Goal: Information Seeking & Learning: Learn about a topic

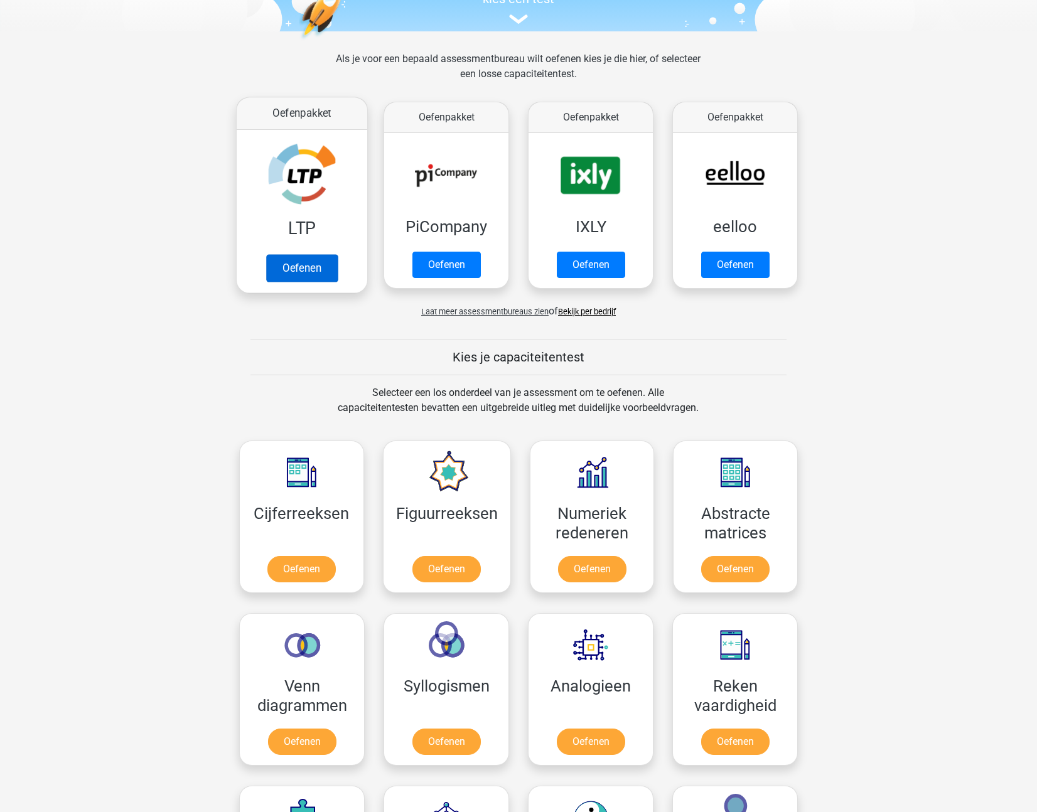
scroll to position [150, 0]
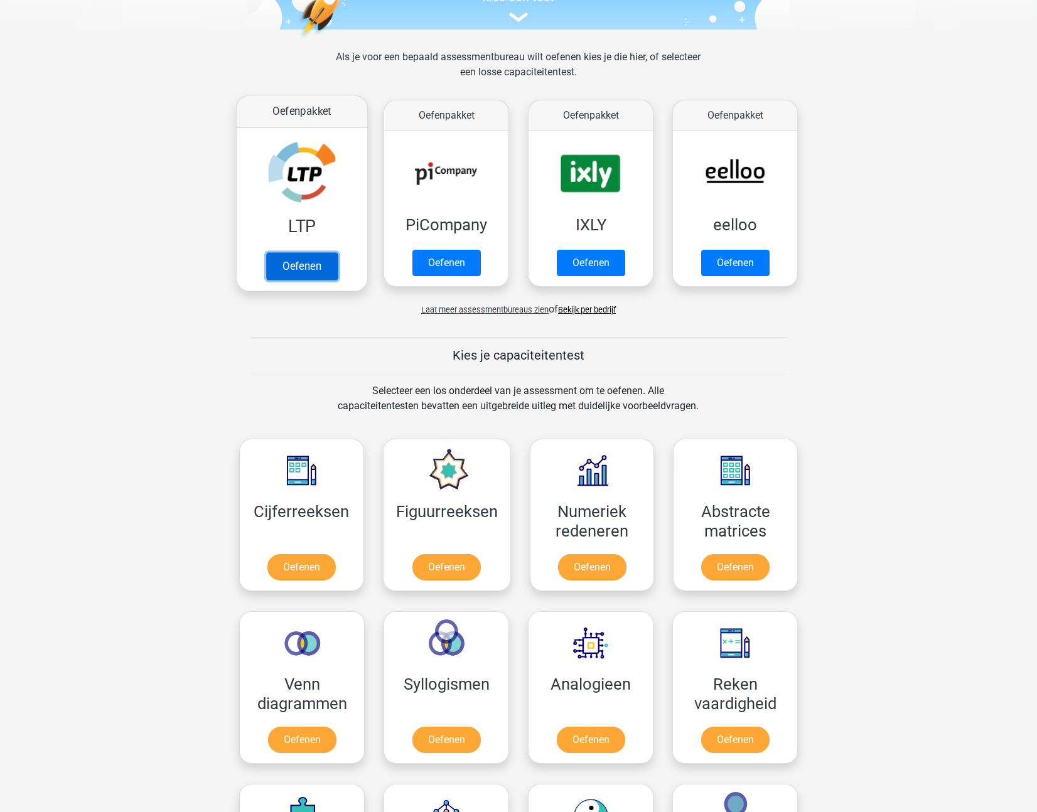
click at [303, 268] on link "Oefenen" at bounding box center [302, 266] width 72 height 28
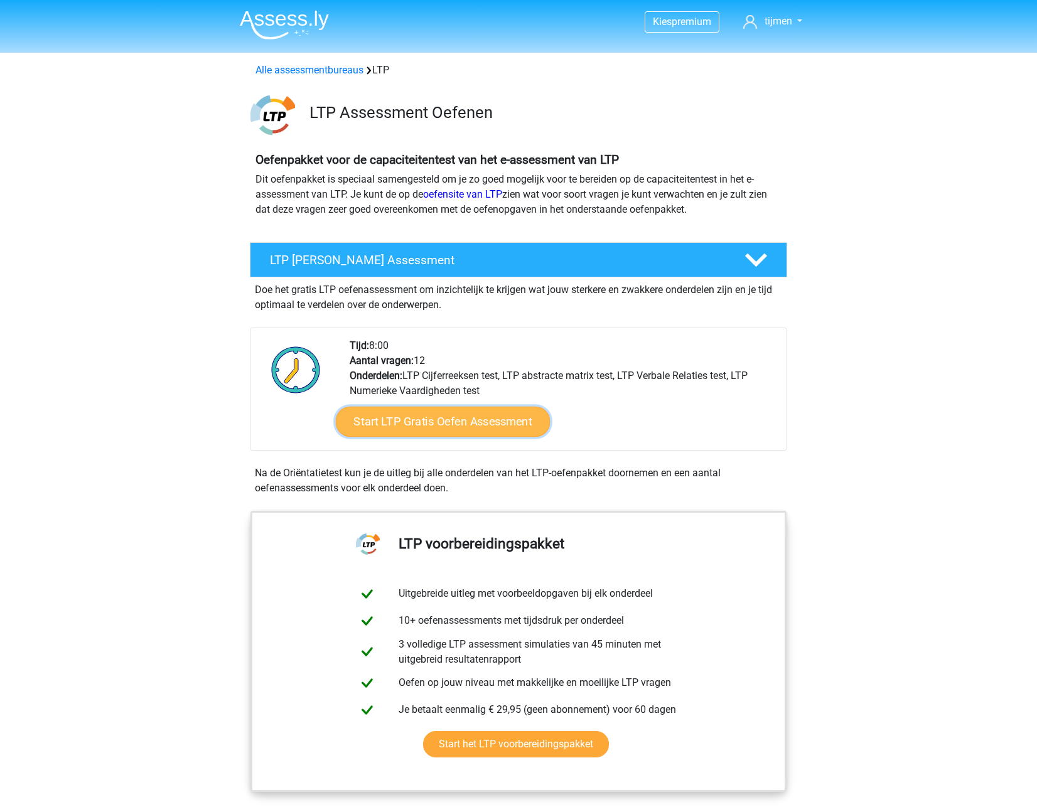
click at [441, 417] on link "Start LTP Gratis Oefen Assessment" at bounding box center [443, 422] width 215 height 30
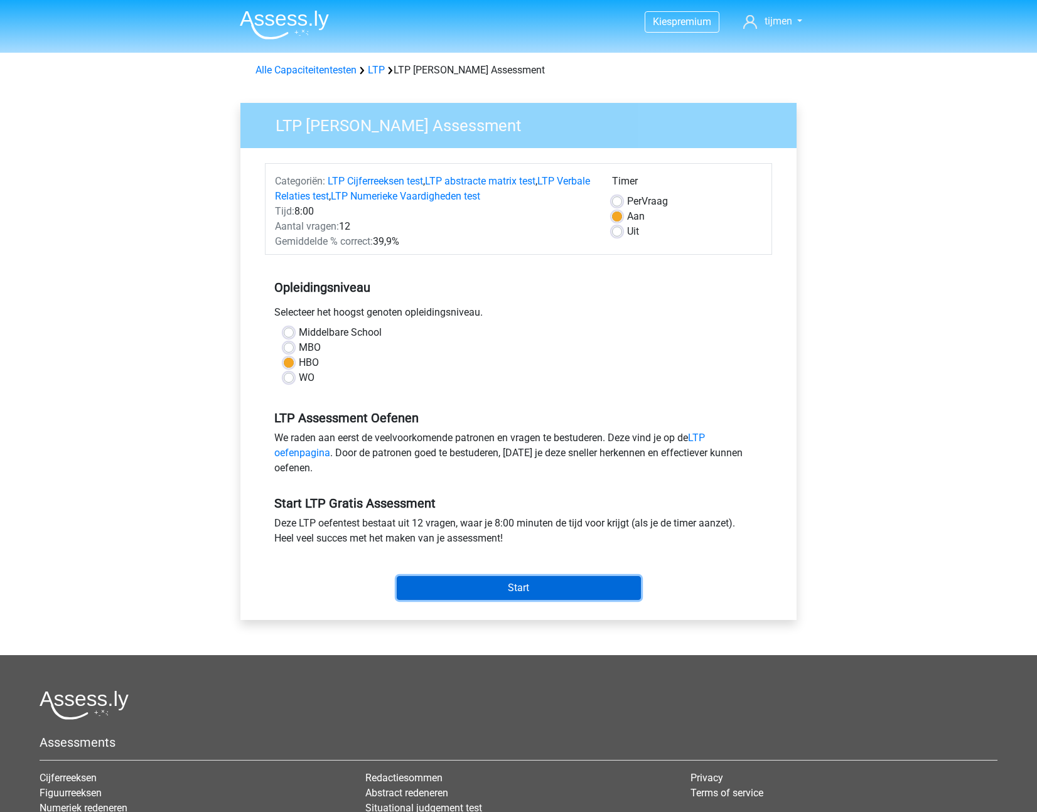
click at [542, 591] on input "Start" at bounding box center [519, 588] width 244 height 24
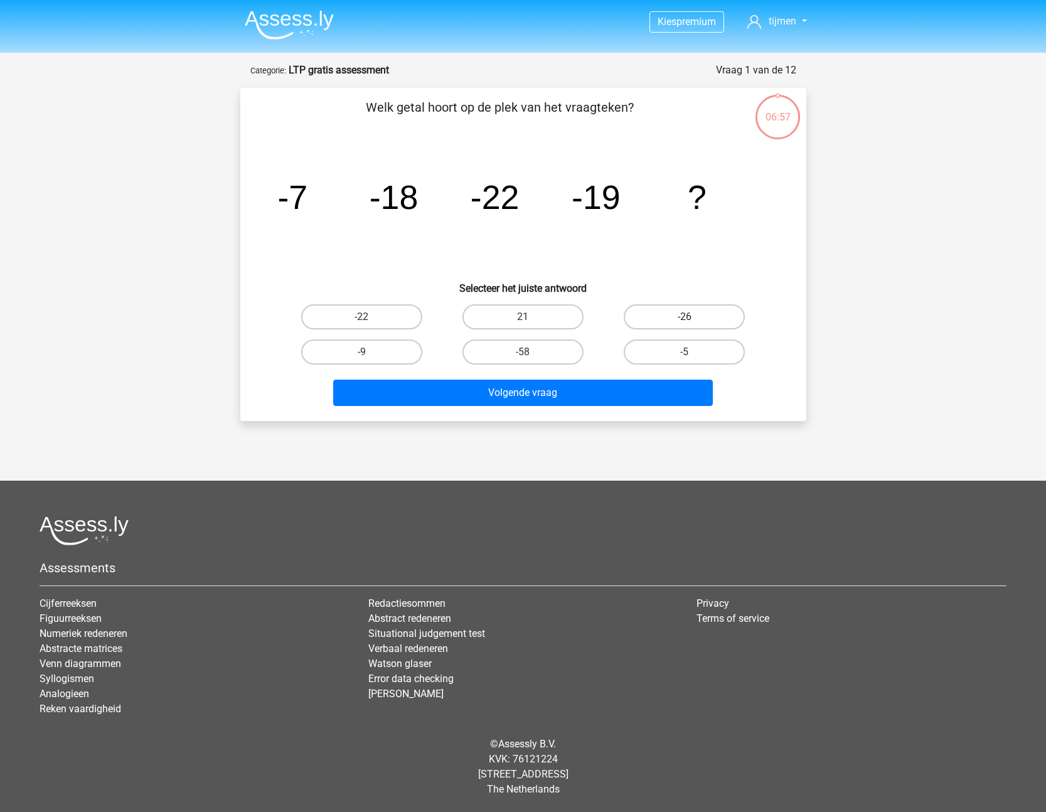
click at [670, 319] on label "-26" at bounding box center [684, 316] width 121 height 25
click at [685, 319] on input "-26" at bounding box center [689, 321] width 8 height 8
radio input "true"
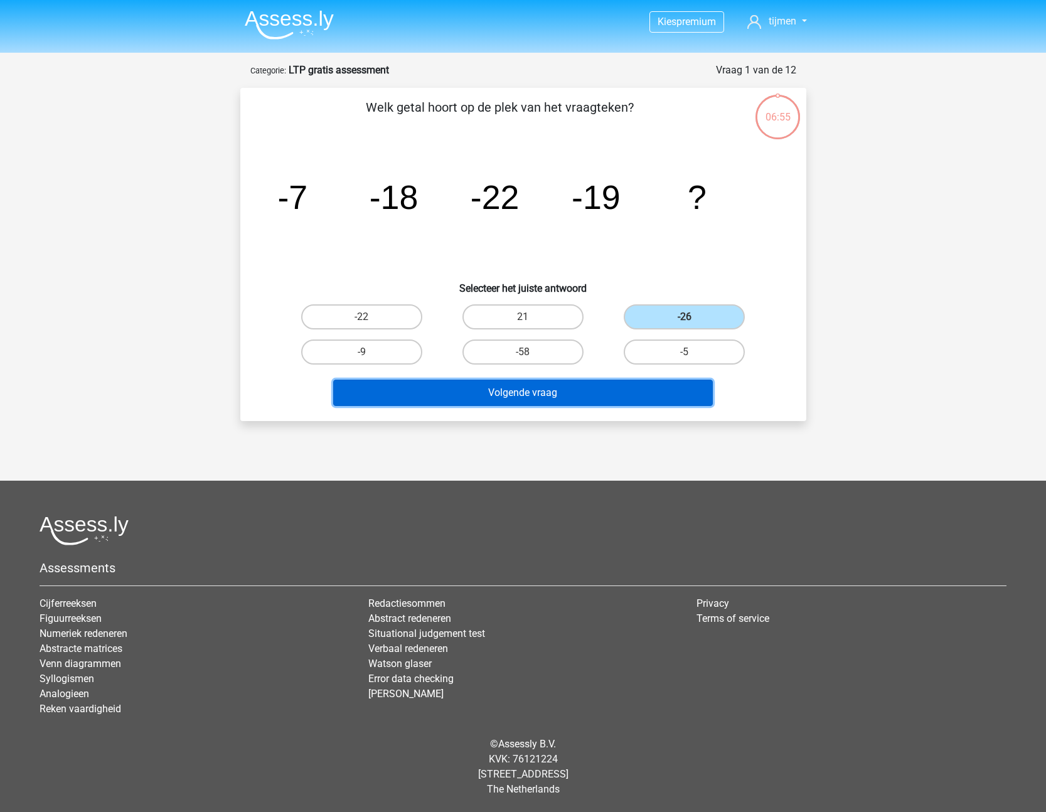
click at [554, 400] on button "Volgende vraag" at bounding box center [523, 393] width 380 height 26
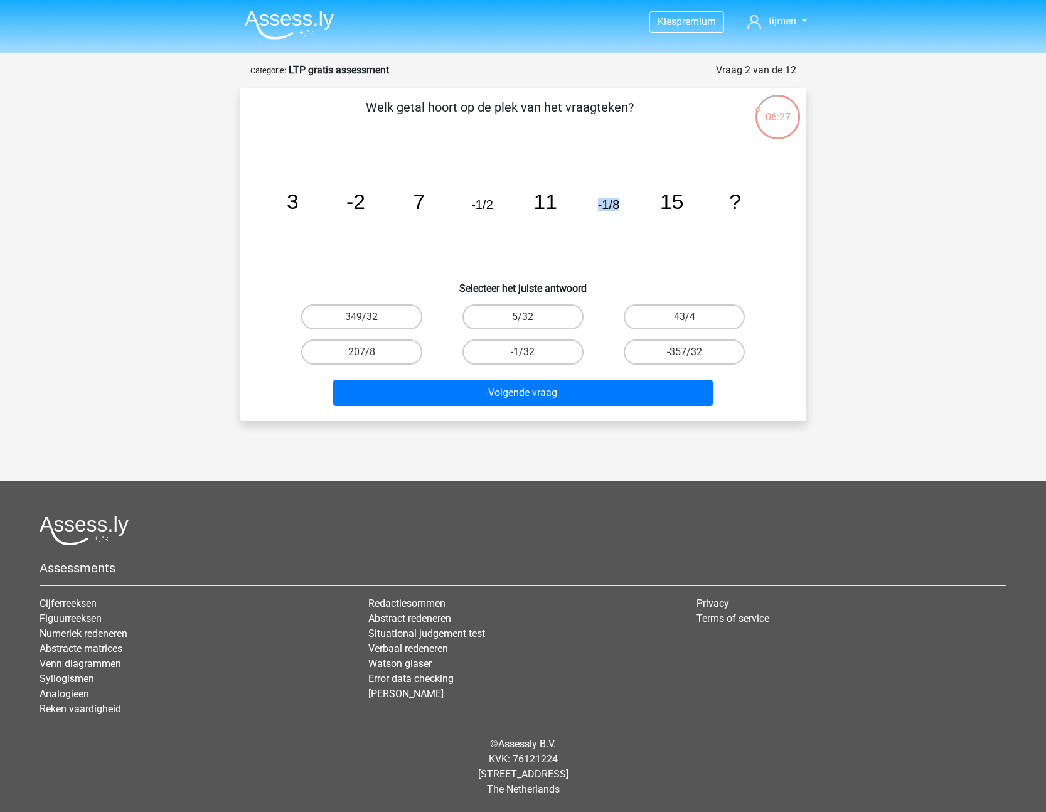
click at [554, 287] on div "Welk getal hoort op de plek van het vraagteken? image/svg+xml 3 -2 7 -1/2 11 -1…" at bounding box center [523, 254] width 556 height 313
click at [545, 348] on label "-1/32" at bounding box center [523, 352] width 121 height 25
click at [531, 352] on input "-1/32" at bounding box center [527, 356] width 8 height 8
radio input "true"
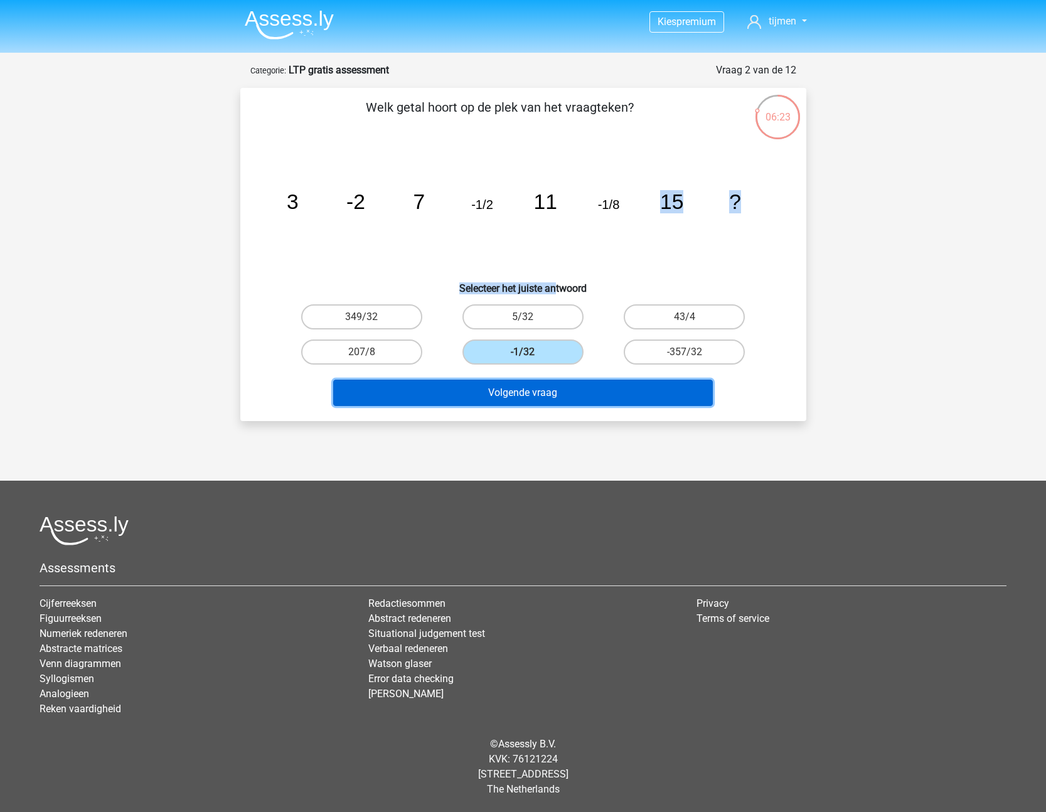
click at [562, 393] on button "Volgende vraag" at bounding box center [523, 393] width 380 height 26
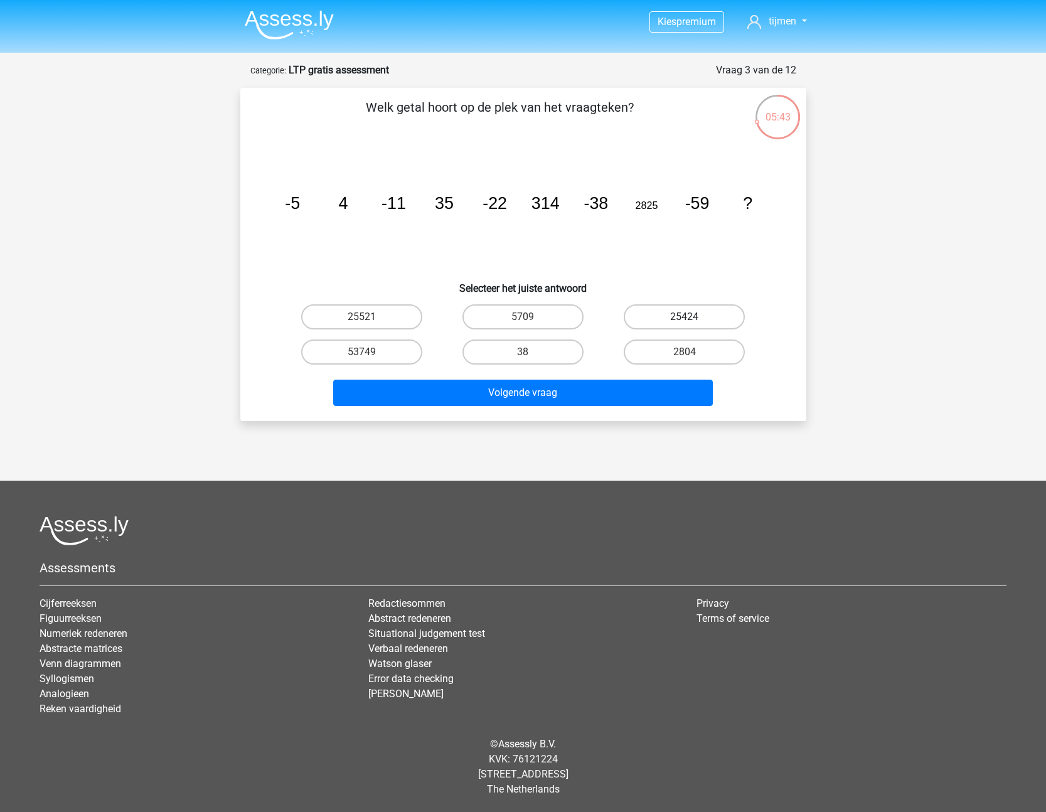
click at [678, 311] on label "25424" at bounding box center [684, 316] width 121 height 25
click at [685, 317] on input "25424" at bounding box center [689, 321] width 8 height 8
radio input "true"
click at [367, 321] on input "25521" at bounding box center [366, 321] width 8 height 8
radio input "true"
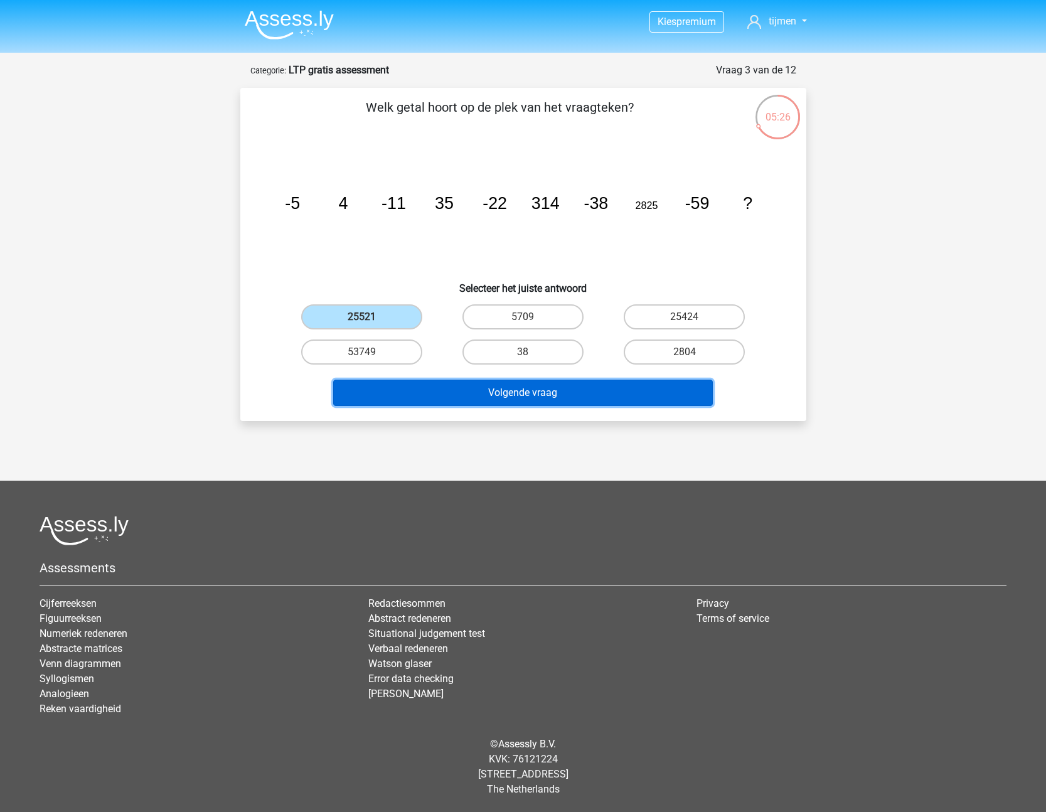
click at [528, 392] on button "Volgende vraag" at bounding box center [523, 393] width 380 height 26
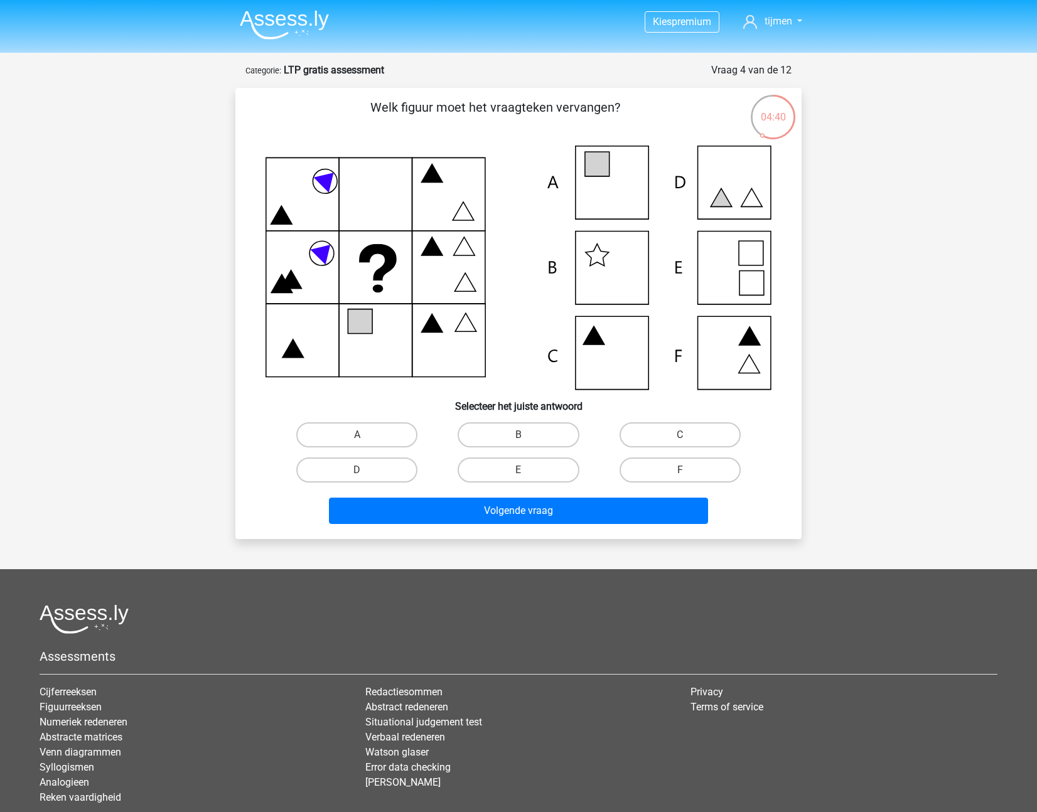
click at [737, 286] on icon at bounding box center [518, 268] width 506 height 244
click at [736, 186] on icon at bounding box center [518, 268] width 506 height 244
drag, startPoint x: 722, startPoint y: 195, endPoint x: 621, endPoint y: 355, distance: 189.3
click at [722, 195] on icon at bounding box center [720, 197] width 21 height 18
drag, startPoint x: 412, startPoint y: 463, endPoint x: 417, endPoint y: 476, distance: 14.1
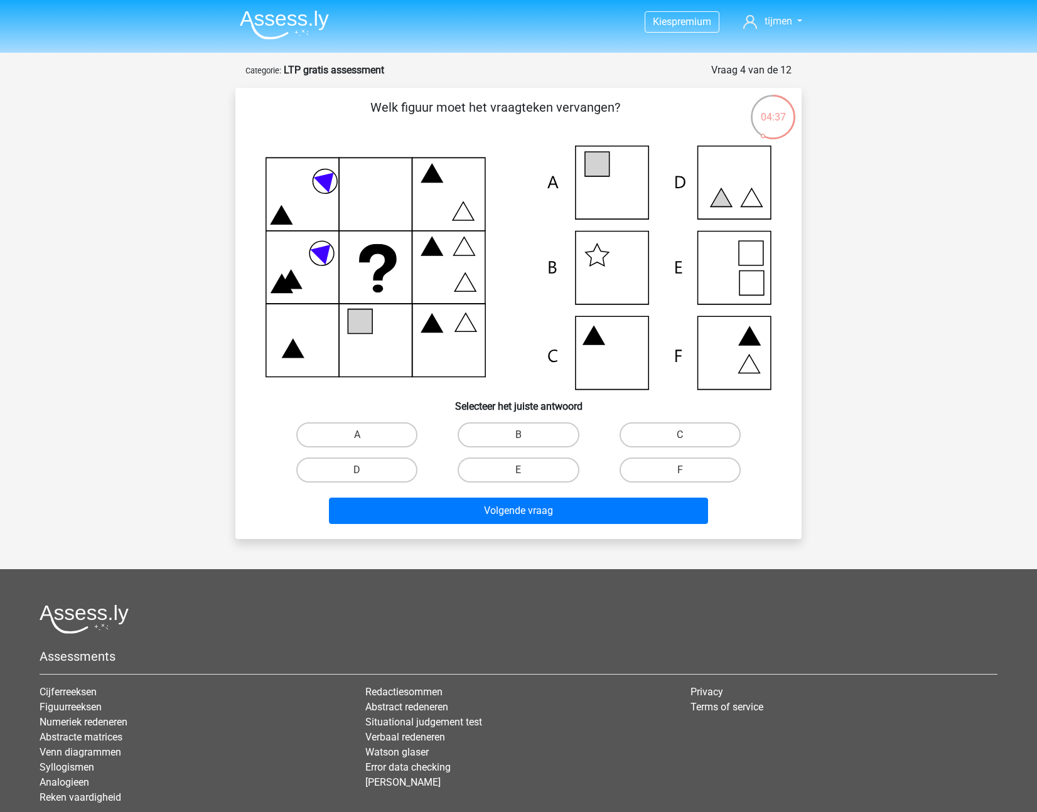
click at [412, 463] on label "D" at bounding box center [356, 470] width 121 height 25
click at [365, 470] on input "D" at bounding box center [361, 474] width 8 height 8
radio input "true"
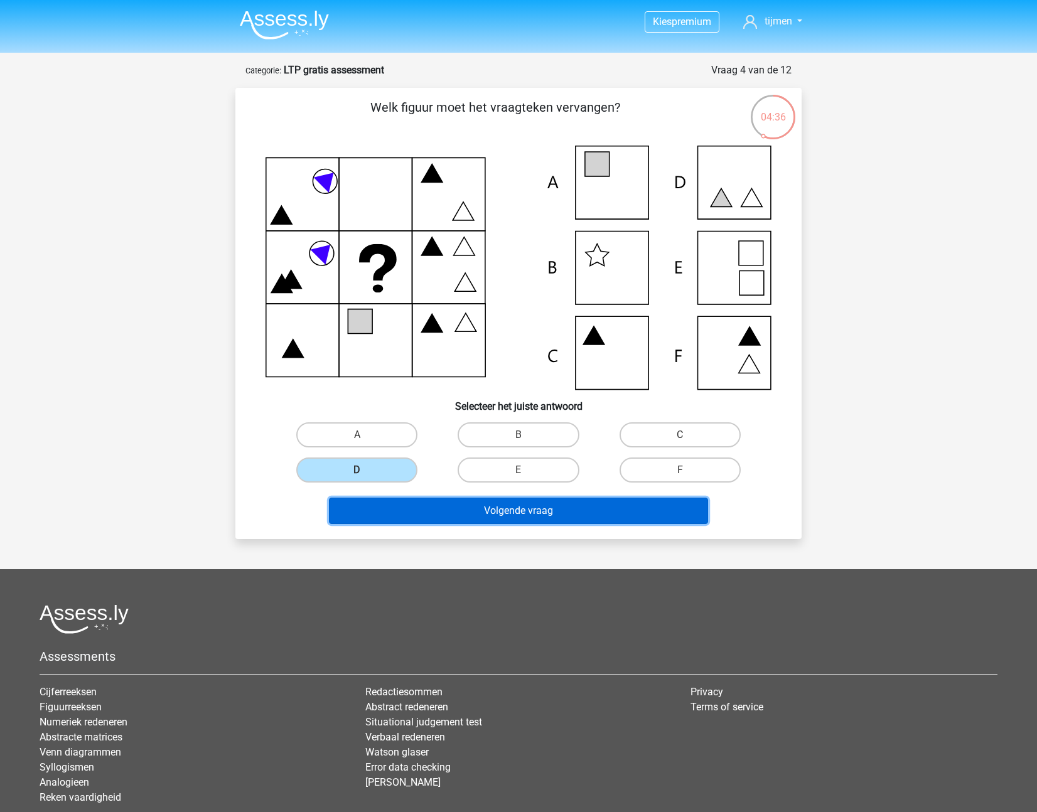
click at [477, 518] on button "Volgende vraag" at bounding box center [519, 511] width 380 height 26
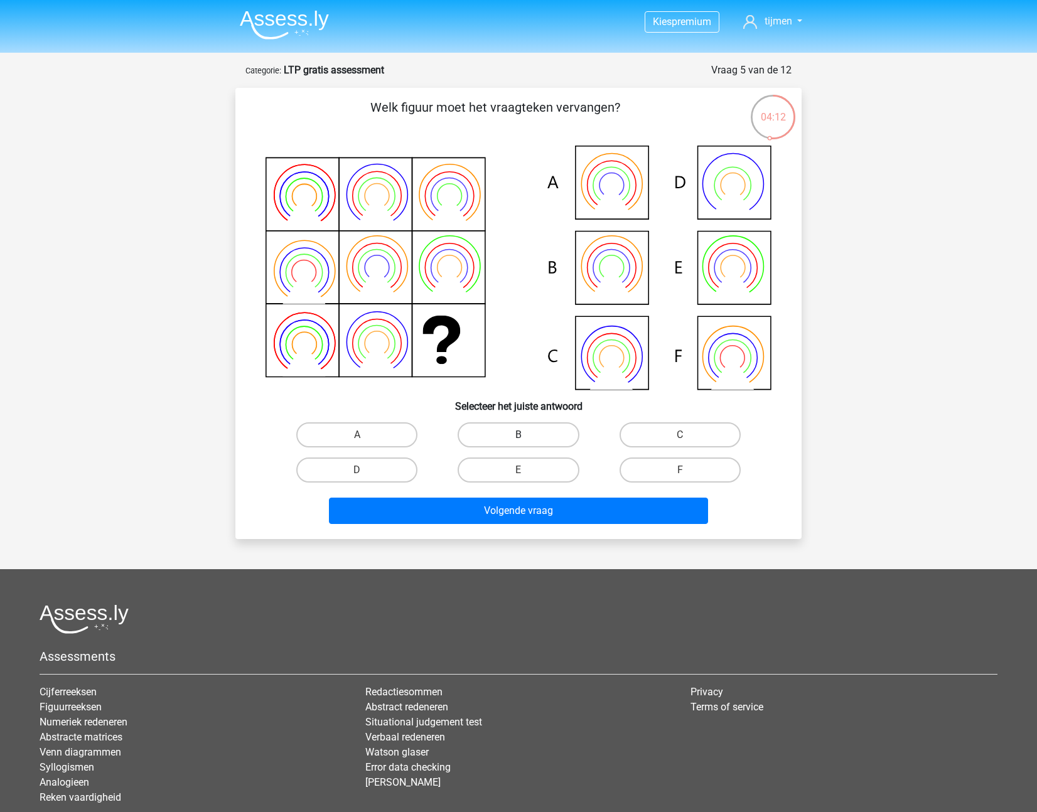
click at [526, 430] on label "B" at bounding box center [518, 434] width 121 height 25
click at [526, 435] on input "B" at bounding box center [522, 439] width 8 height 8
radio input "true"
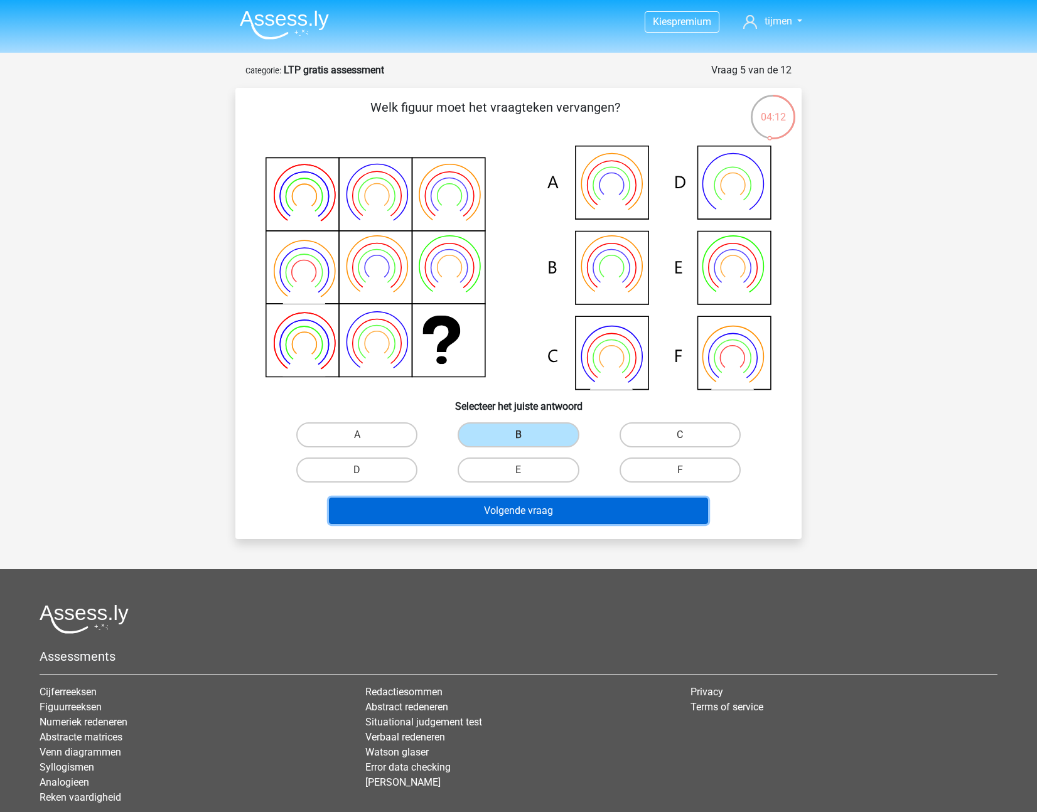
click at [567, 503] on button "Volgende vraag" at bounding box center [519, 511] width 380 height 26
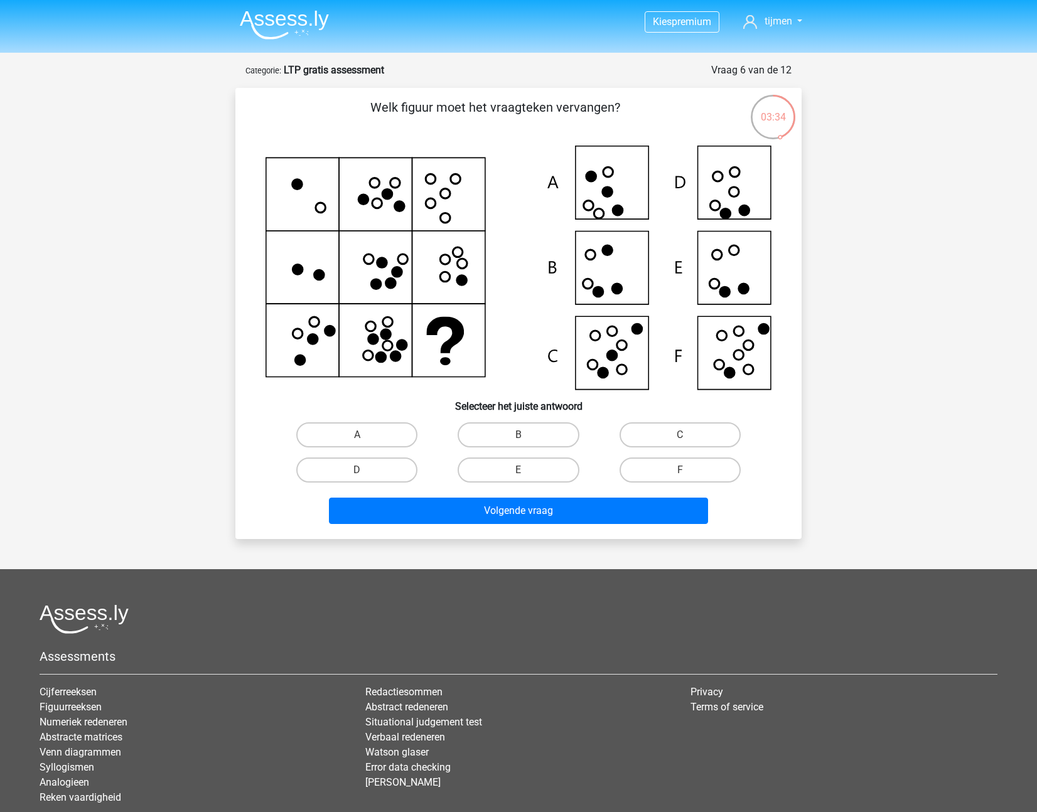
click at [713, 377] on icon at bounding box center [518, 268] width 506 height 244
click at [668, 464] on label "F" at bounding box center [679, 470] width 121 height 25
click at [680, 470] on input "F" at bounding box center [684, 474] width 8 height 8
radio input "true"
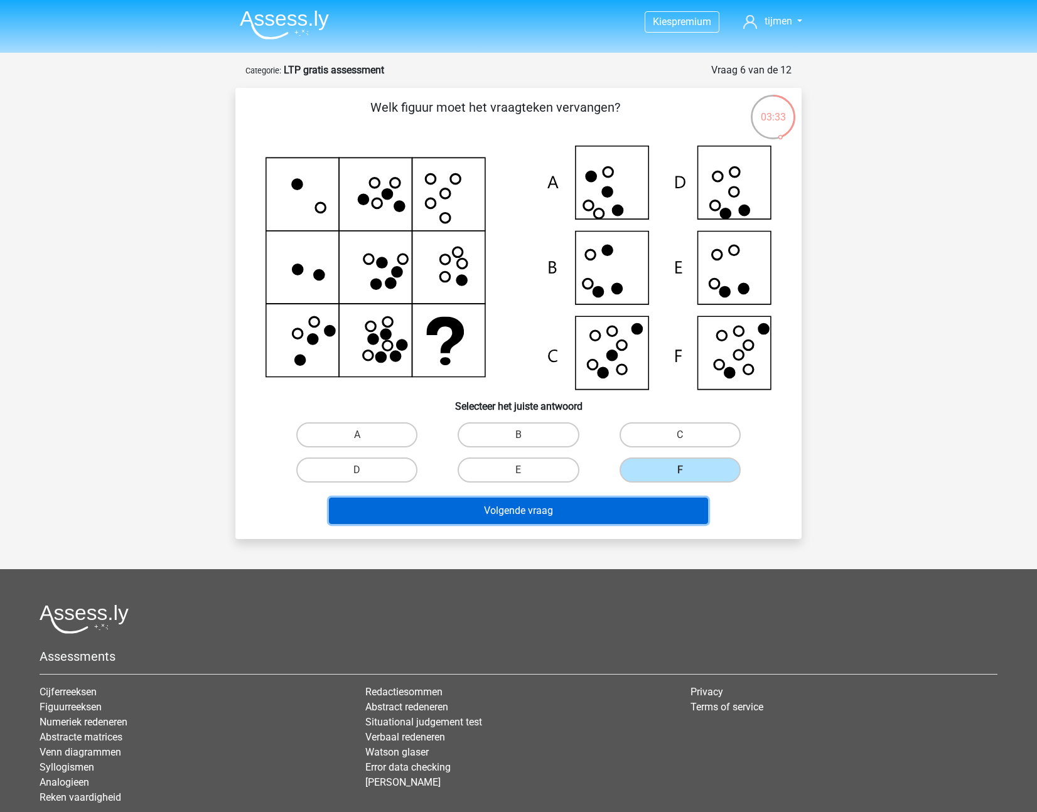
click at [652, 508] on button "Volgende vraag" at bounding box center [519, 511] width 380 height 26
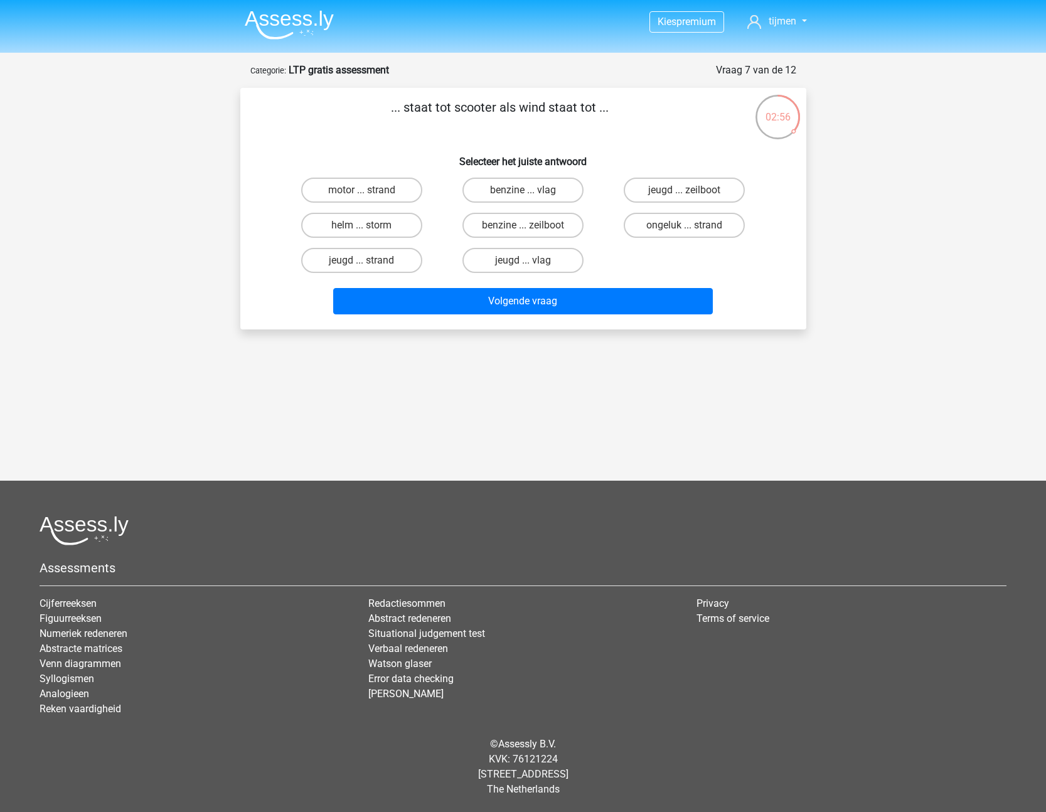
click at [530, 228] on input "benzine ... zeilboot" at bounding box center [527, 229] width 8 height 8
radio input "true"
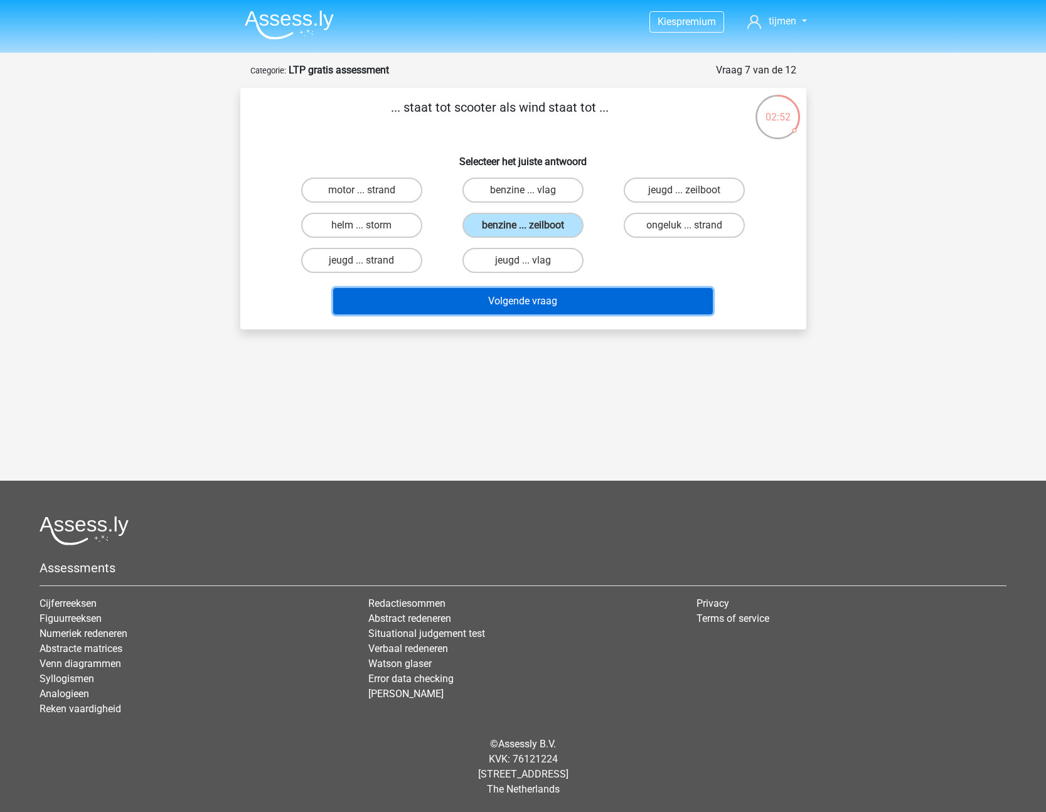
click at [548, 296] on button "Volgende vraag" at bounding box center [523, 301] width 380 height 26
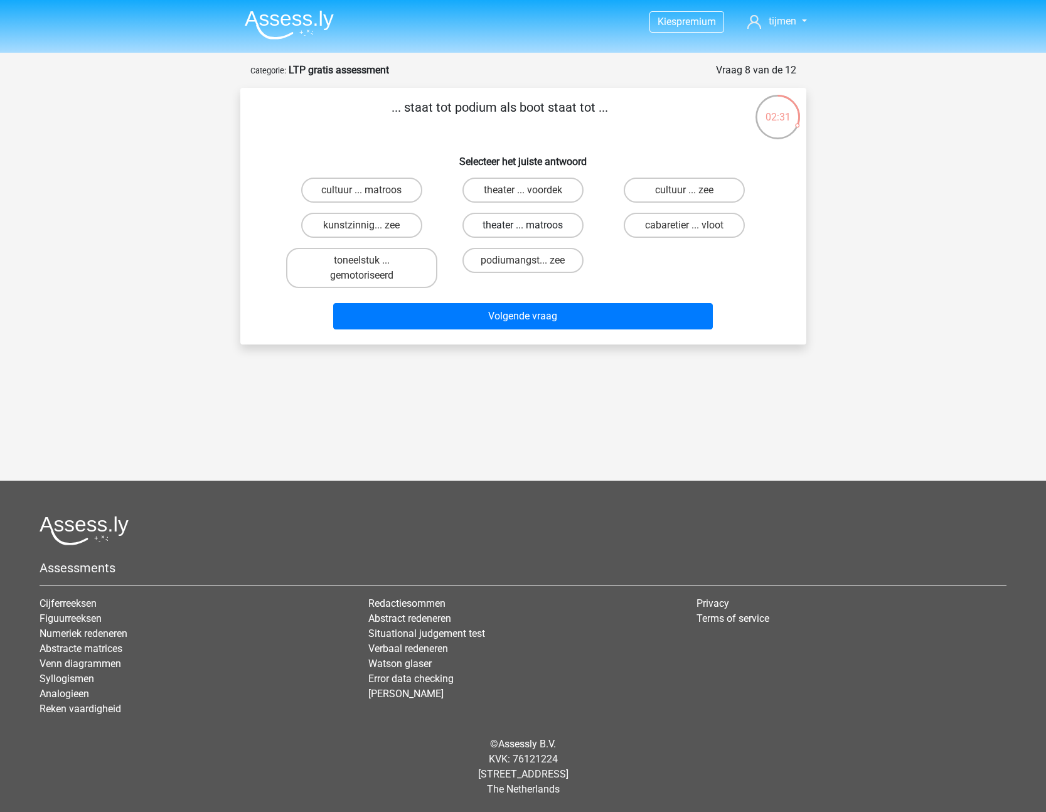
click at [485, 227] on label "theater ... matroos" at bounding box center [523, 225] width 121 height 25
click at [523, 227] on input "theater ... matroos" at bounding box center [527, 229] width 8 height 8
radio input "true"
click at [557, 190] on label "theater ... voordek" at bounding box center [523, 190] width 121 height 25
click at [531, 190] on input "theater ... voordek" at bounding box center [527, 194] width 8 height 8
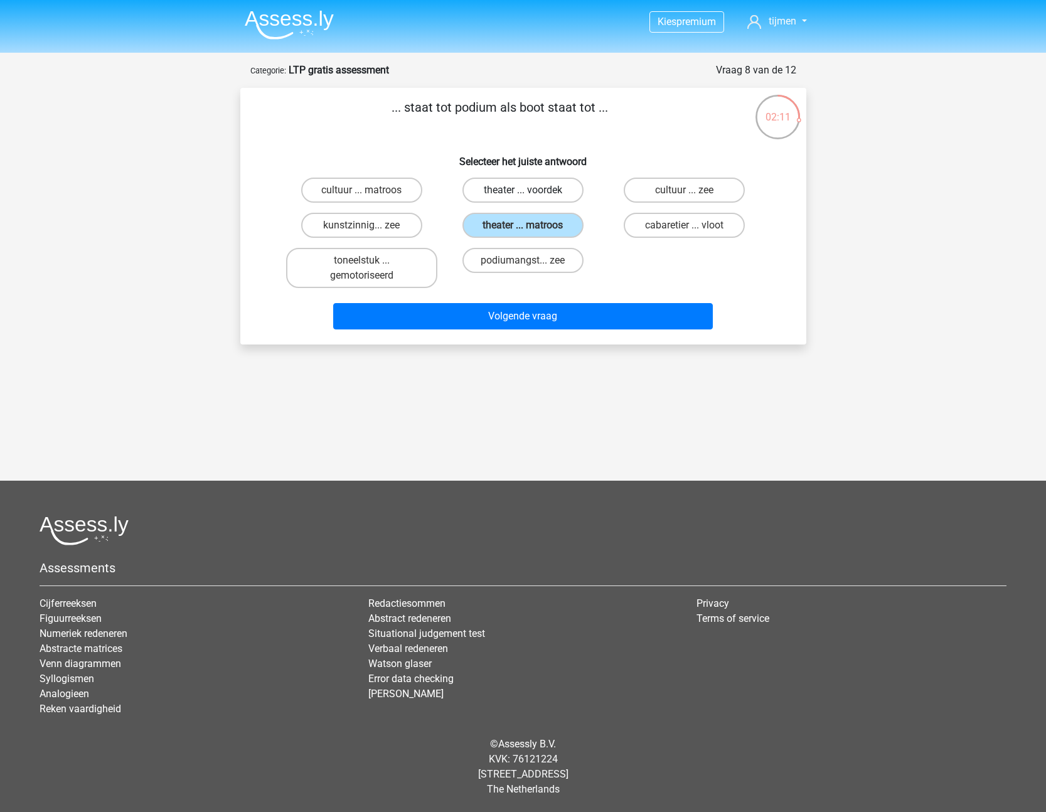
radio input "true"
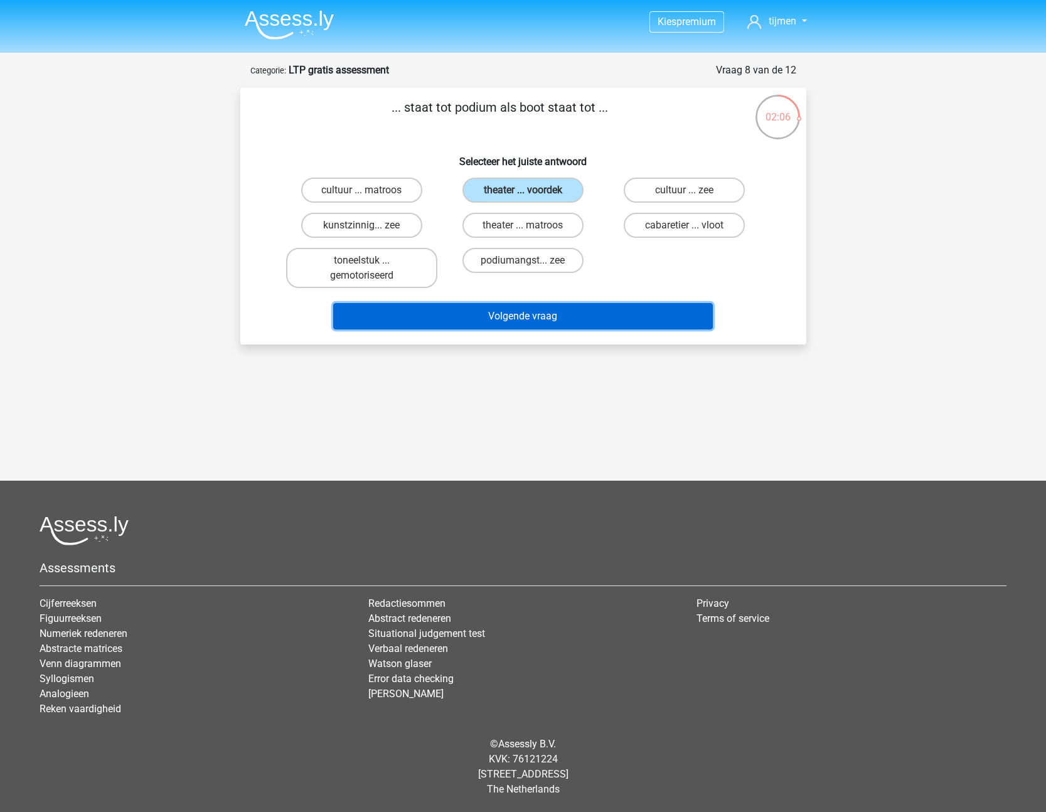
click at [594, 314] on button "Volgende vraag" at bounding box center [523, 316] width 380 height 26
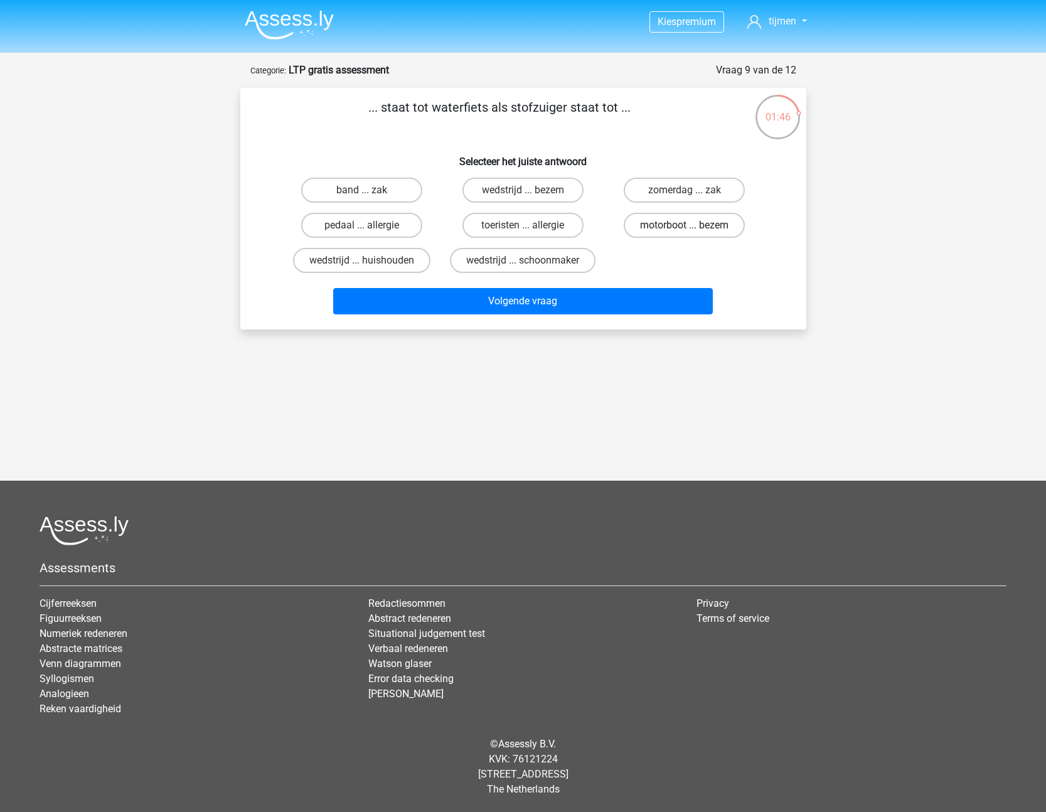
click at [645, 228] on label "motorboot ... bezem" at bounding box center [684, 225] width 121 height 25
click at [685, 228] on input "motorboot ... bezem" at bounding box center [689, 229] width 8 height 8
radio input "true"
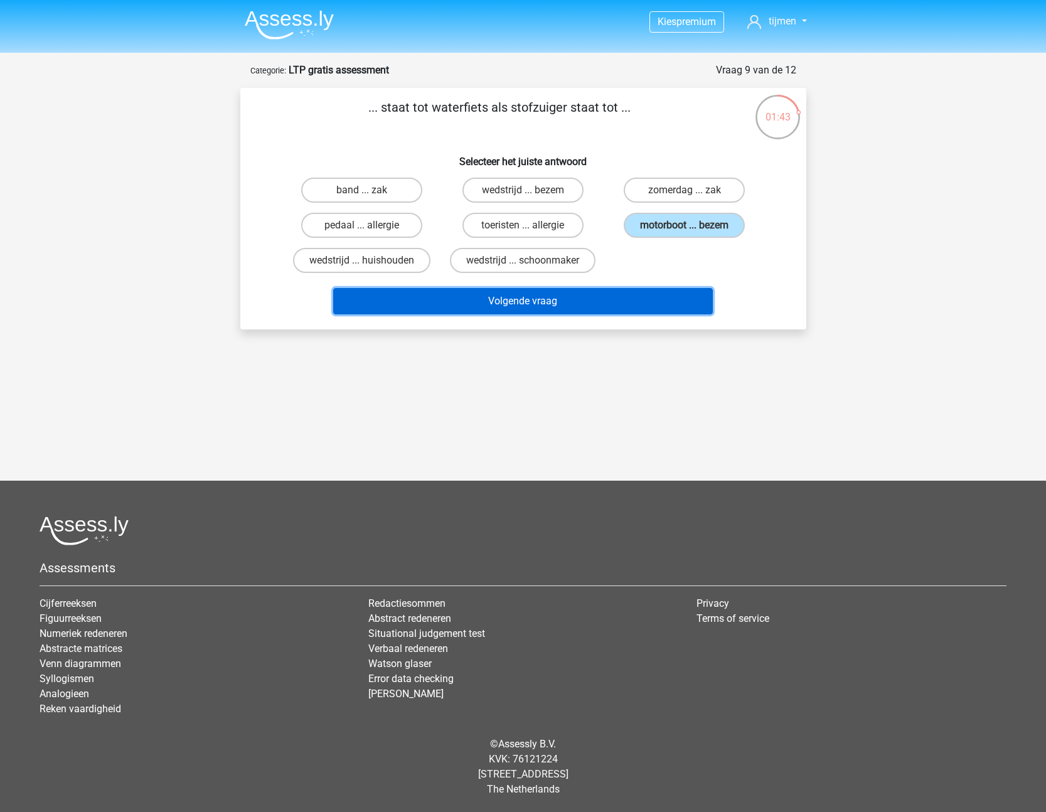
click at [609, 301] on button "Volgende vraag" at bounding box center [523, 301] width 380 height 26
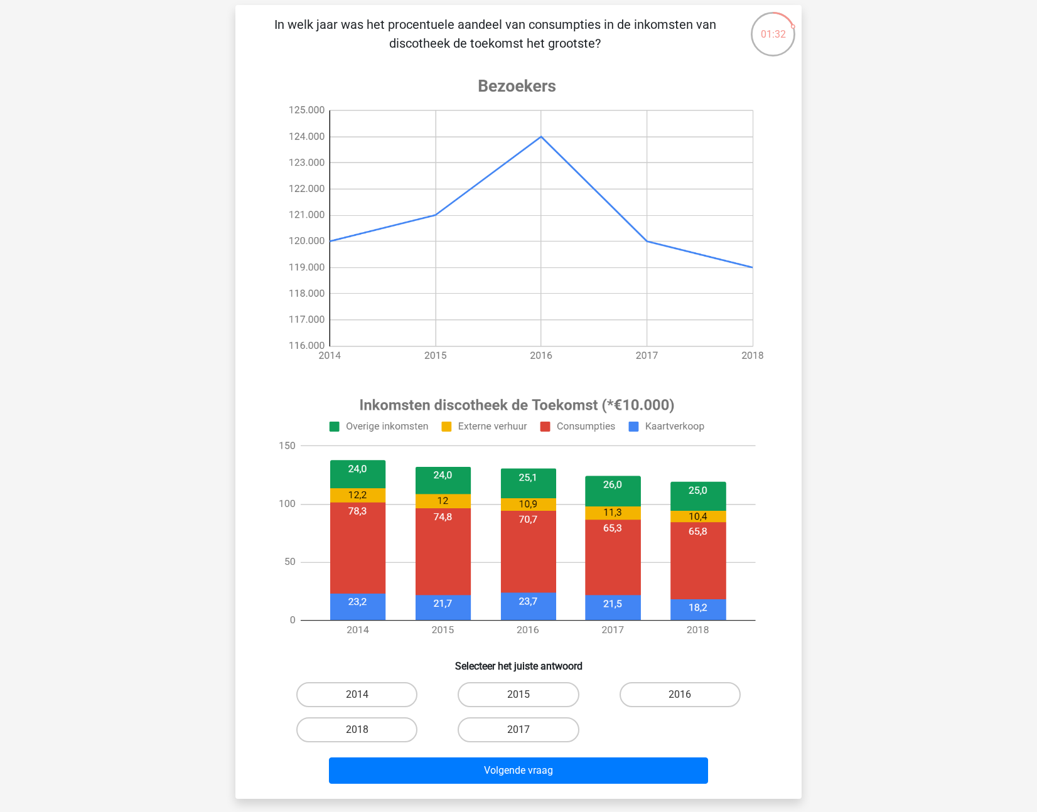
scroll to position [83, 0]
click at [404, 734] on label "2018" at bounding box center [356, 729] width 121 height 25
click at [365, 734] on input "2018" at bounding box center [361, 734] width 8 height 8
radio input "true"
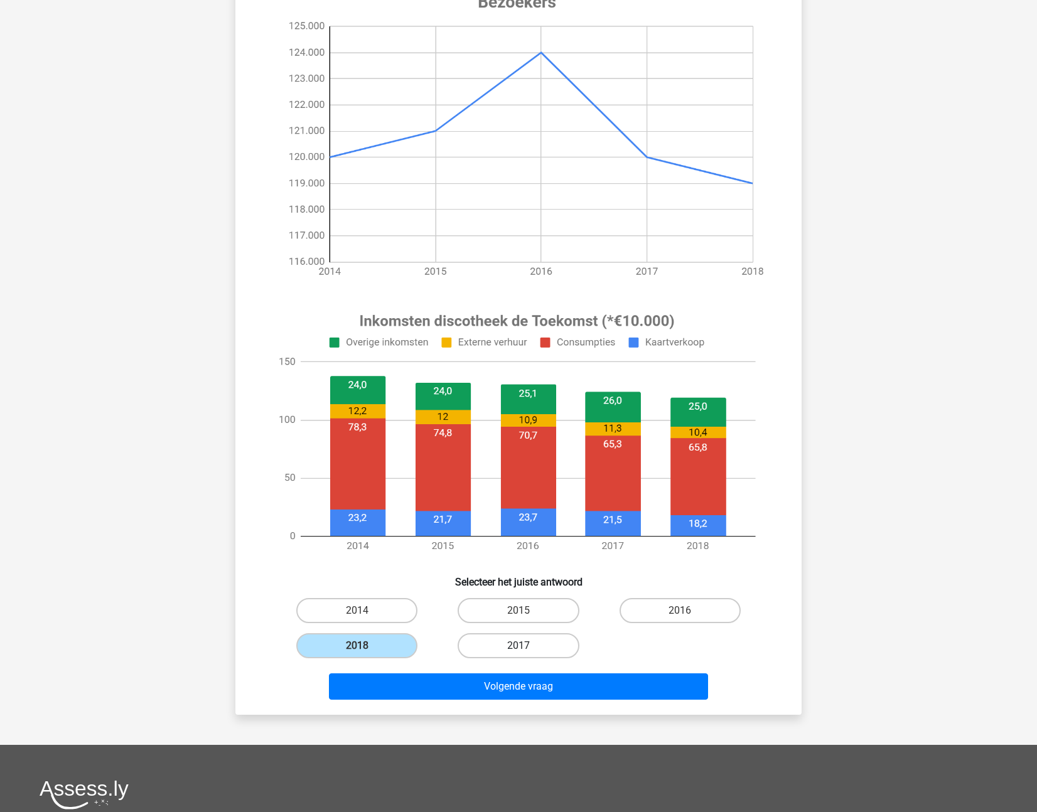
scroll to position [175, 0]
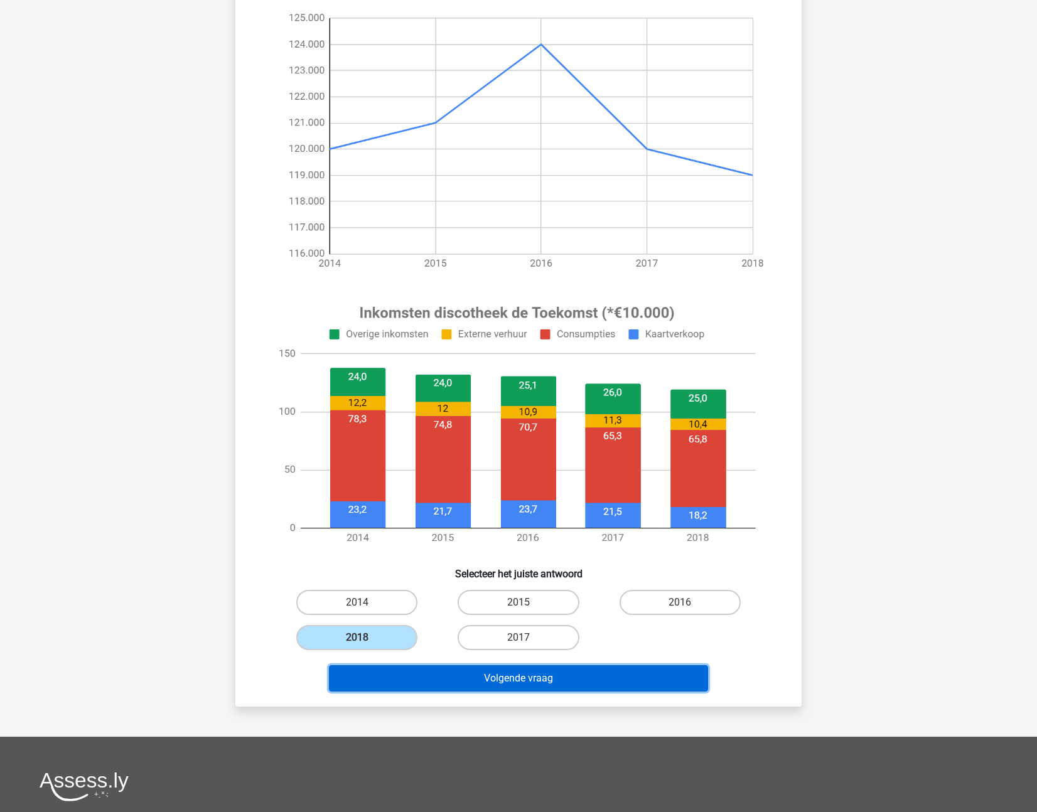
click at [532, 685] on button "Volgende vraag" at bounding box center [519, 678] width 380 height 26
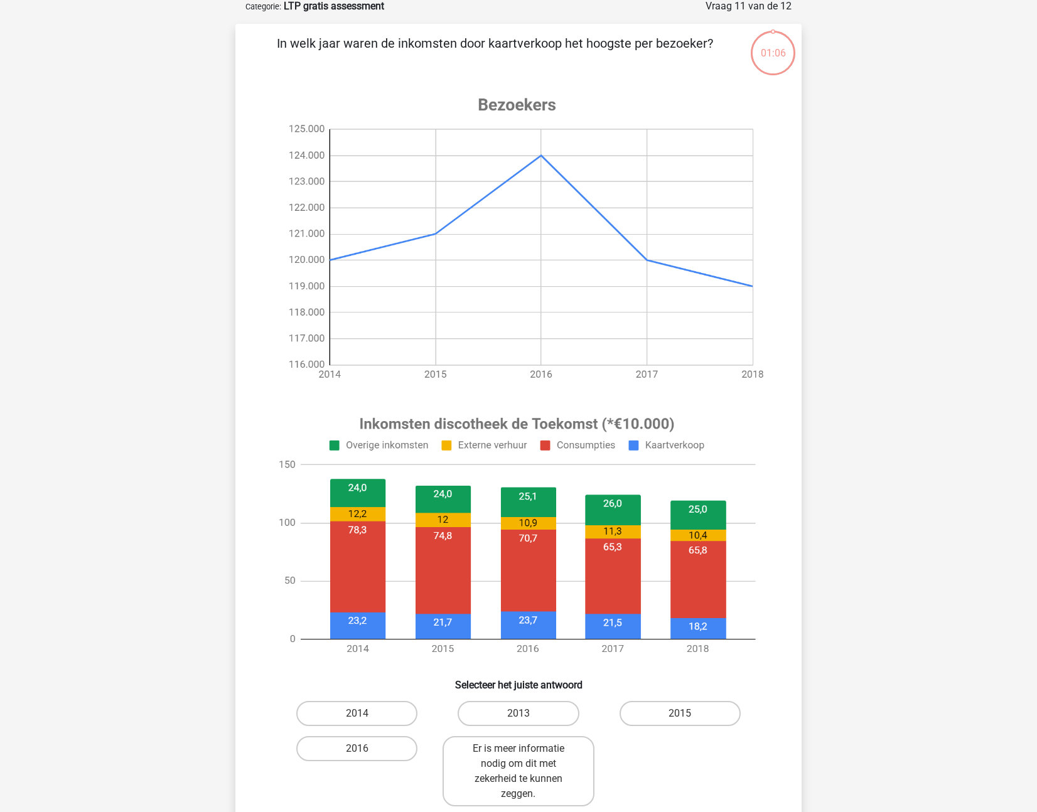
scroll to position [63, 0]
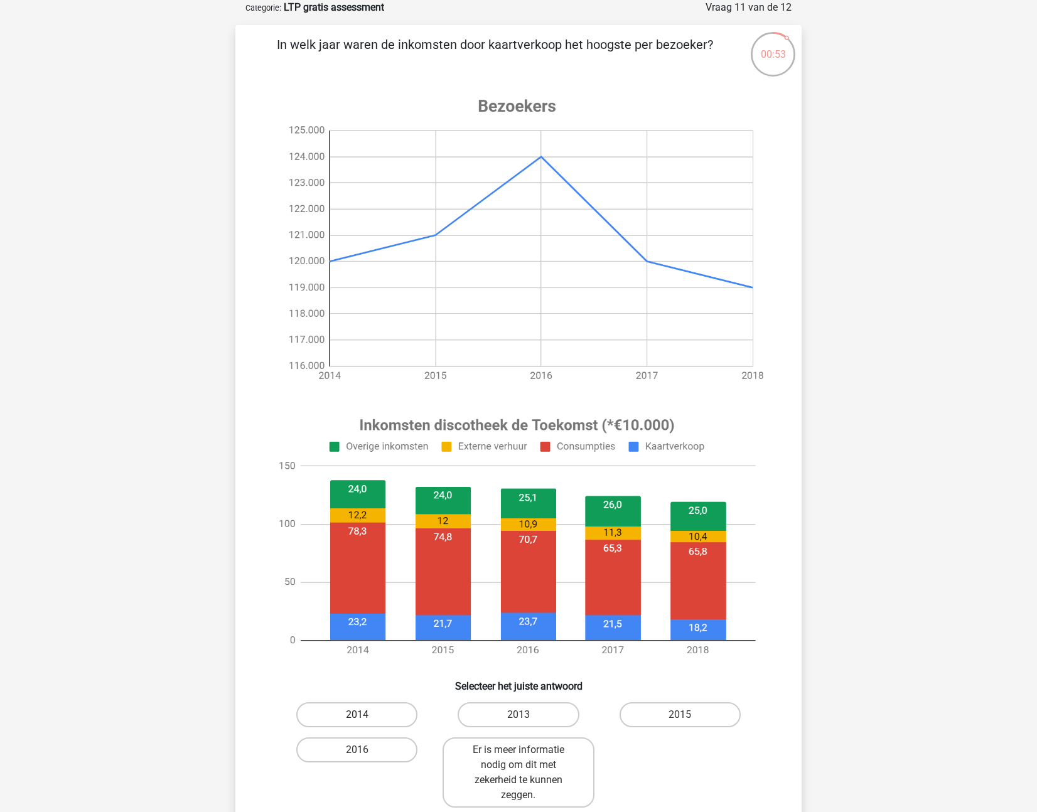
click at [386, 718] on label "2014" at bounding box center [356, 714] width 121 height 25
click at [365, 718] on input "2014" at bounding box center [361, 719] width 8 height 8
radio input "true"
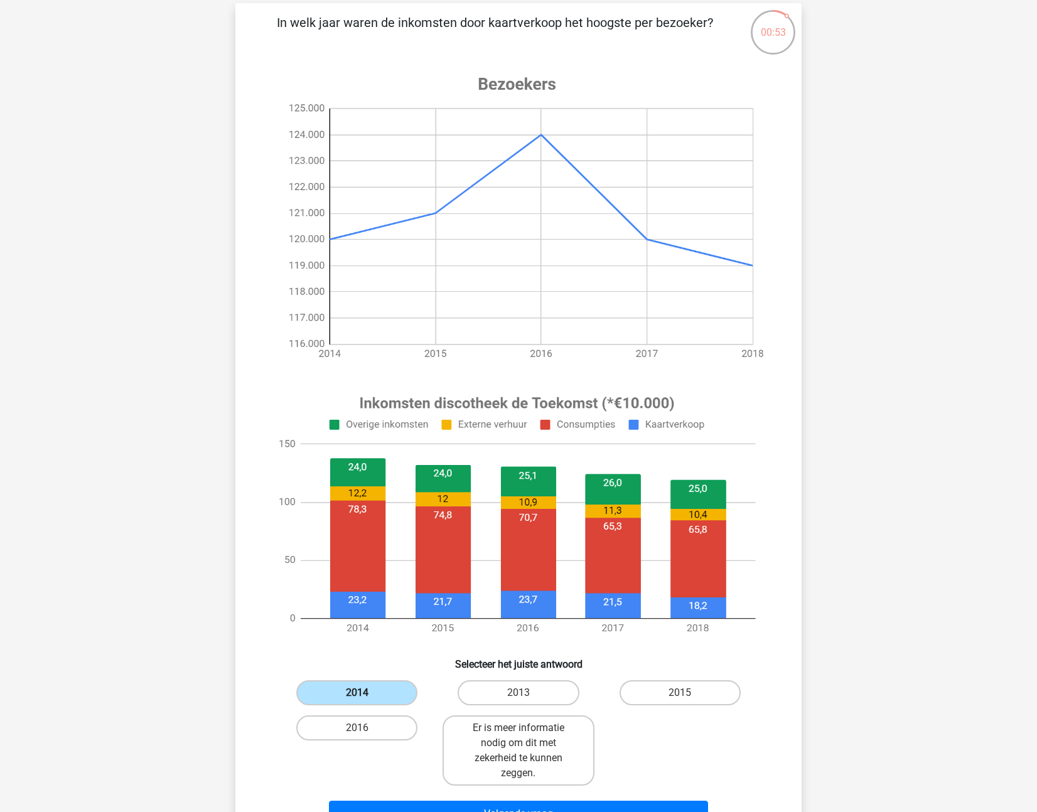
scroll to position [203, 0]
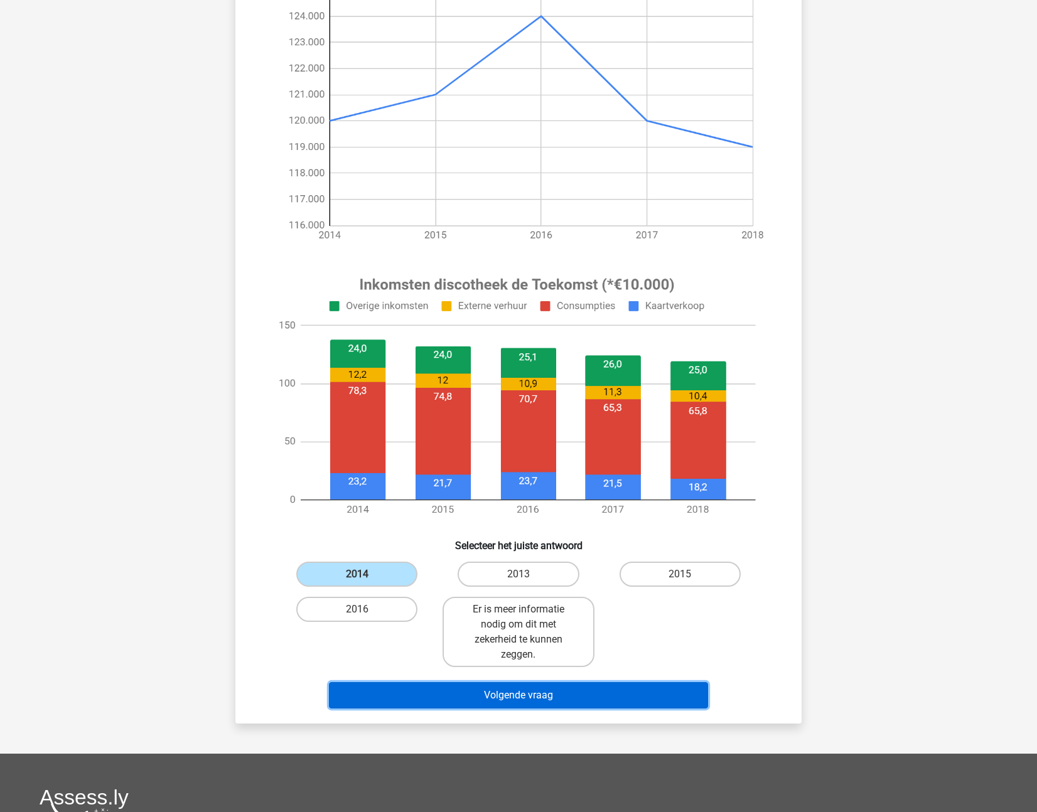
click at [492, 692] on button "Volgende vraag" at bounding box center [519, 695] width 380 height 26
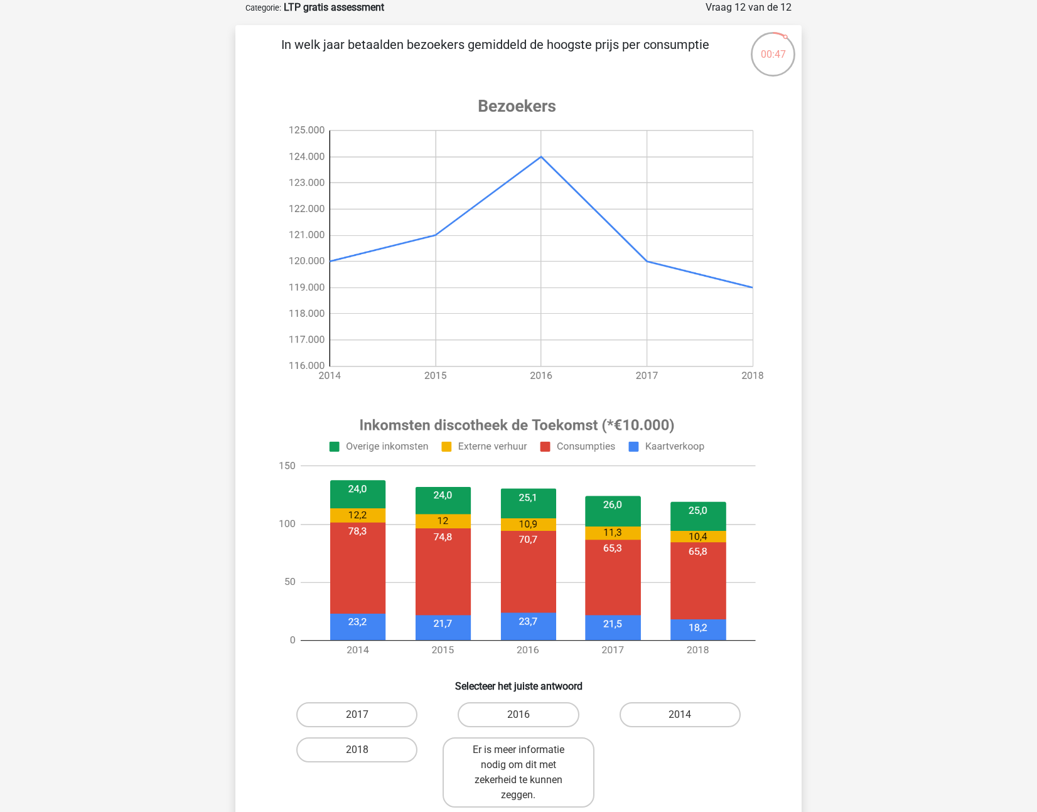
scroll to position [60, 0]
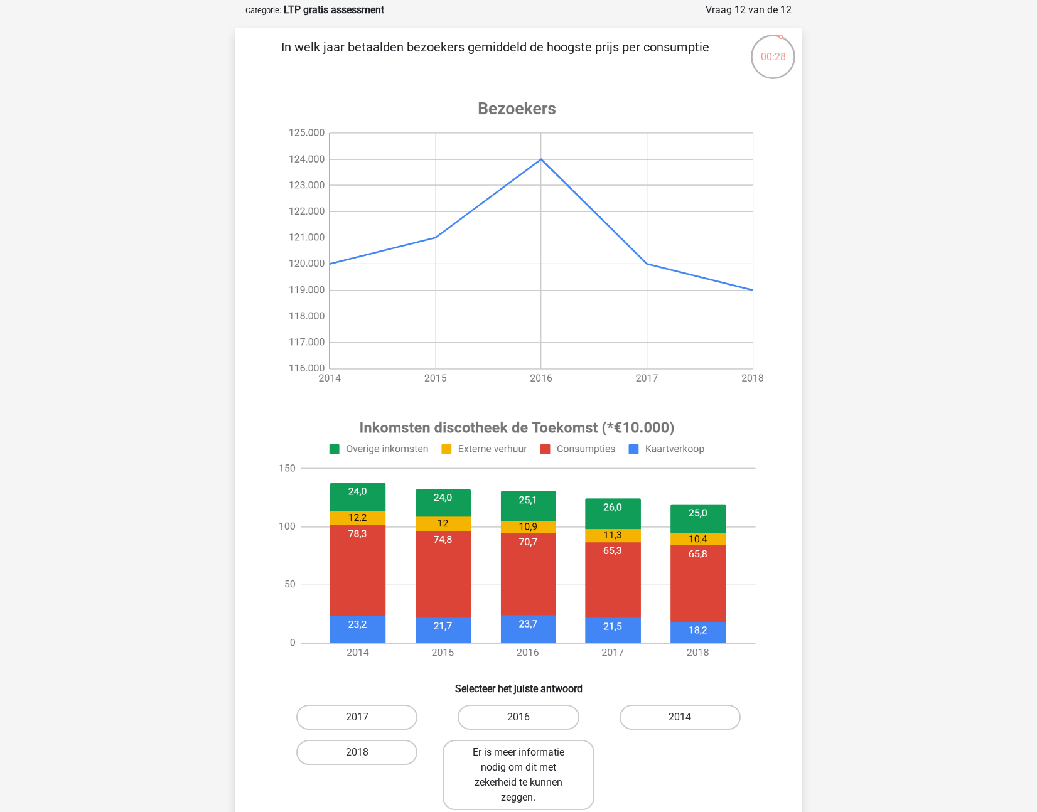
click at [576, 779] on label "Er is meer informatie nodig om dit met zekerheid te kunnen zeggen." at bounding box center [517, 775] width 151 height 70
click at [527, 761] on input "Er is meer informatie nodig om dit met zekerheid te kunnen zeggen." at bounding box center [522, 757] width 8 height 8
radio input "true"
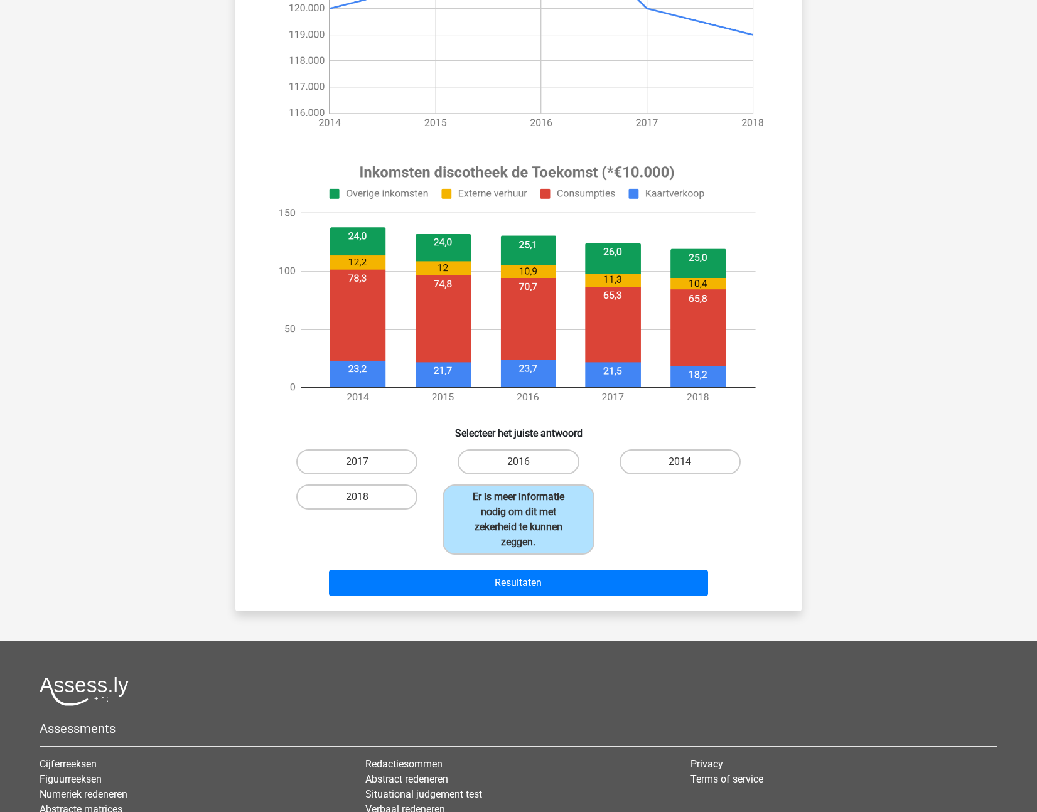
scroll to position [476, 0]
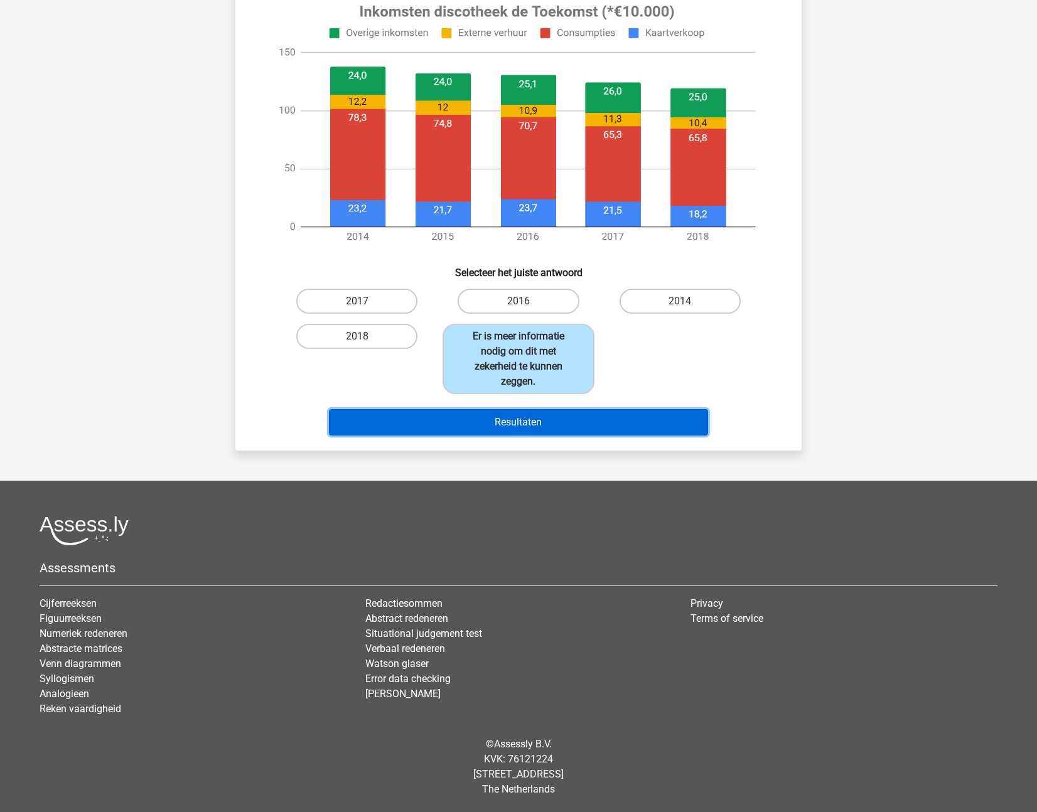
click at [568, 432] on button "Resultaten" at bounding box center [519, 422] width 380 height 26
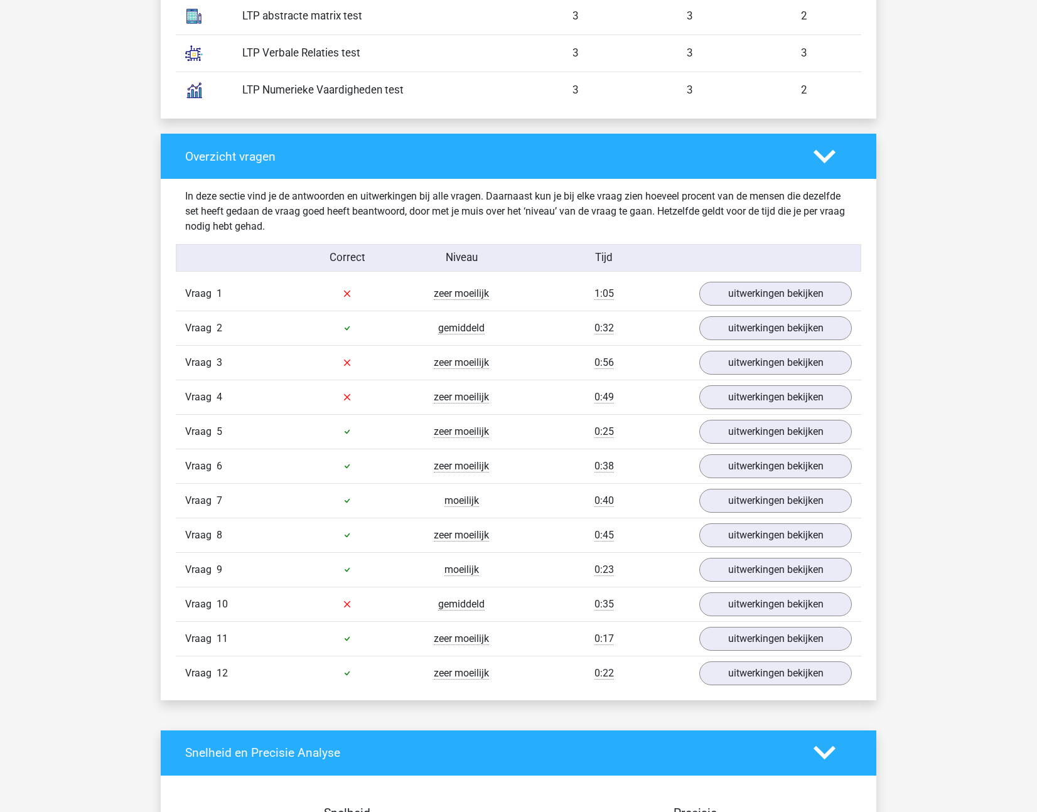
scroll to position [1137, 0]
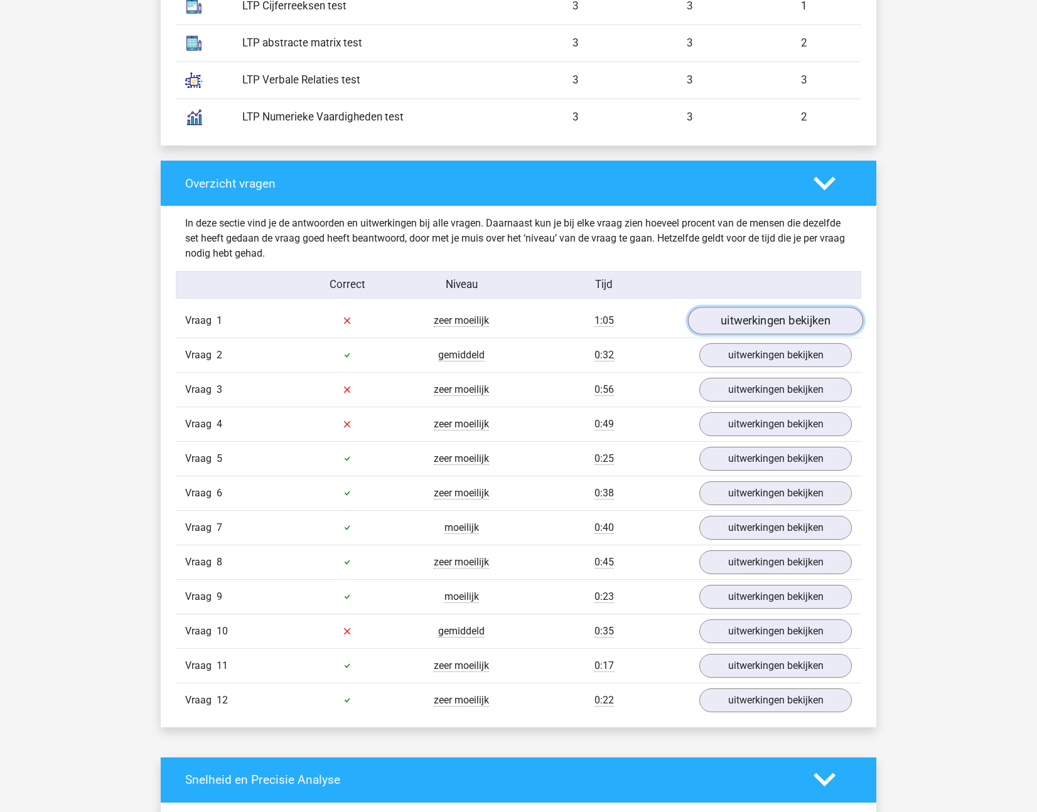
click at [741, 326] on link "uitwerkingen bekijken" at bounding box center [775, 321] width 175 height 28
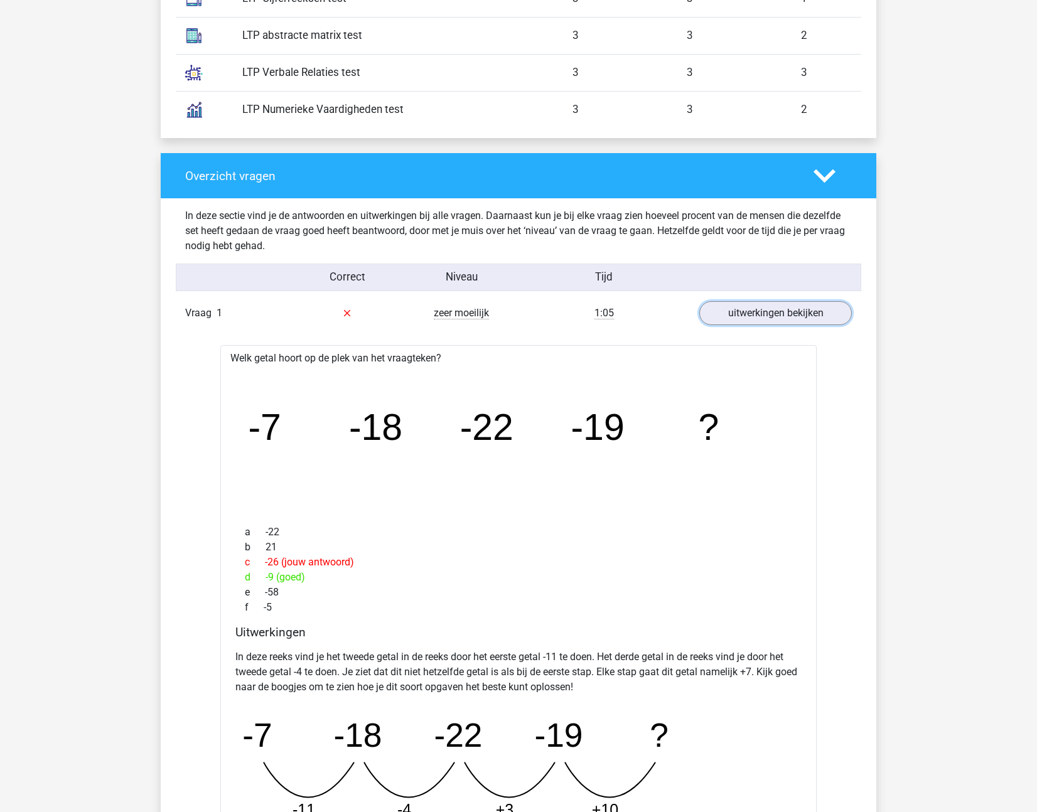
scroll to position [1226, 0]
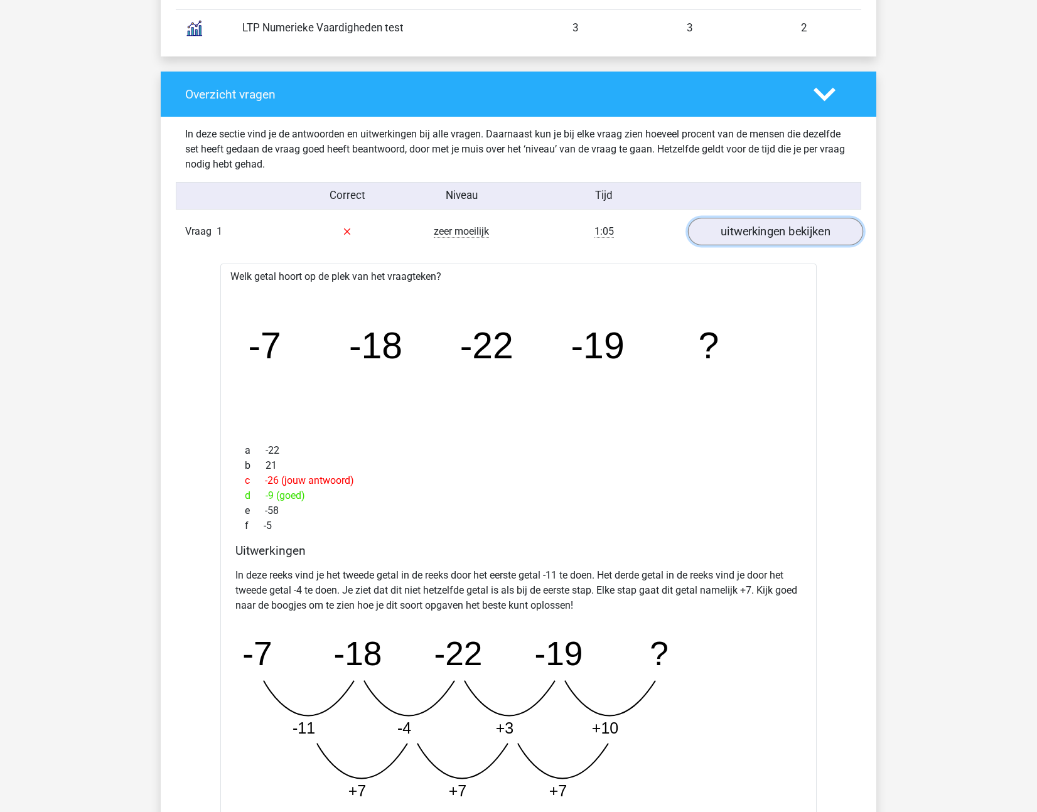
click at [737, 240] on link "uitwerkingen bekijken" at bounding box center [775, 232] width 175 height 28
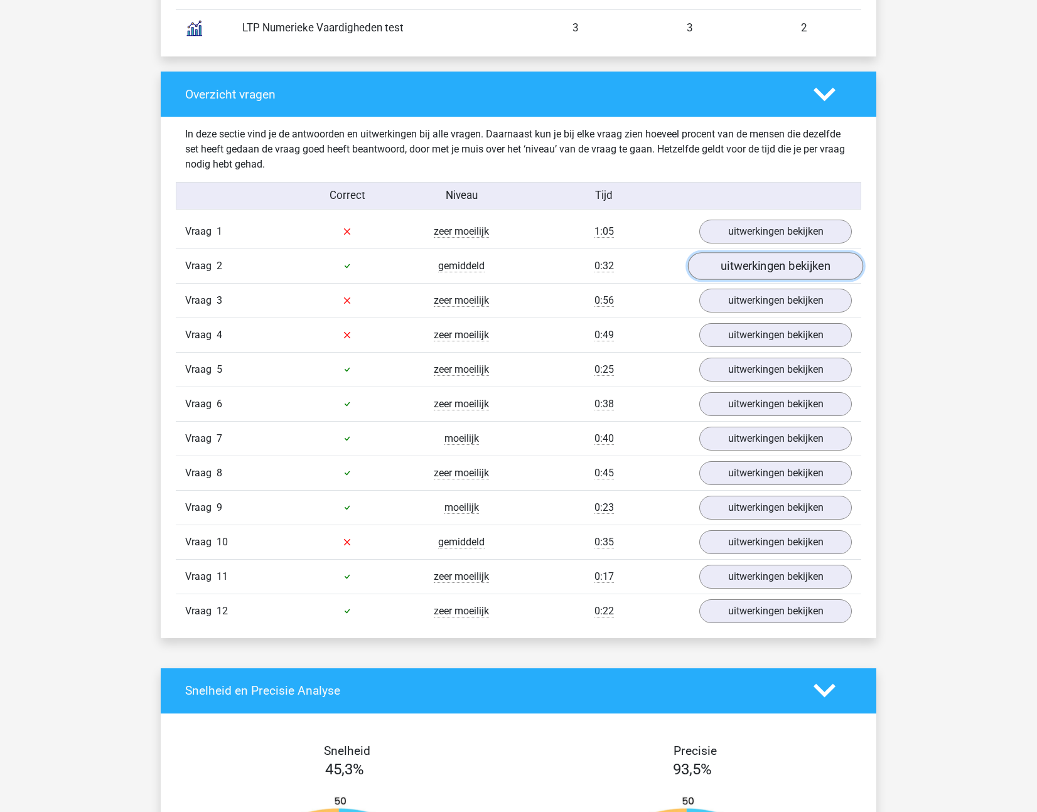
click at [748, 271] on link "uitwerkingen bekijken" at bounding box center [775, 266] width 175 height 28
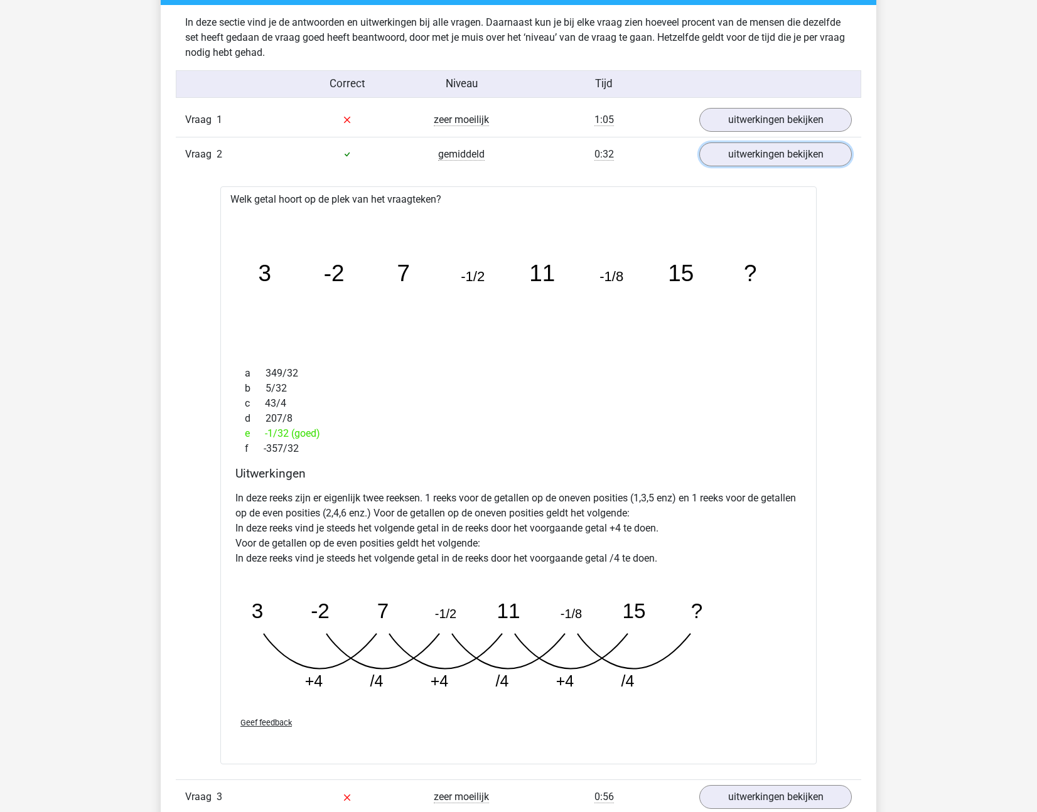
scroll to position [1419, 0]
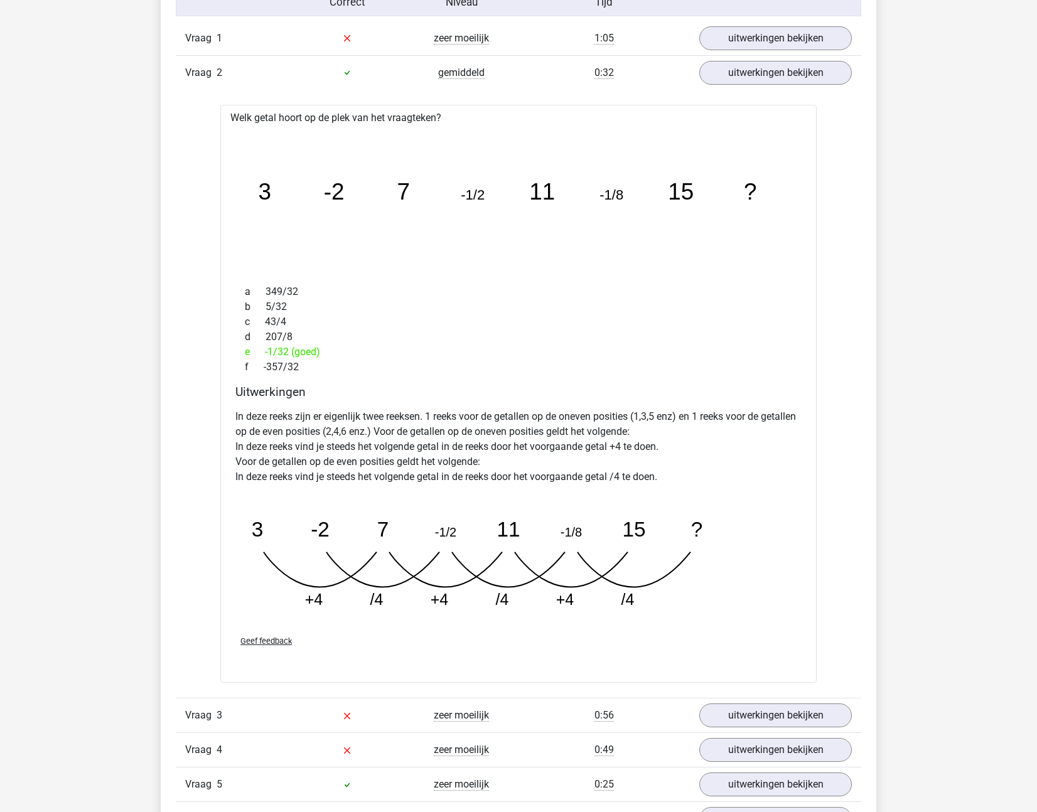
click at [677, 69] on div "0:32" at bounding box center [603, 72] width 171 height 15
click at [733, 70] on link "uitwerkingen bekijken" at bounding box center [775, 73] width 175 height 28
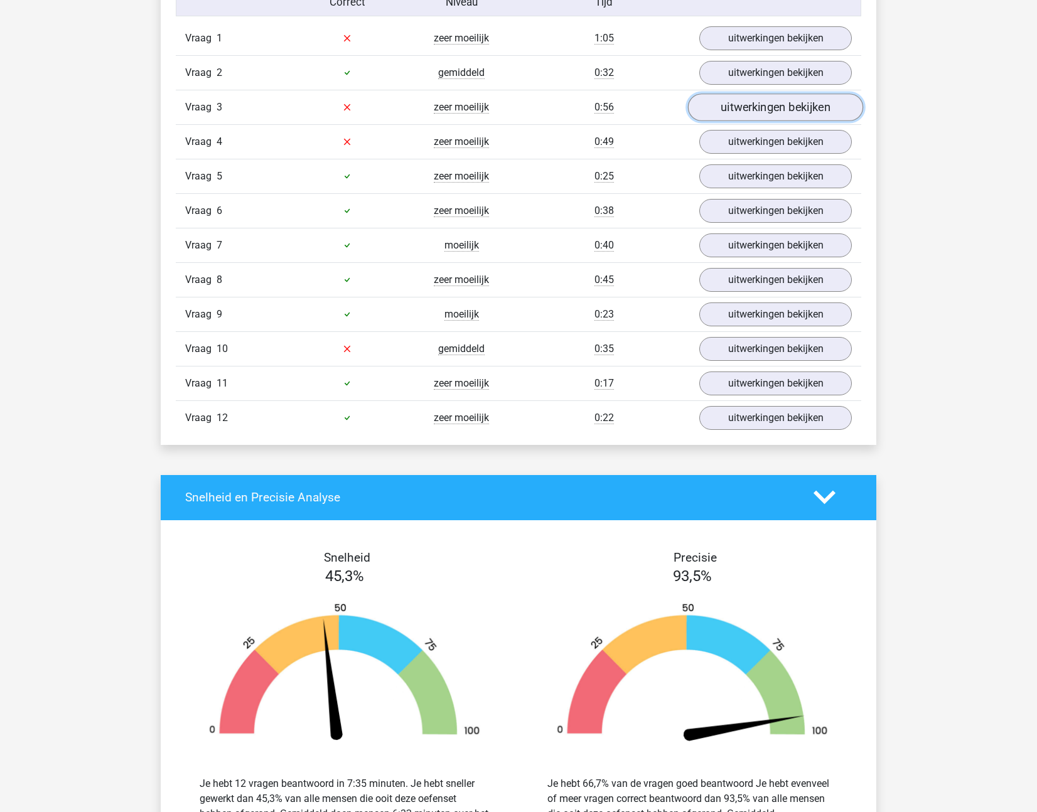
click at [736, 105] on link "uitwerkingen bekijken" at bounding box center [775, 108] width 175 height 28
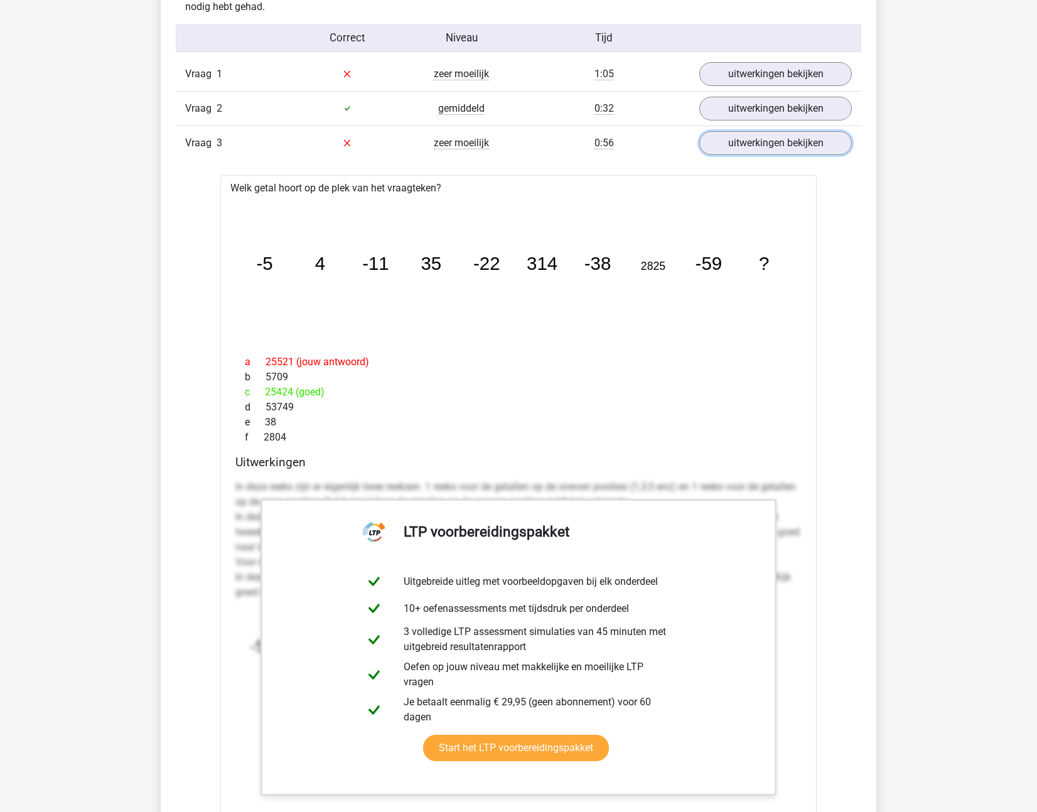
scroll to position [1383, 0]
click at [741, 136] on link "uitwerkingen bekijken" at bounding box center [775, 143] width 175 height 28
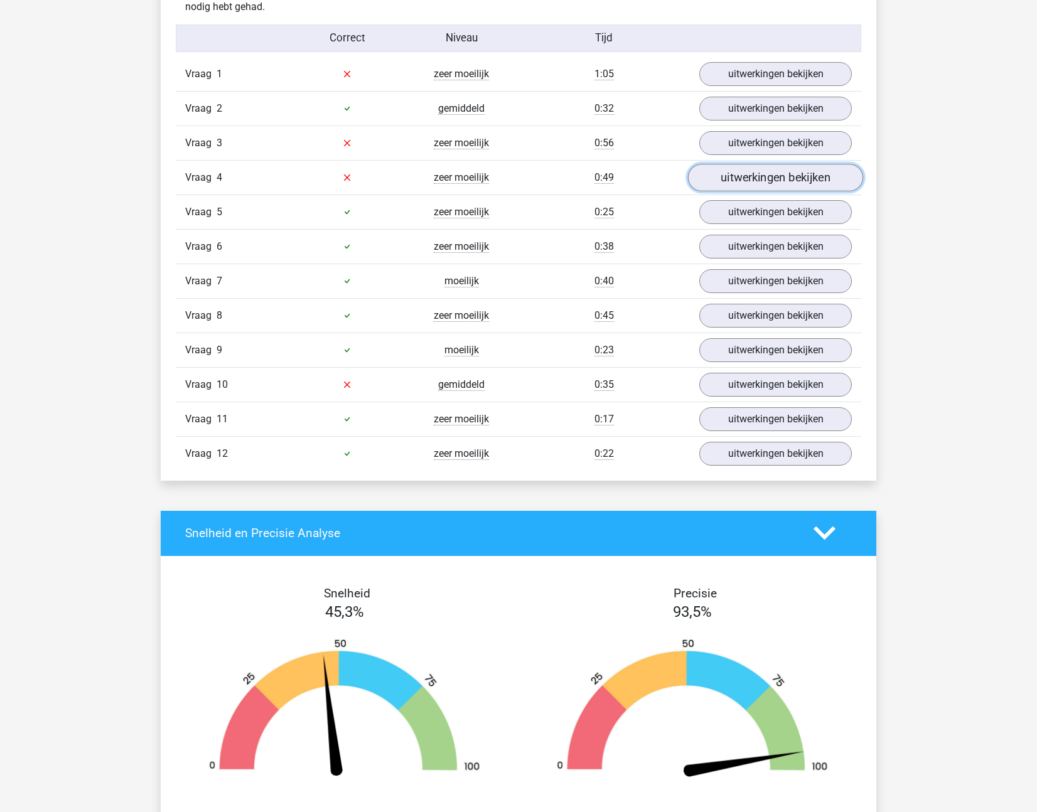
click at [739, 185] on link "uitwerkingen bekijken" at bounding box center [775, 178] width 175 height 28
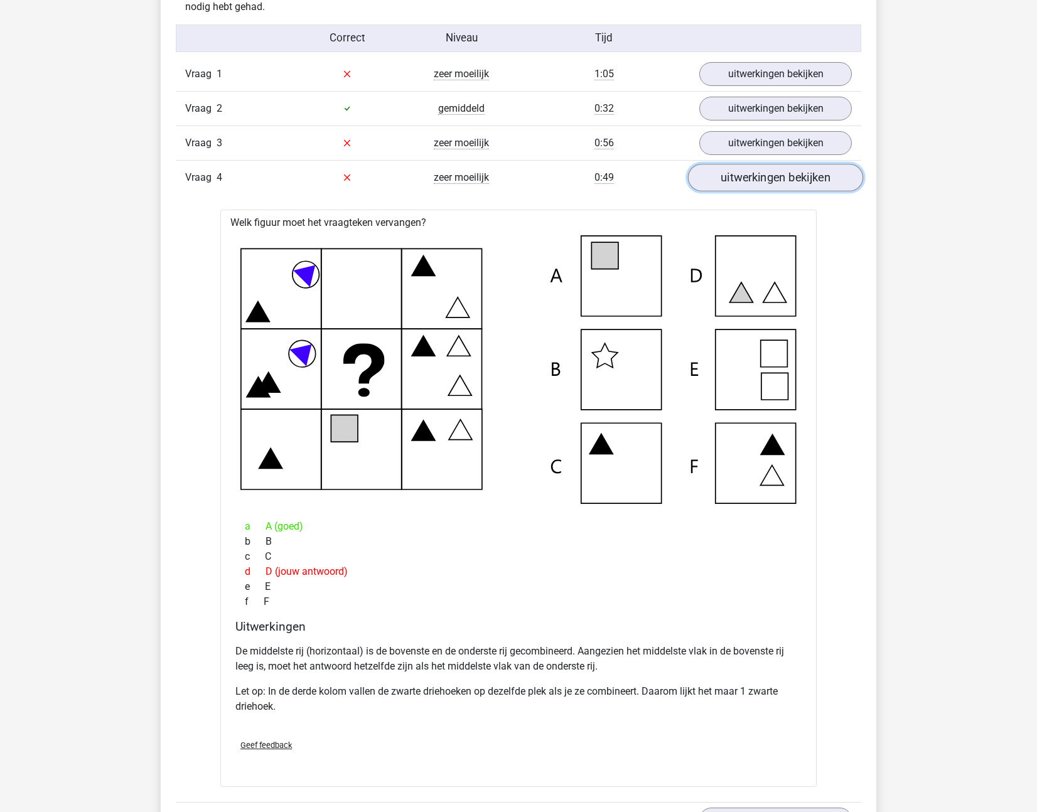
click at [731, 181] on link "uitwerkingen bekijken" at bounding box center [775, 178] width 175 height 28
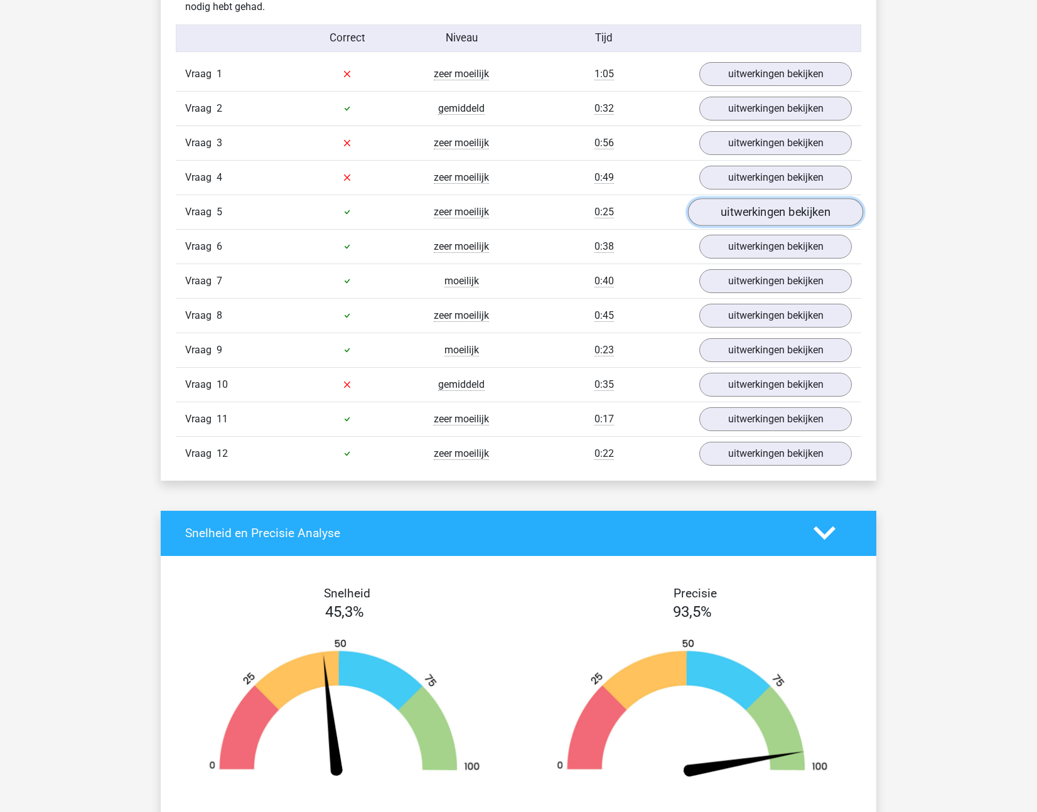
click at [734, 210] on link "uitwerkingen bekijken" at bounding box center [775, 212] width 175 height 28
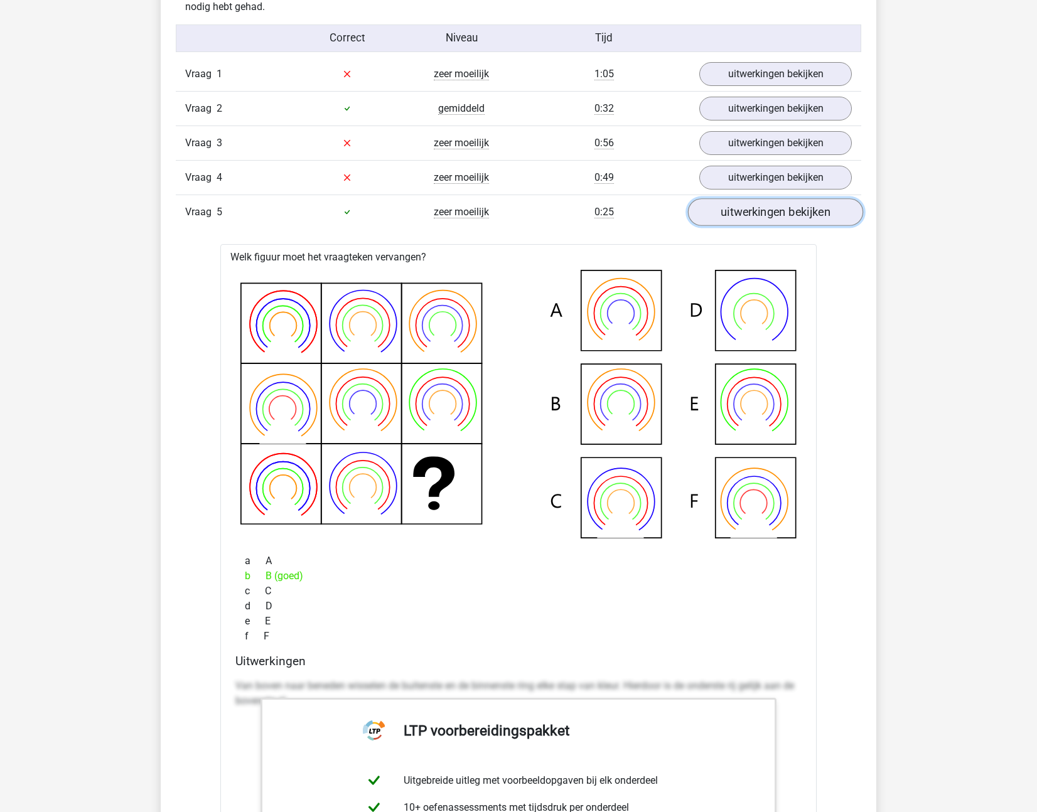
click at [730, 210] on link "uitwerkingen bekijken" at bounding box center [775, 212] width 175 height 28
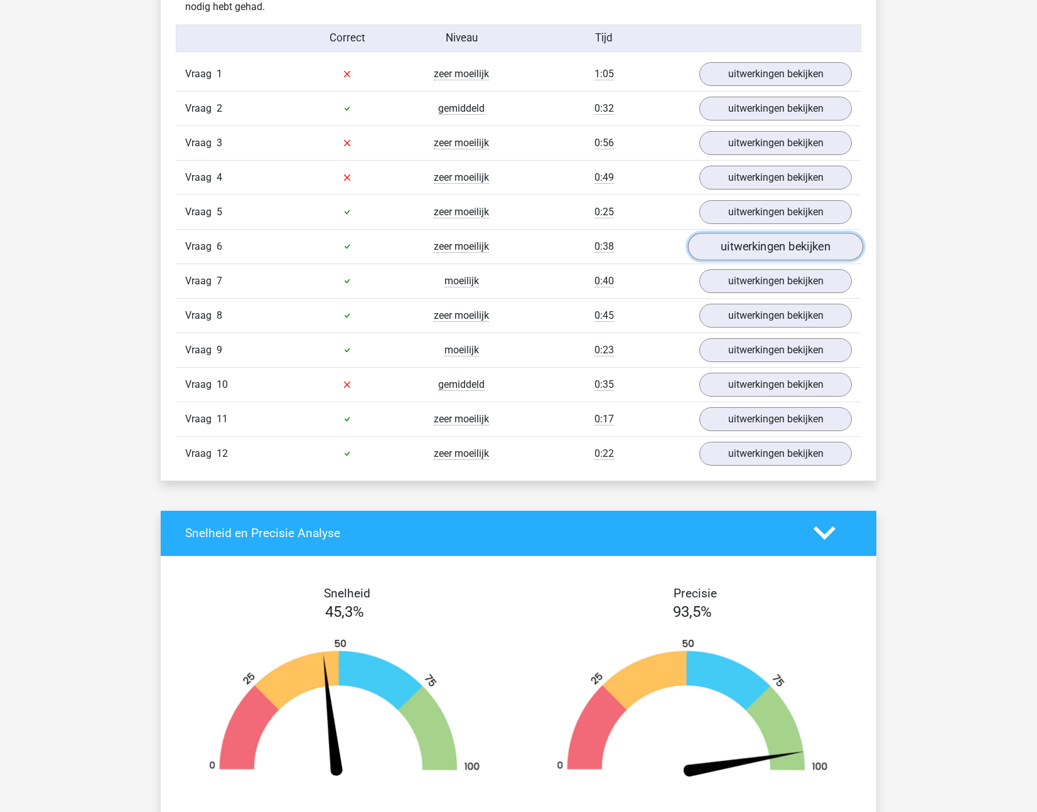
click at [732, 240] on link "uitwerkingen bekijken" at bounding box center [775, 247] width 175 height 28
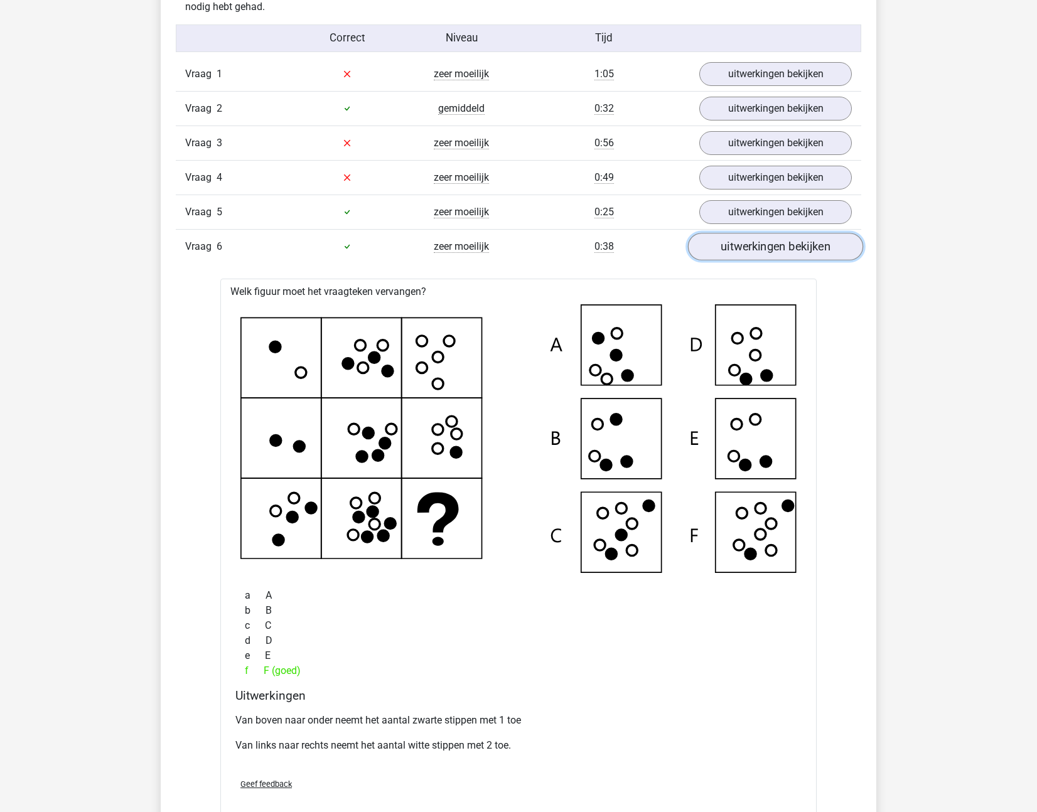
click at [781, 251] on link "uitwerkingen bekijken" at bounding box center [775, 247] width 175 height 28
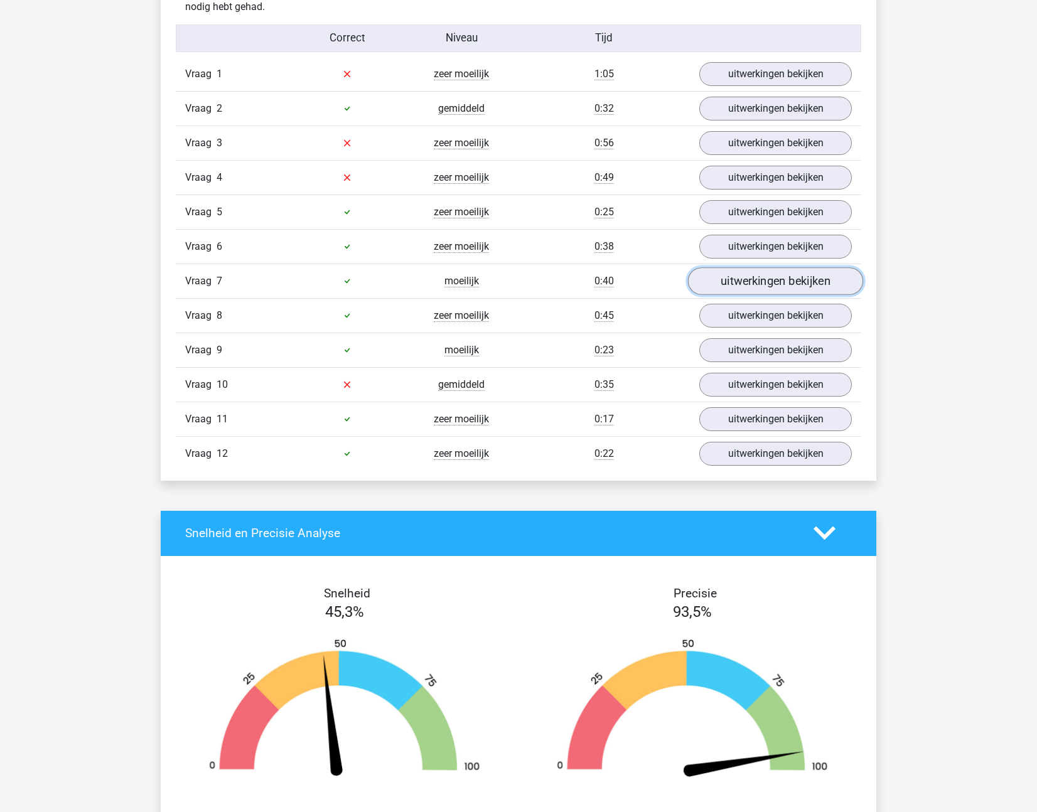
click at [777, 284] on link "uitwerkingen bekijken" at bounding box center [775, 281] width 175 height 28
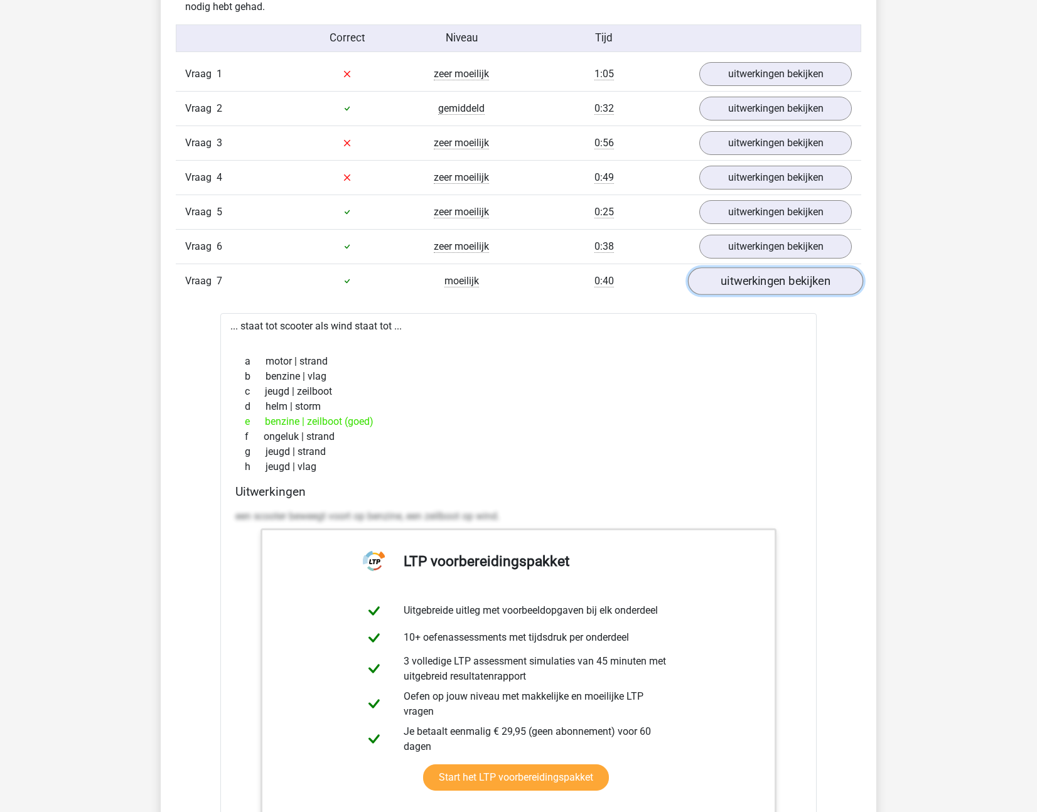
click at [773, 284] on link "uitwerkingen bekijken" at bounding box center [775, 281] width 175 height 28
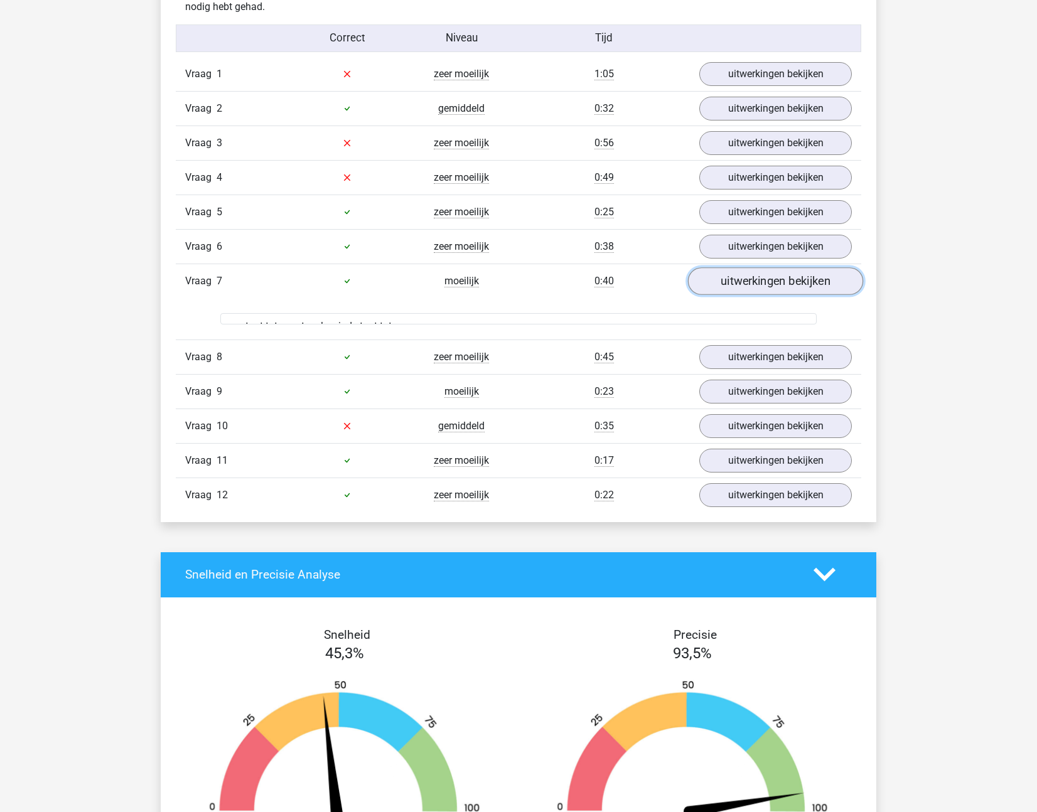
click at [773, 284] on link "uitwerkingen bekijken" at bounding box center [775, 281] width 175 height 28
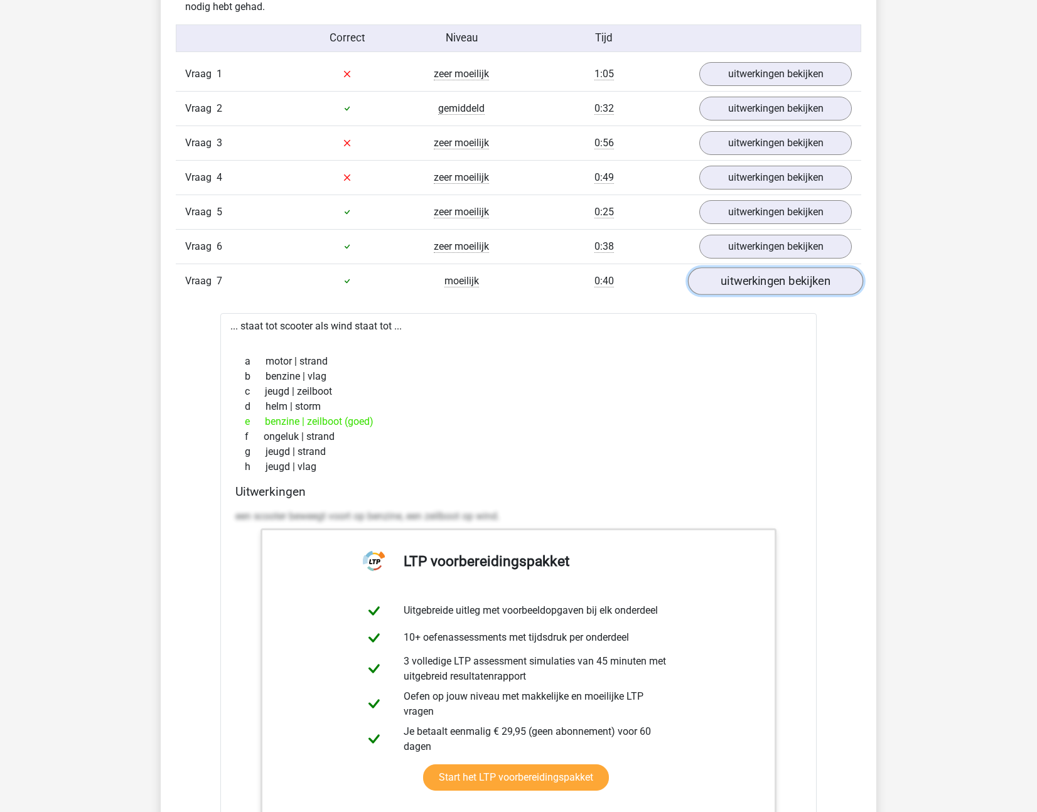
click at [773, 284] on link "uitwerkingen bekijken" at bounding box center [775, 281] width 175 height 28
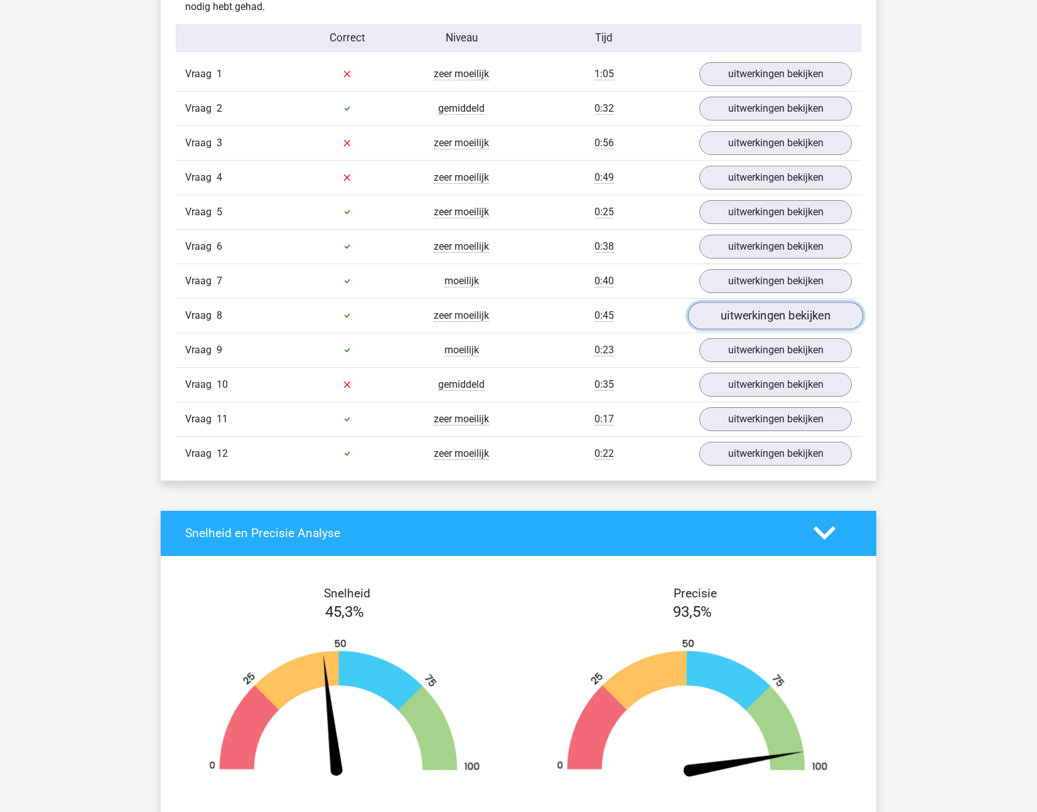
click at [771, 321] on link "uitwerkingen bekijken" at bounding box center [775, 316] width 175 height 28
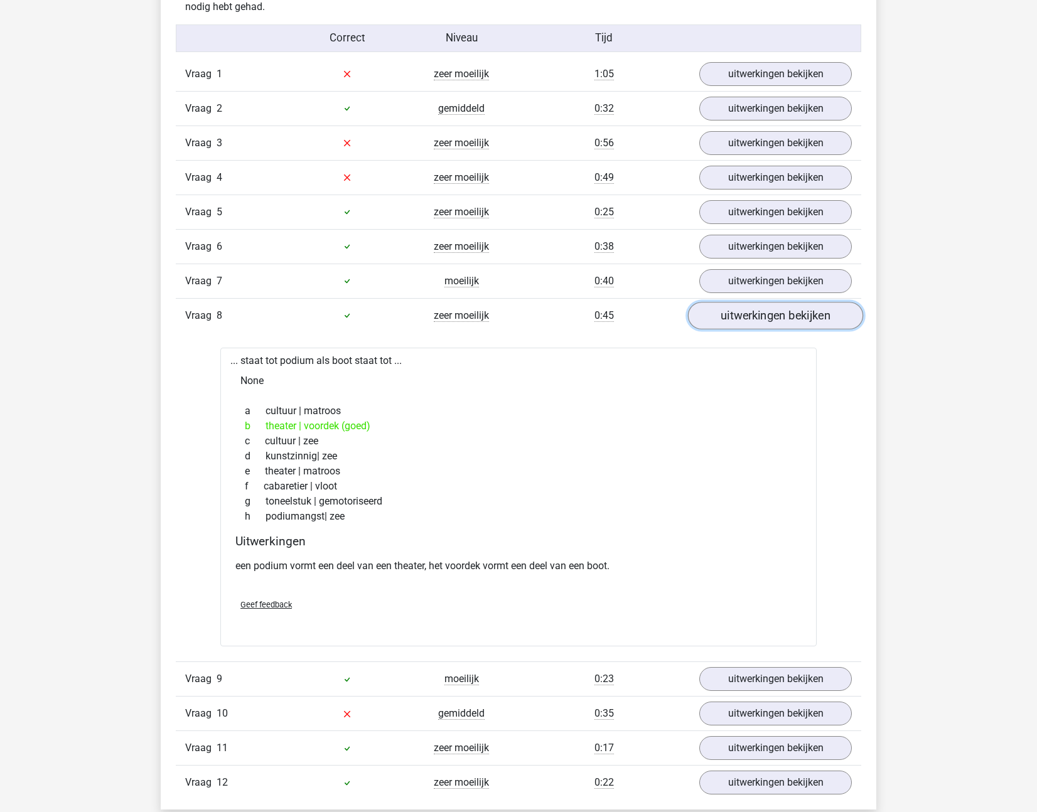
click at [743, 324] on link "uitwerkingen bekijken" at bounding box center [775, 316] width 175 height 28
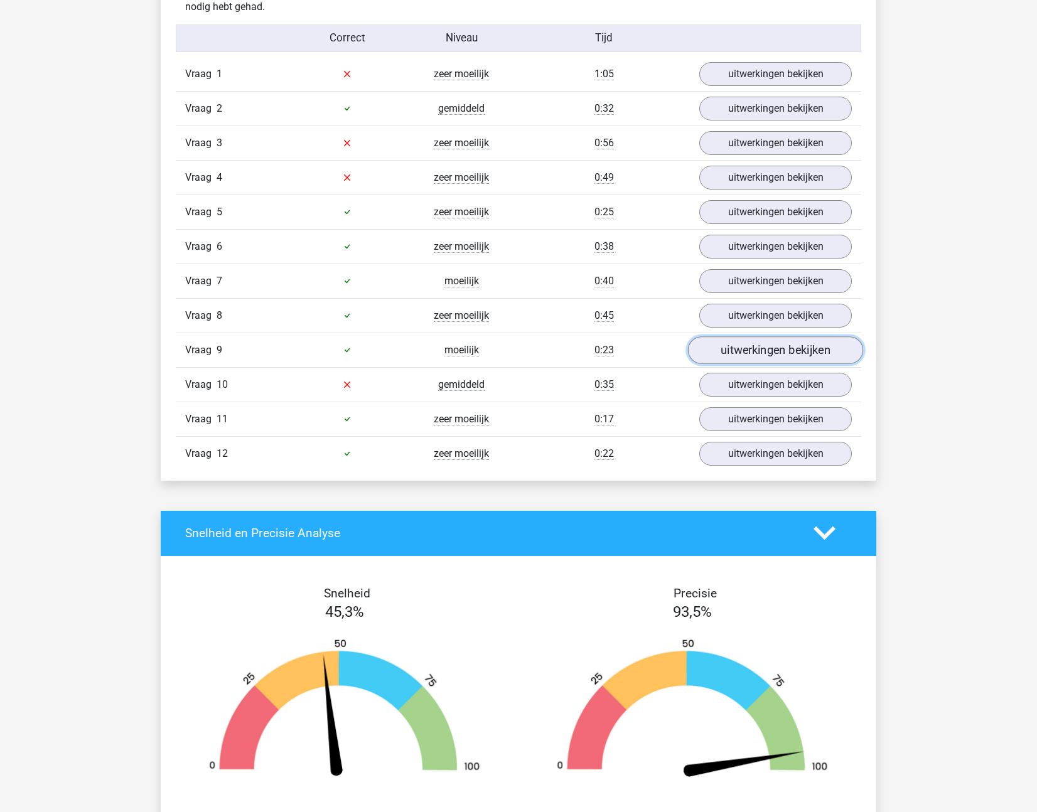
click at [742, 348] on link "uitwerkingen bekijken" at bounding box center [775, 350] width 175 height 28
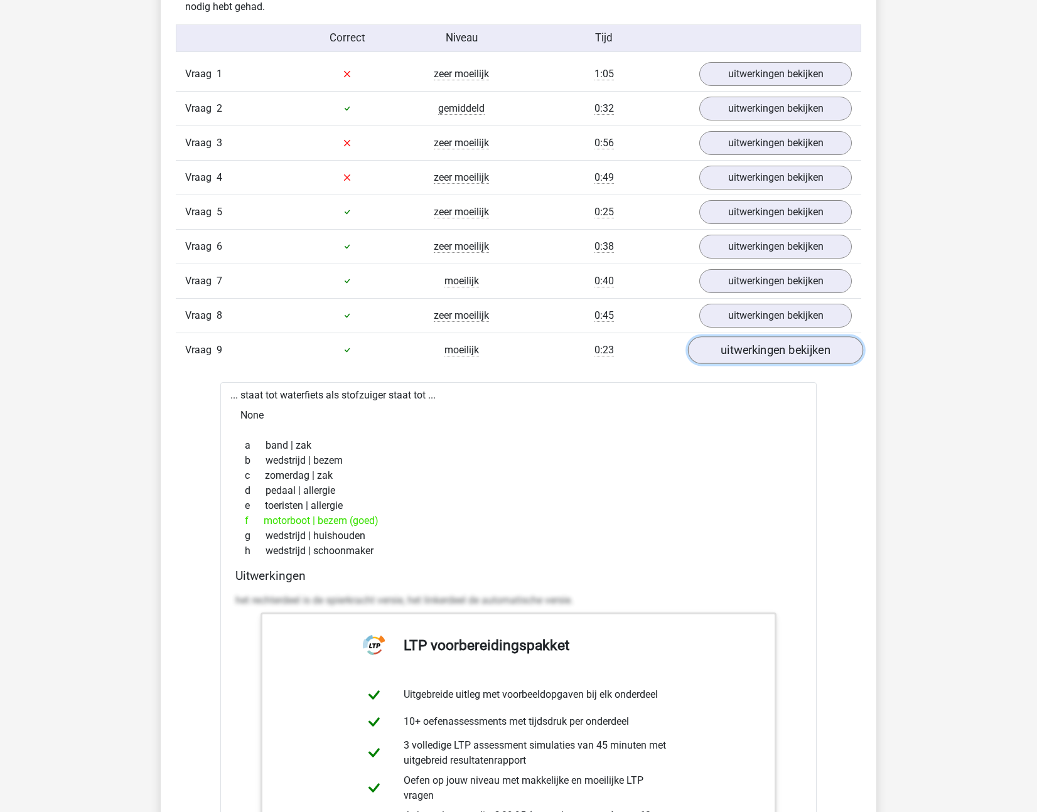
click at [721, 354] on link "uitwerkingen bekijken" at bounding box center [775, 350] width 175 height 28
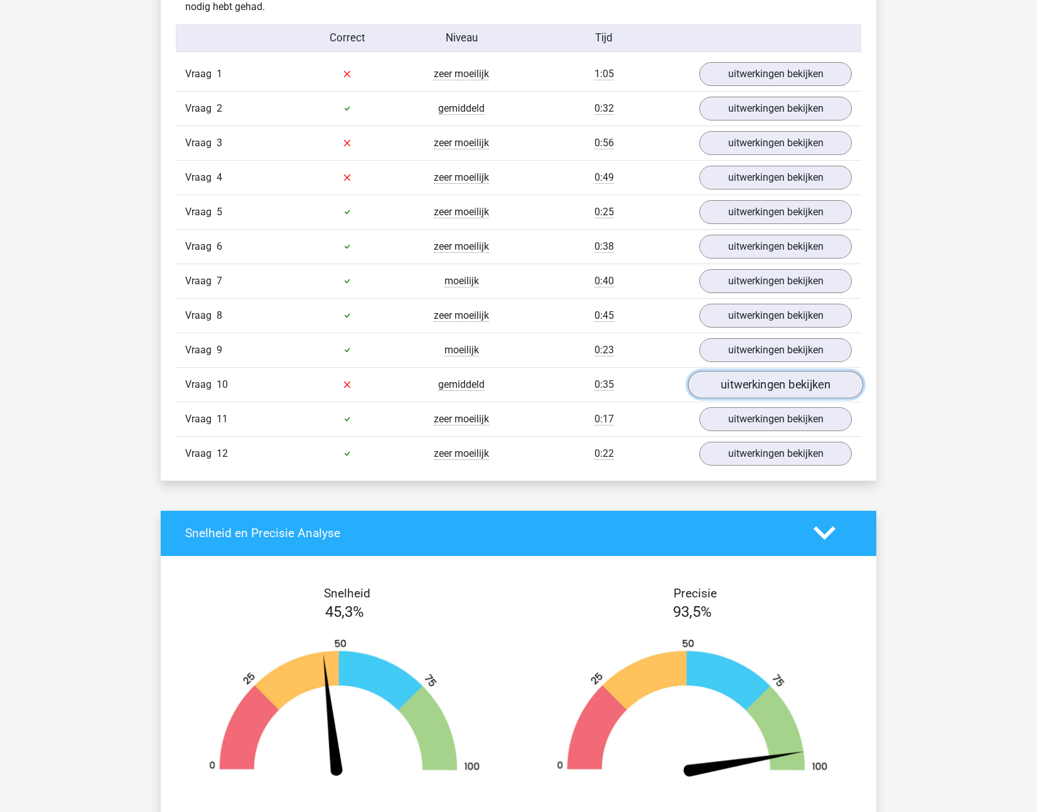
click at [726, 382] on link "uitwerkingen bekijken" at bounding box center [775, 385] width 175 height 28
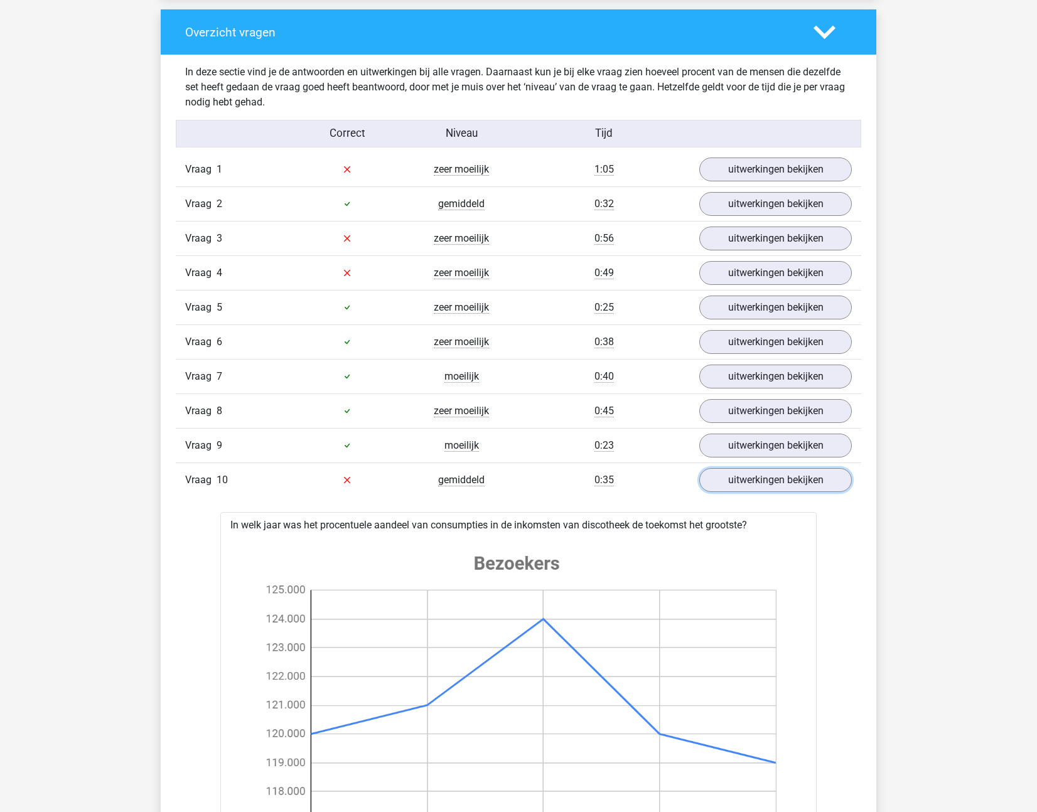
scroll to position [1313, 0]
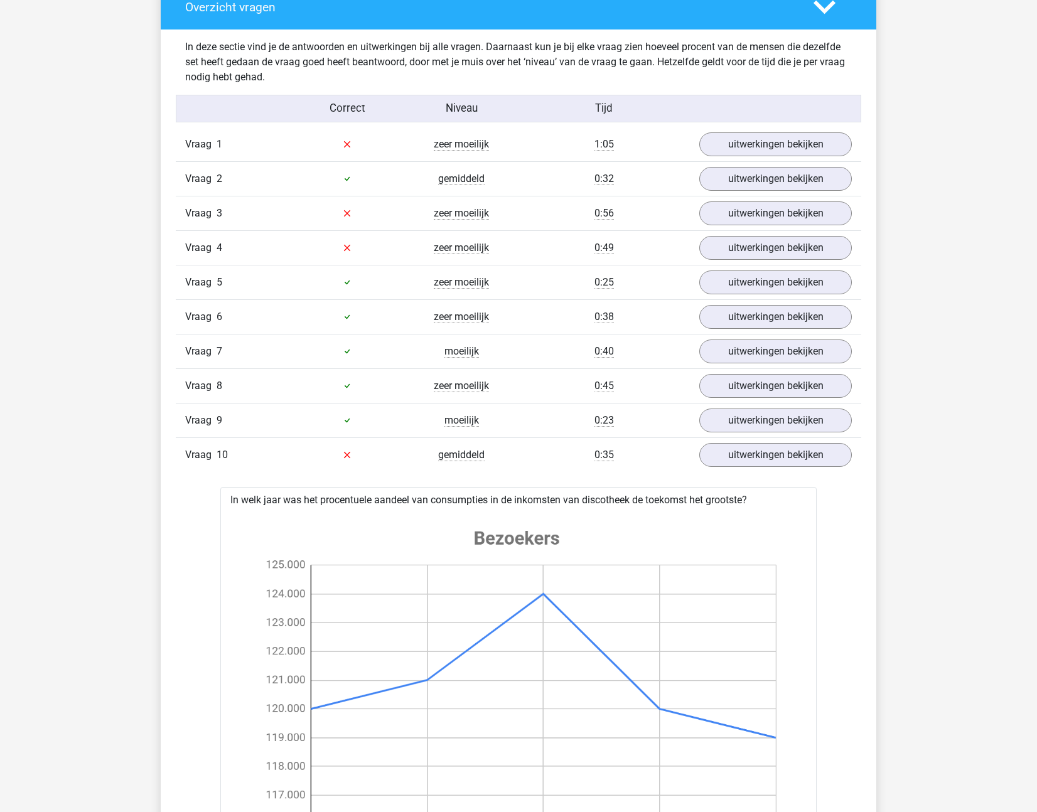
click at [736, 469] on div "Vraag 10 gemiddeld 0:35 uitwerkingen bekijken" at bounding box center [518, 454] width 685 height 35
click at [737, 463] on link "uitwerkingen bekijken" at bounding box center [775, 455] width 175 height 28
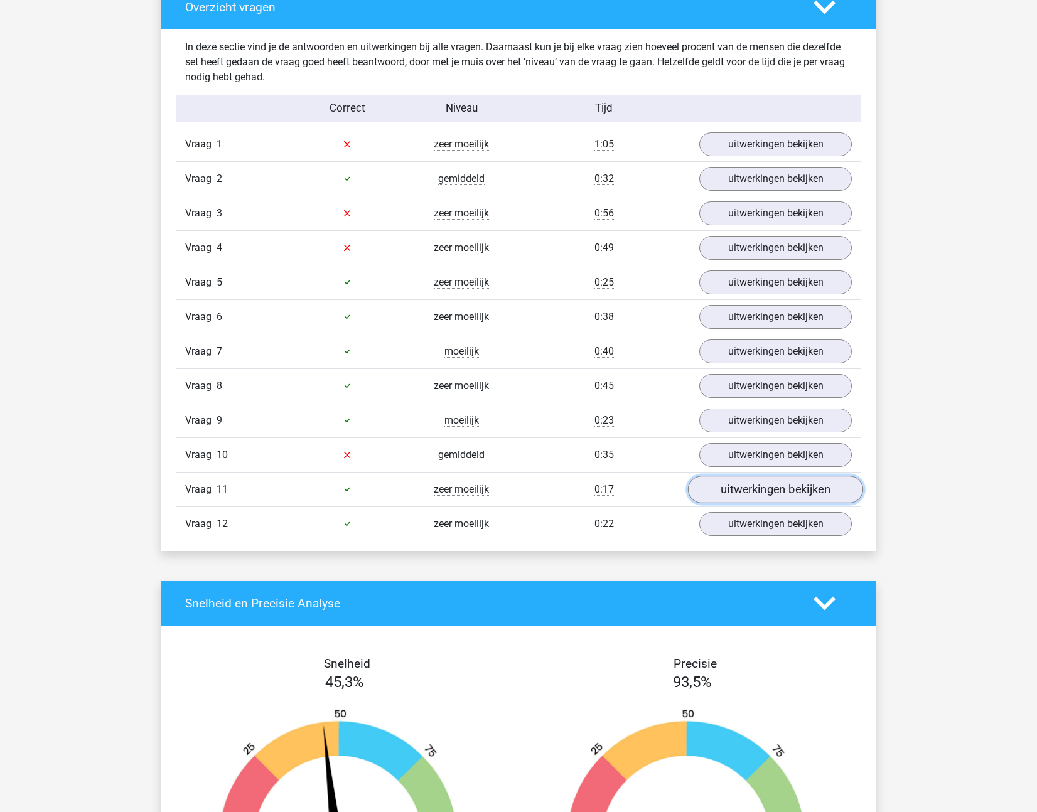
click at [734, 491] on link "uitwerkingen bekijken" at bounding box center [775, 490] width 175 height 28
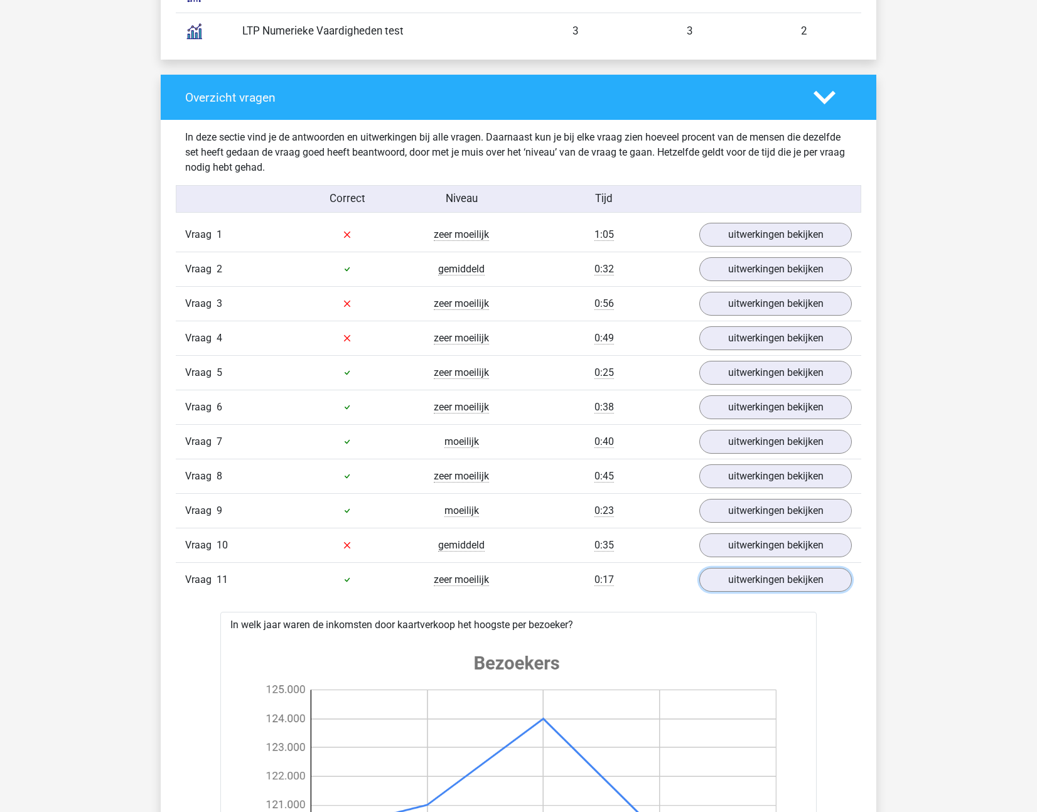
scroll to position [1395, 0]
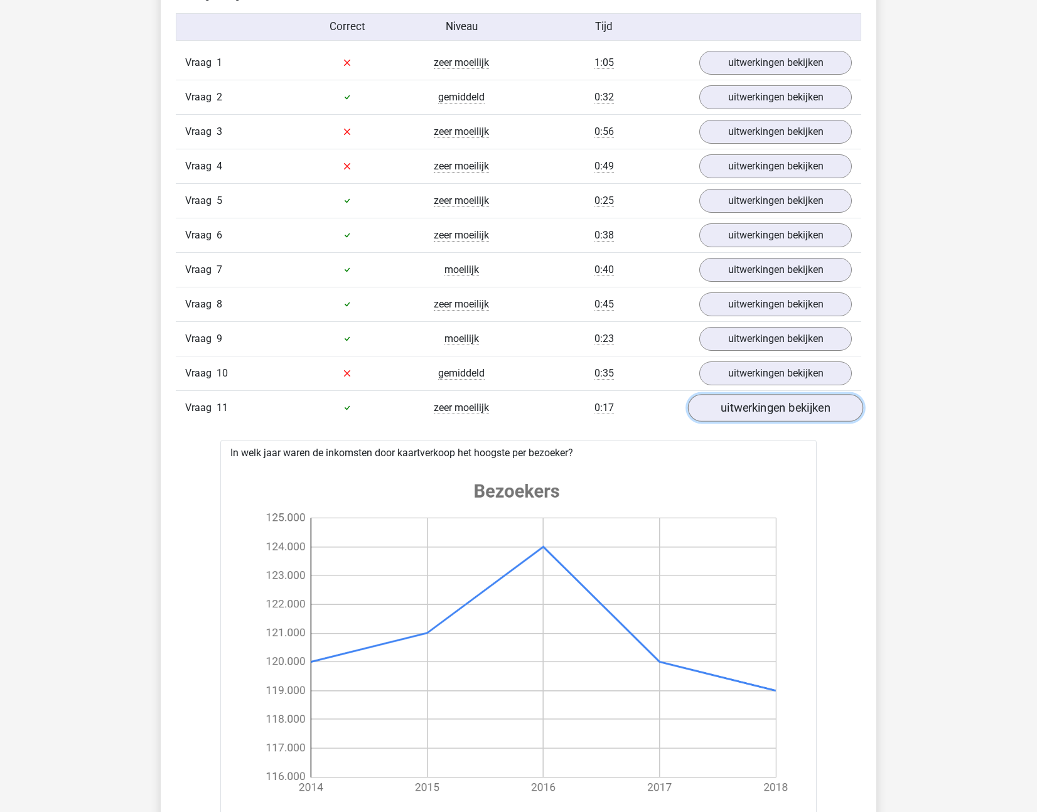
click at [742, 400] on link "uitwerkingen bekijken" at bounding box center [775, 408] width 175 height 28
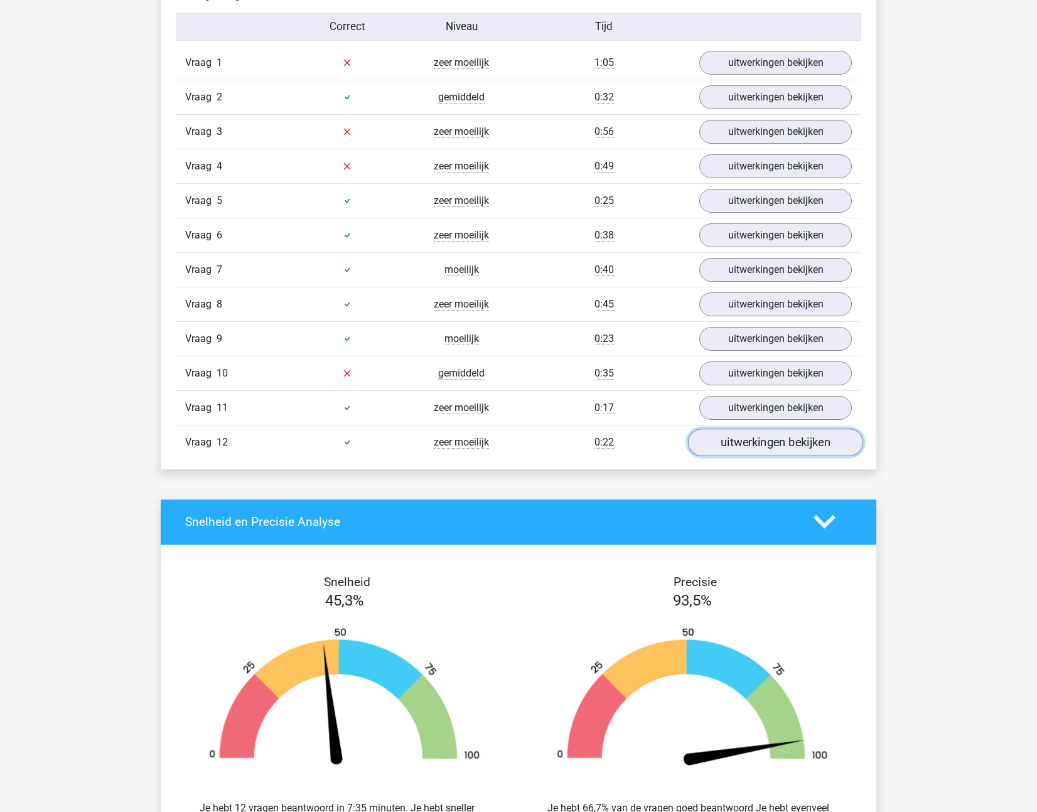
click at [743, 440] on link "uitwerkingen bekijken" at bounding box center [775, 443] width 175 height 28
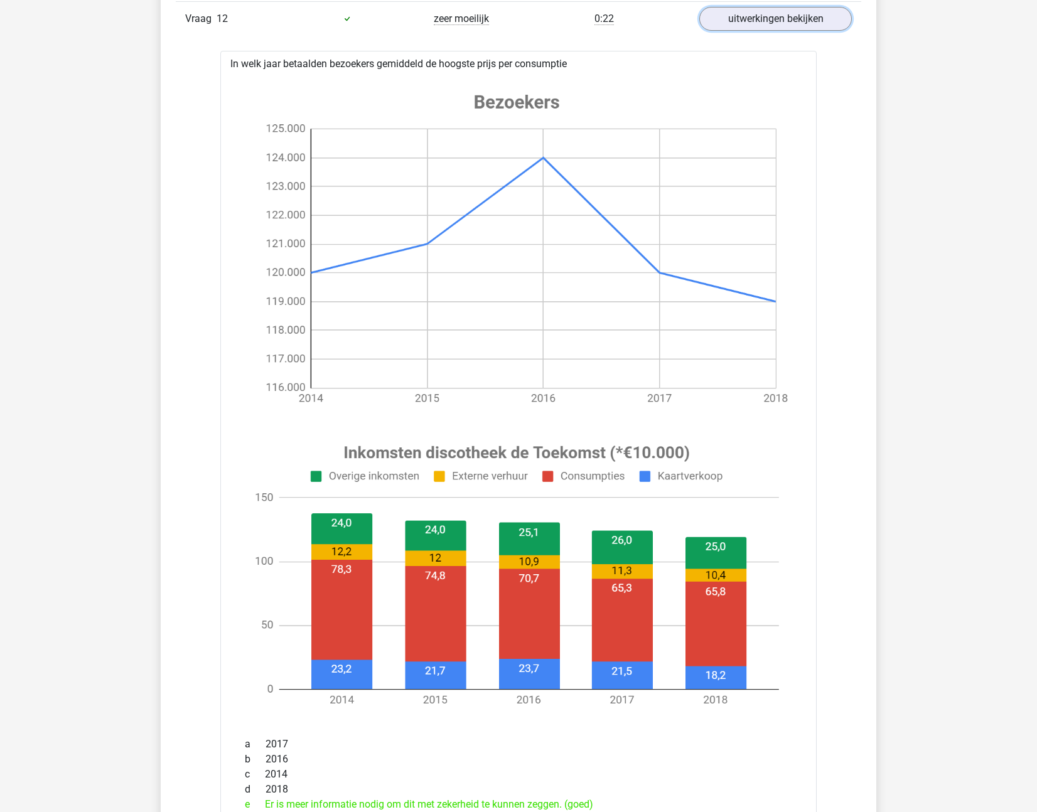
scroll to position [1786, 0]
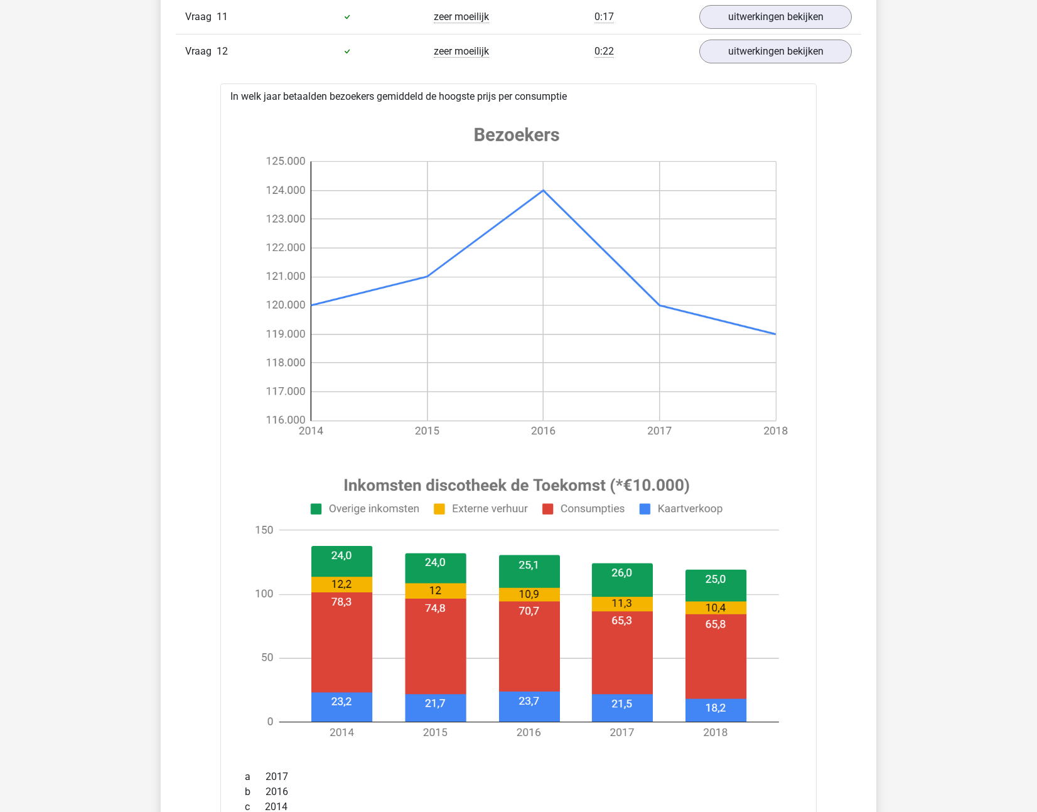
click at [761, 65] on div "Vraag 12 zeer moeilijk 0:22 uitwerkingen bekijken" at bounding box center [518, 51] width 685 height 35
click at [761, 60] on link "uitwerkingen bekijken" at bounding box center [775, 52] width 175 height 28
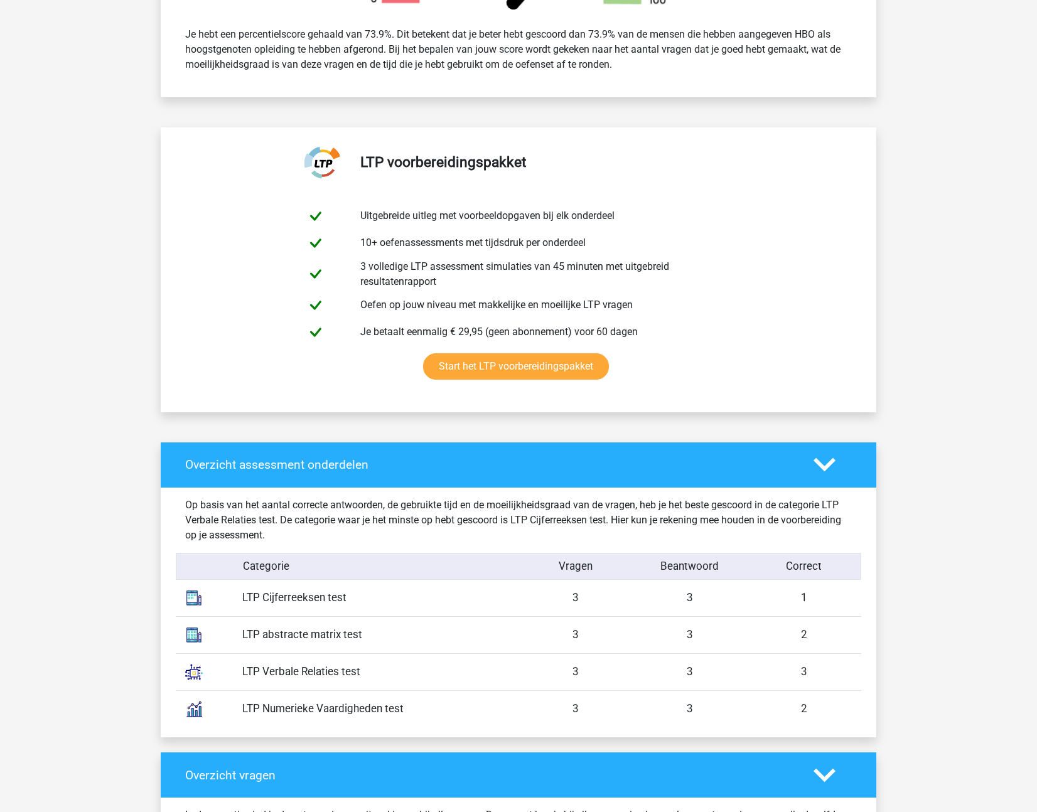
scroll to position [0, 0]
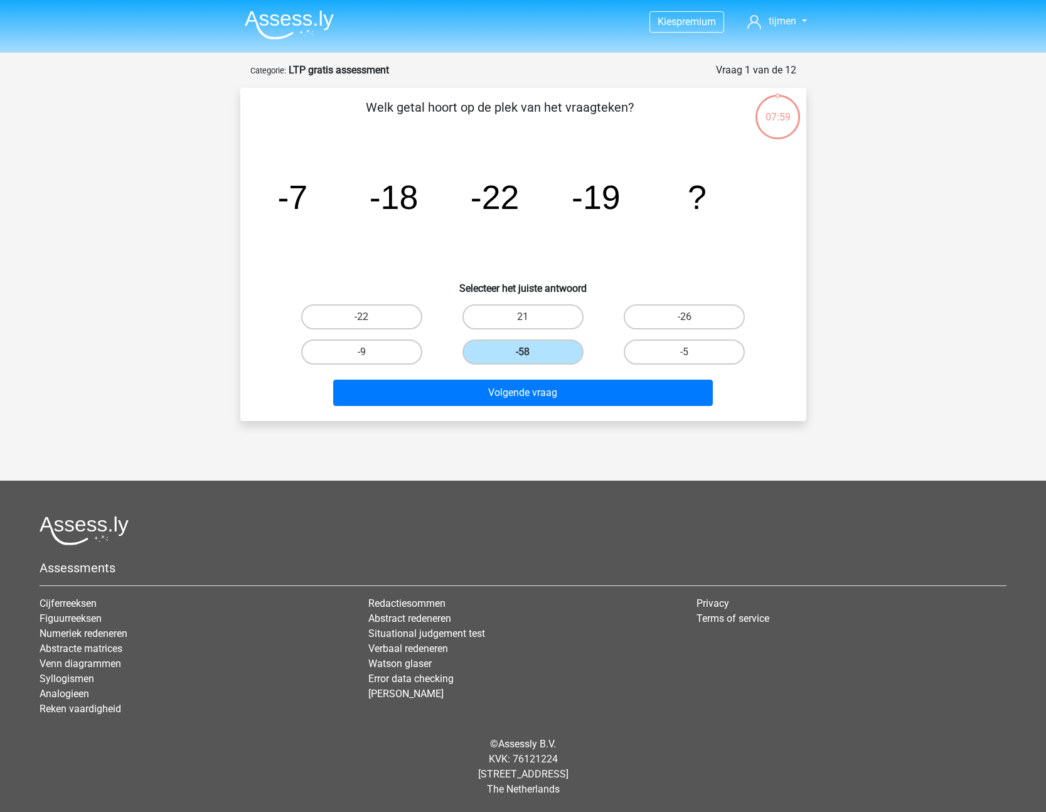
click at [306, 18] on img at bounding box center [289, 24] width 89 height 29
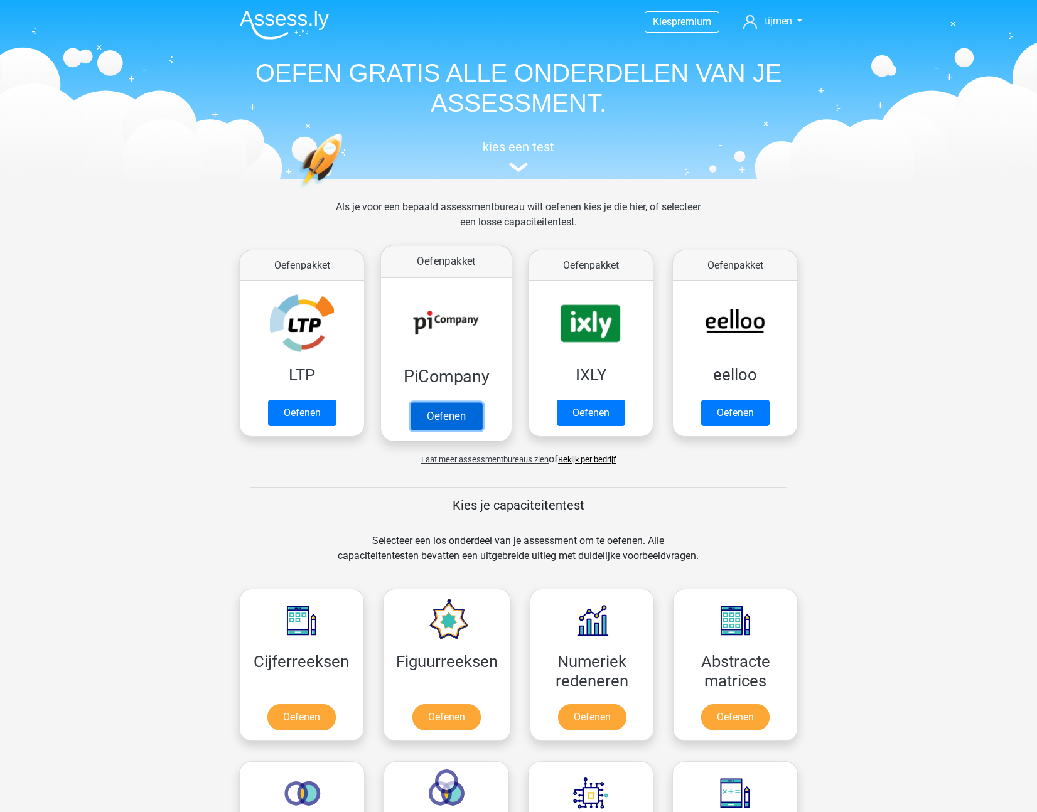
click at [443, 419] on link "Oefenen" at bounding box center [446, 416] width 72 height 28
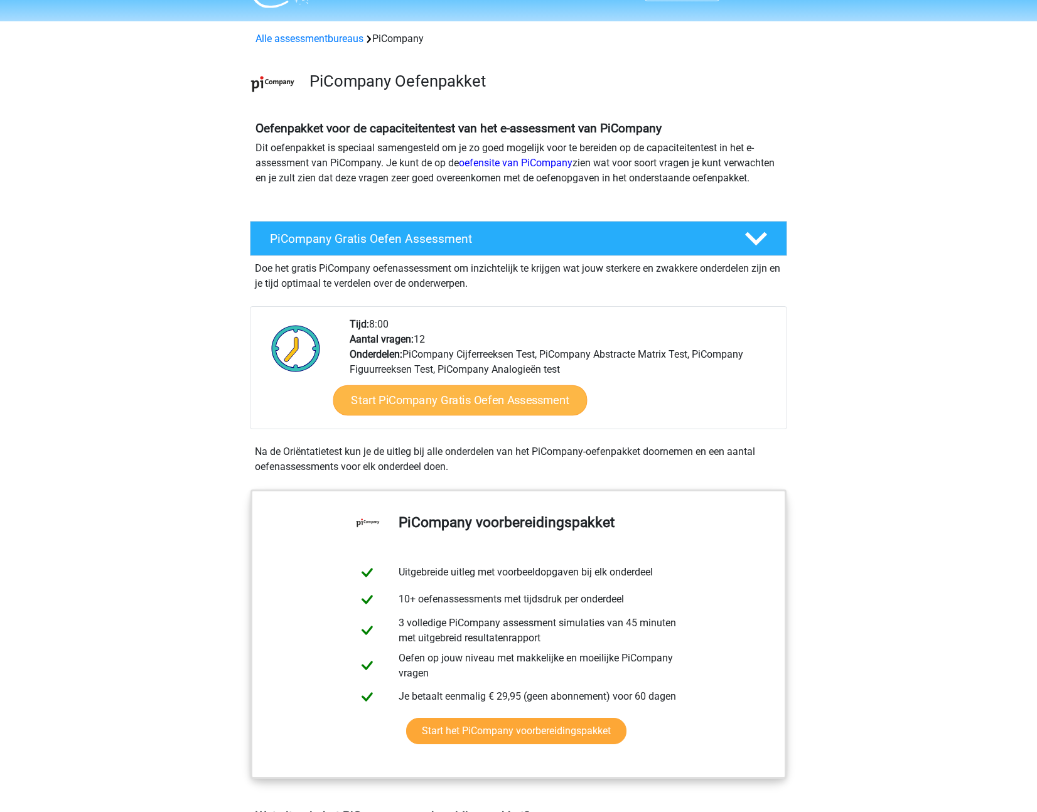
scroll to position [55, 0]
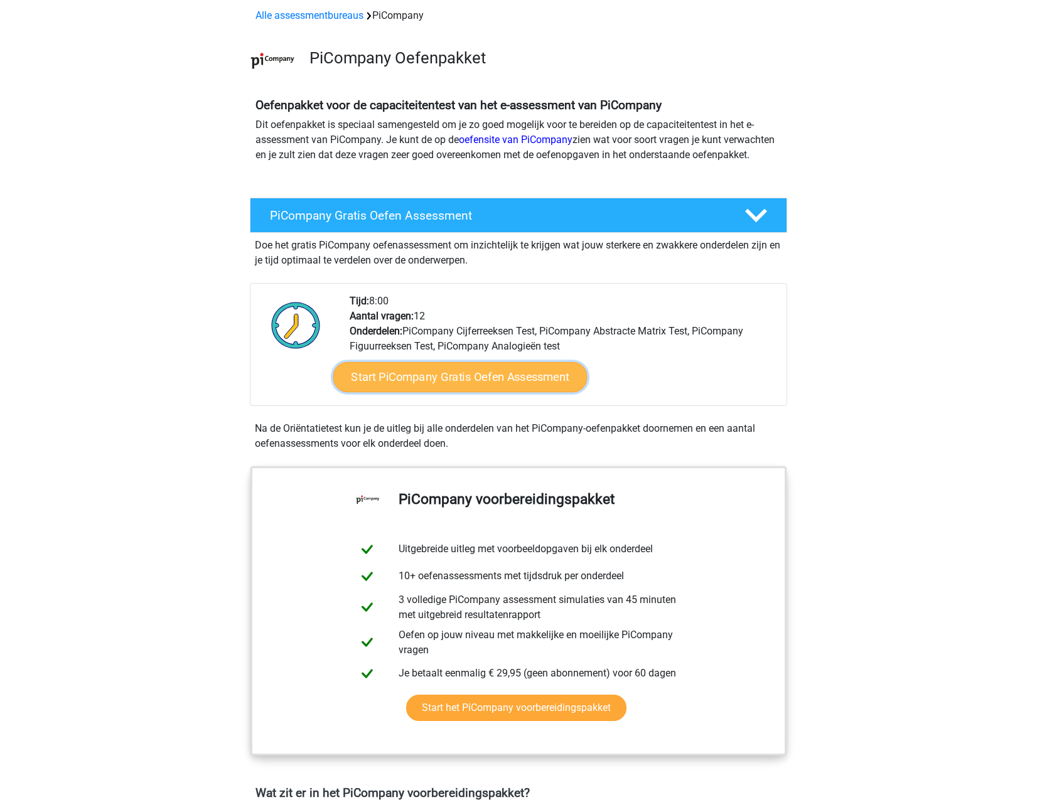
click at [459, 391] on link "Start PiCompany Gratis Oefen Assessment" at bounding box center [460, 377] width 254 height 30
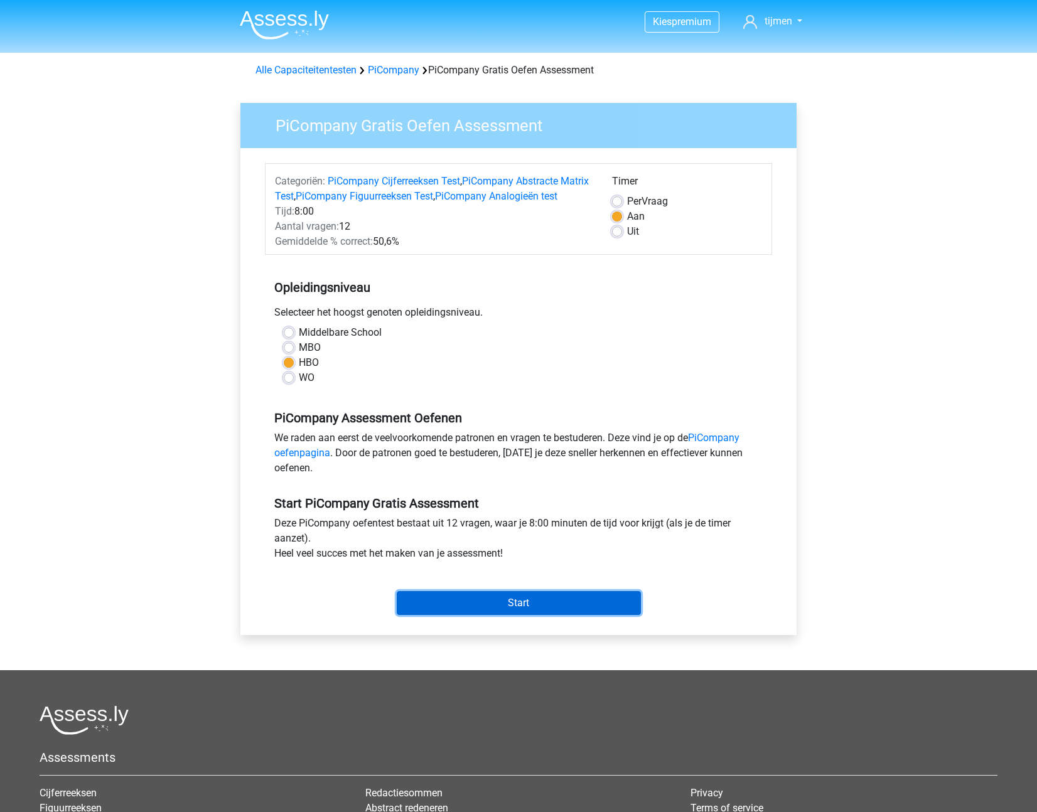
click at [507, 615] on input "Start" at bounding box center [519, 603] width 244 height 24
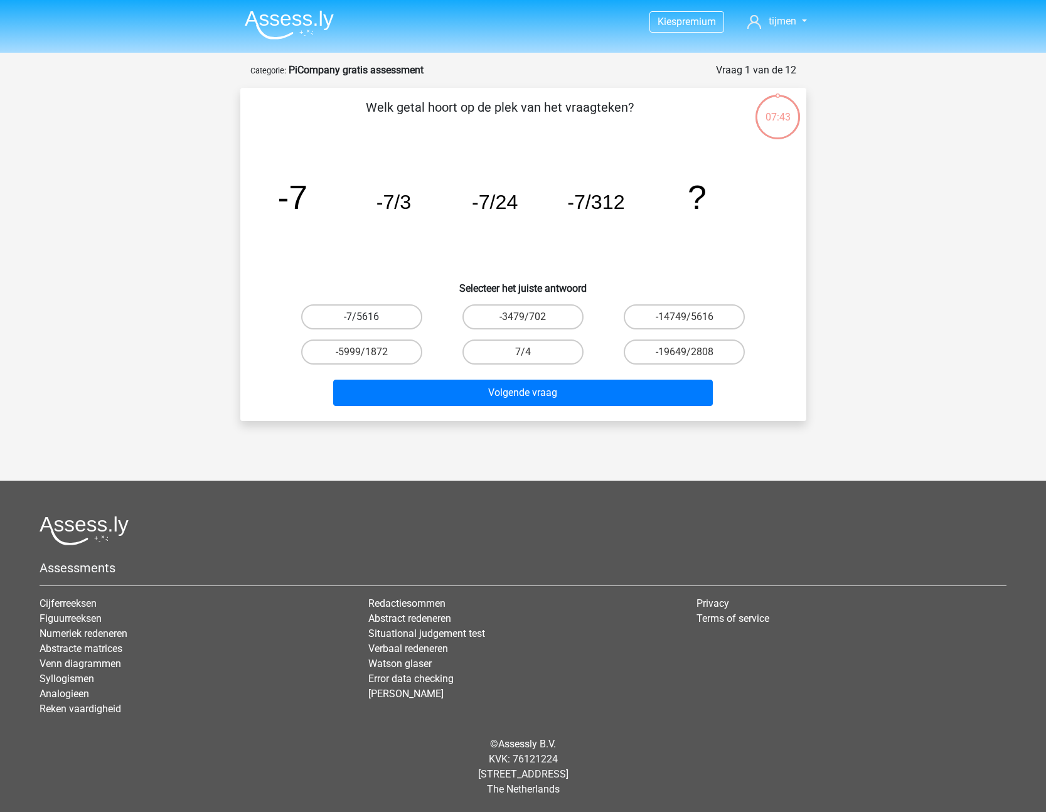
click at [362, 326] on label "-7/5616" at bounding box center [361, 316] width 121 height 25
click at [362, 325] on input "-7/5616" at bounding box center [366, 321] width 8 height 8
radio input "true"
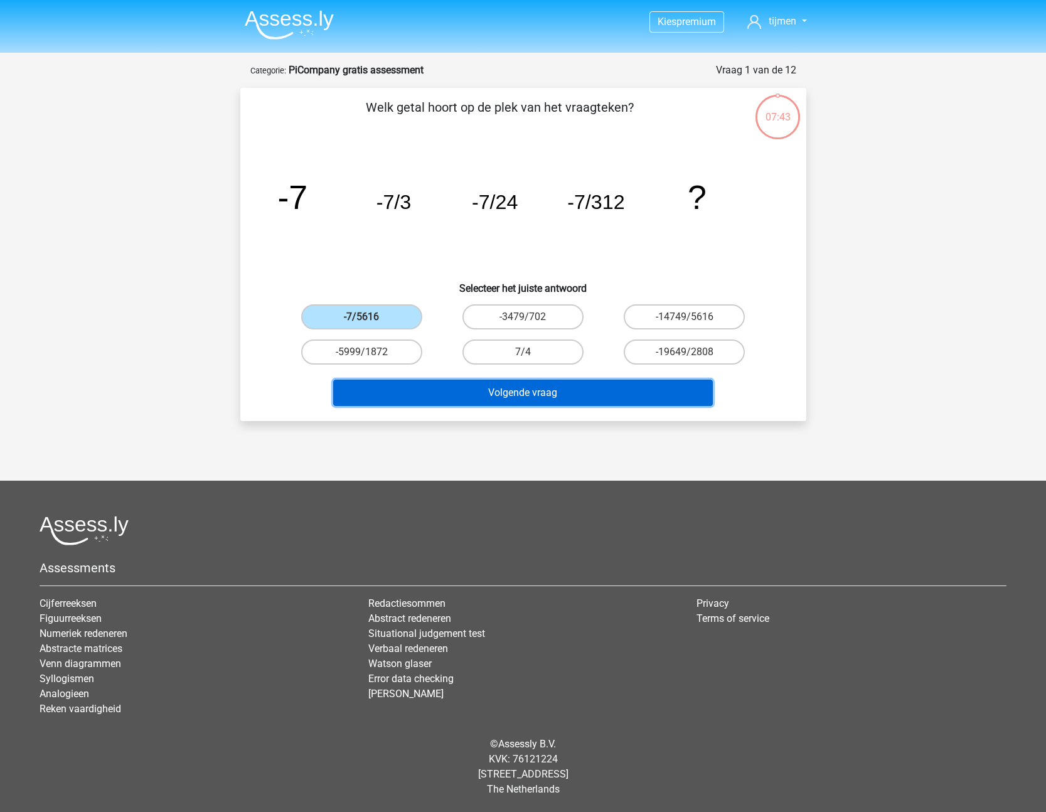
click at [518, 396] on button "Volgende vraag" at bounding box center [523, 393] width 380 height 26
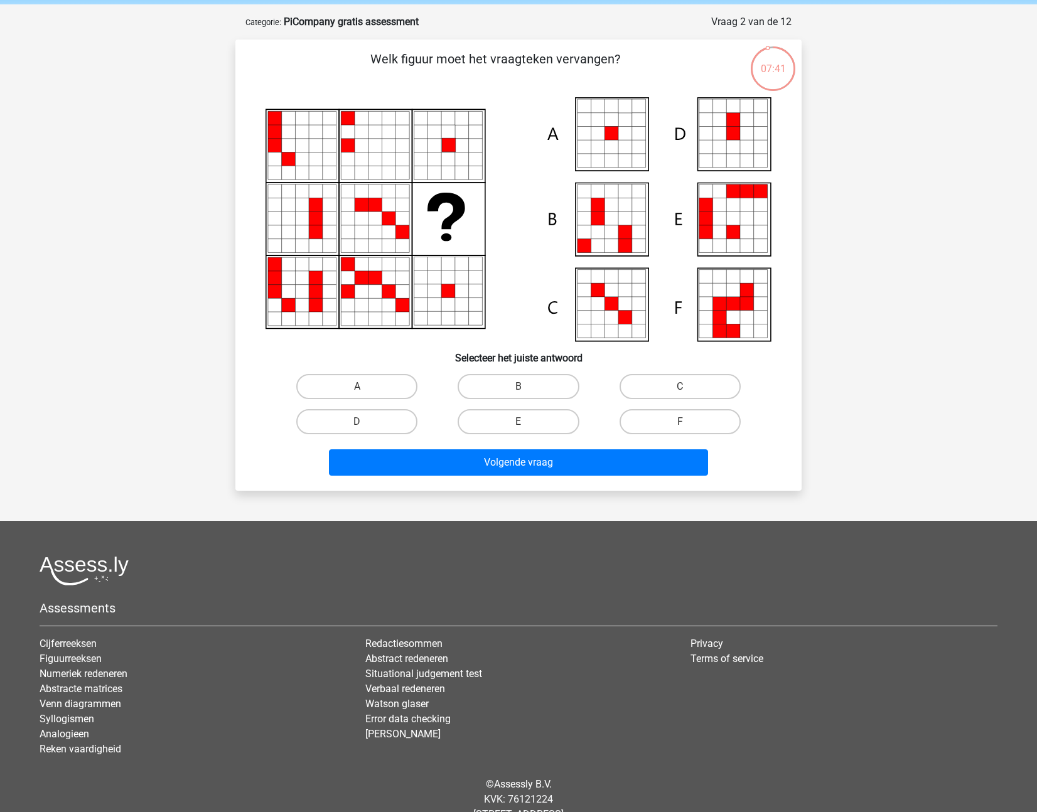
scroll to position [46, 0]
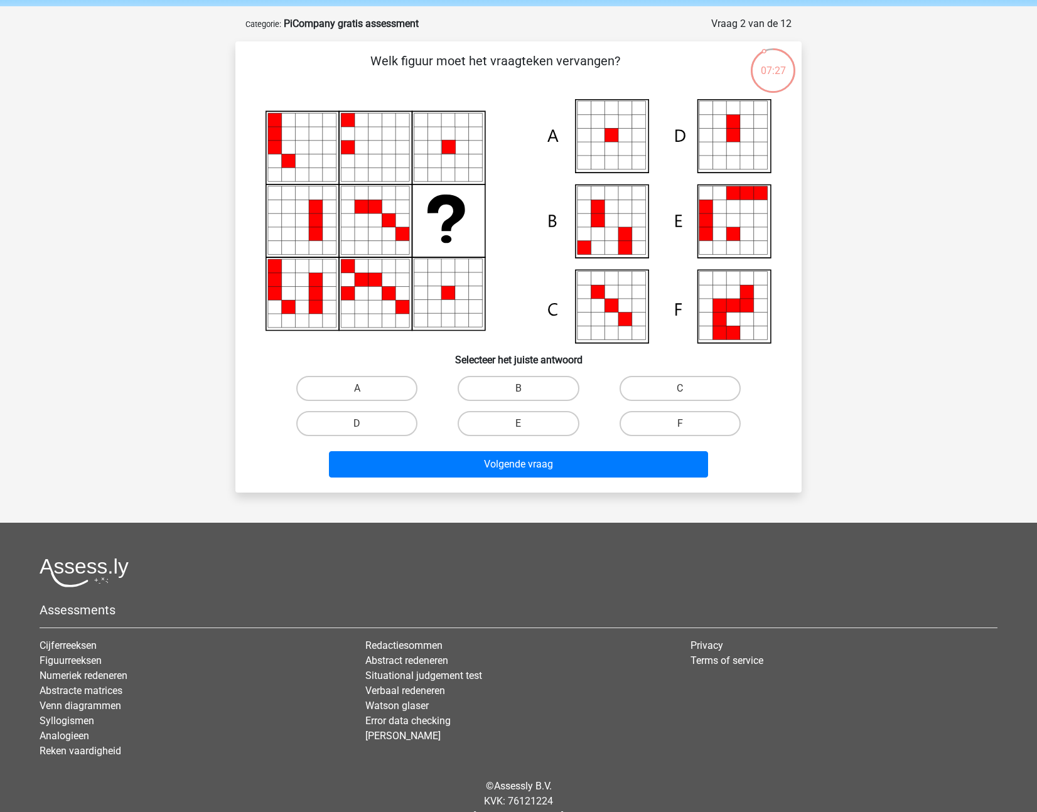
click at [612, 158] on icon at bounding box center [611, 163] width 14 height 14
click at [368, 394] on label "A" at bounding box center [356, 388] width 121 height 25
click at [365, 394] on input "A" at bounding box center [361, 393] width 8 height 8
radio input "true"
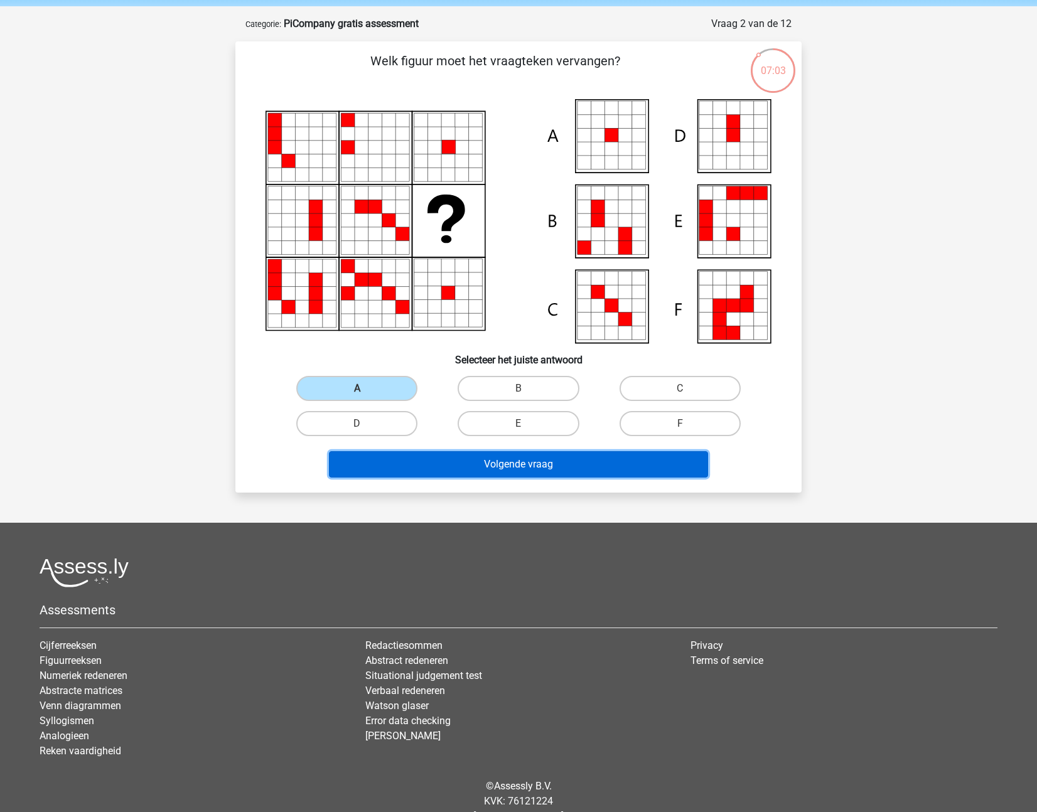
click at [523, 466] on button "Volgende vraag" at bounding box center [519, 464] width 380 height 26
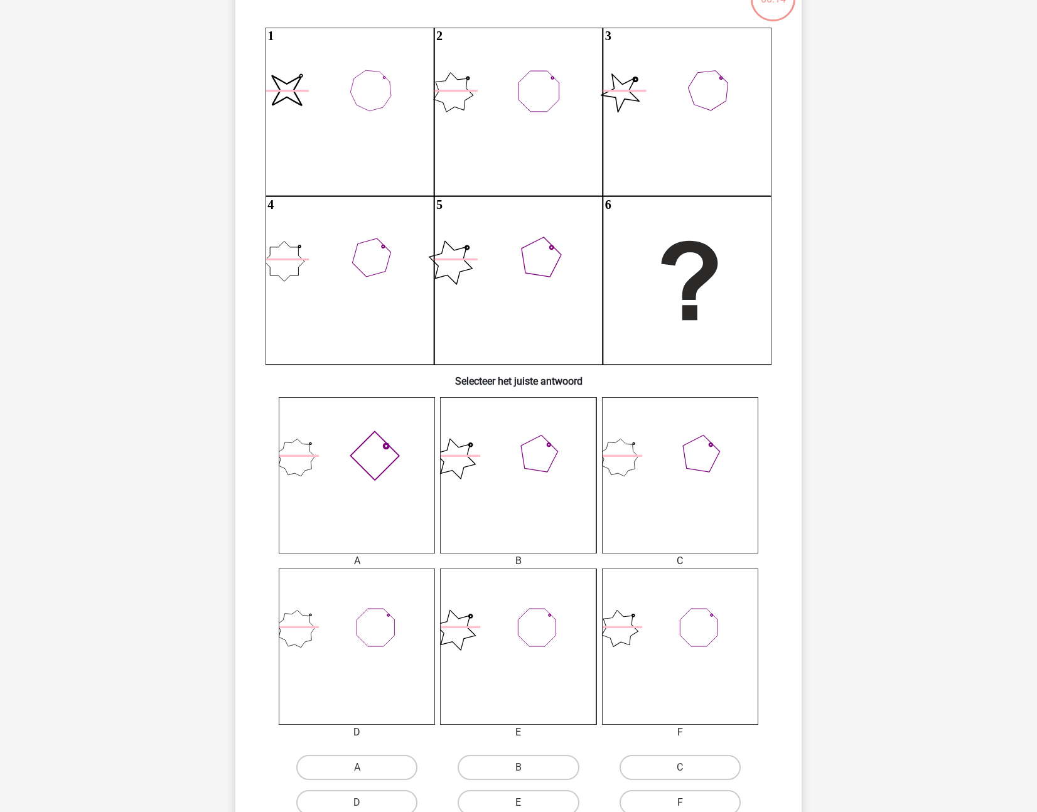
scroll to position [121, 0]
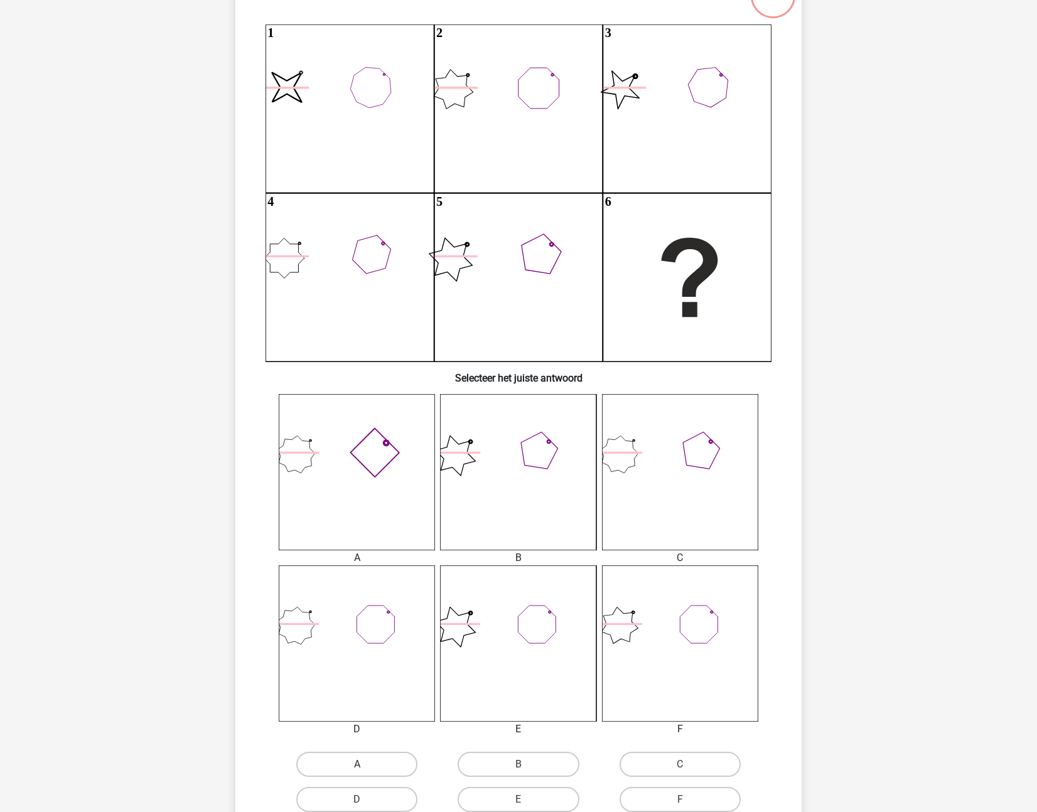
click at [398, 764] on label "A" at bounding box center [356, 764] width 121 height 25
click at [365, 764] on input "A" at bounding box center [361, 768] width 8 height 8
radio input "true"
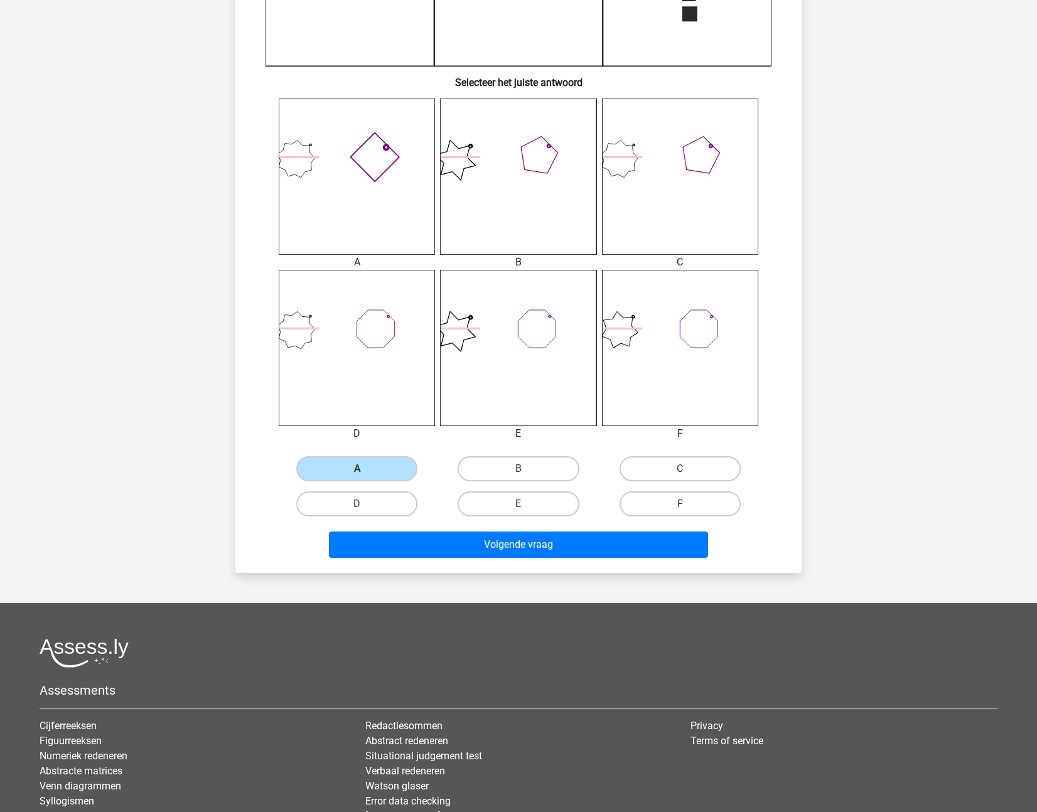
scroll to position [523, 0]
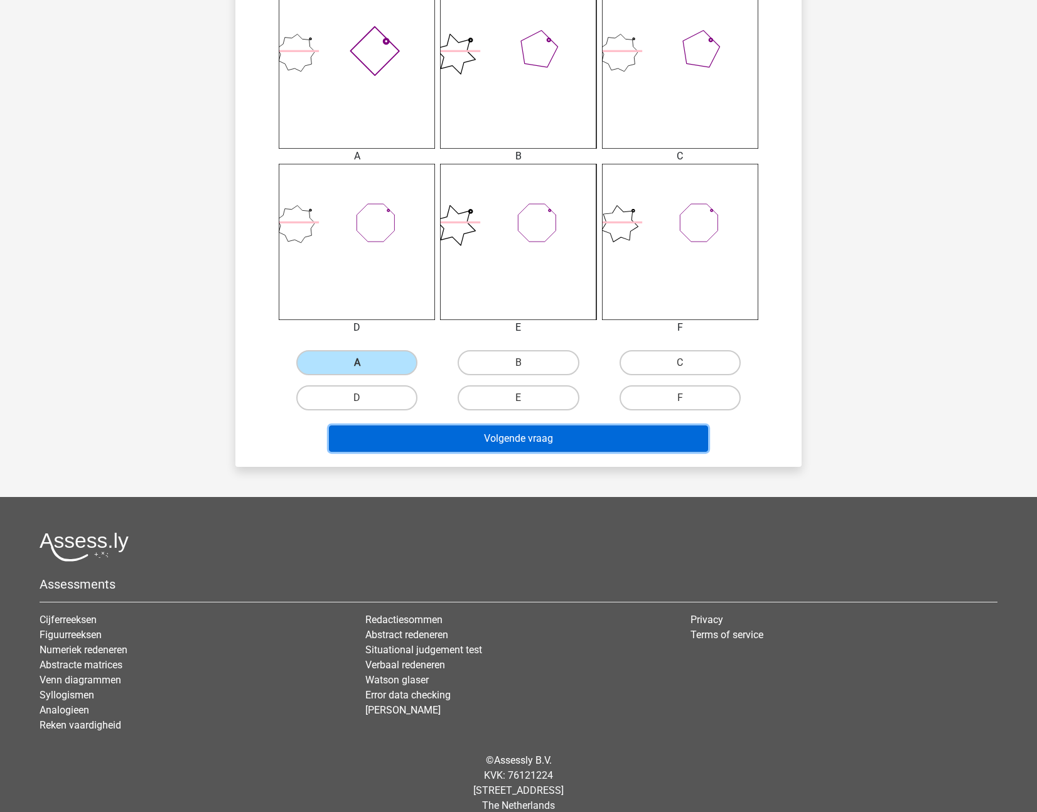
click at [554, 440] on button "Volgende vraag" at bounding box center [519, 439] width 380 height 26
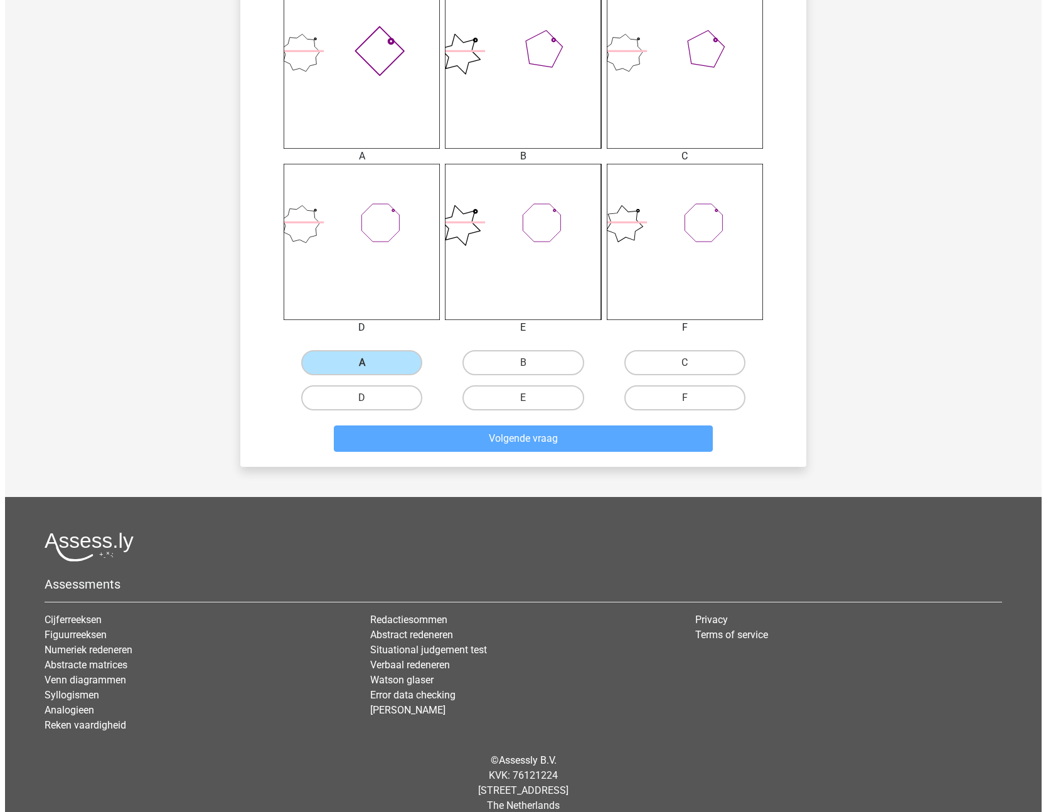
scroll to position [0, 0]
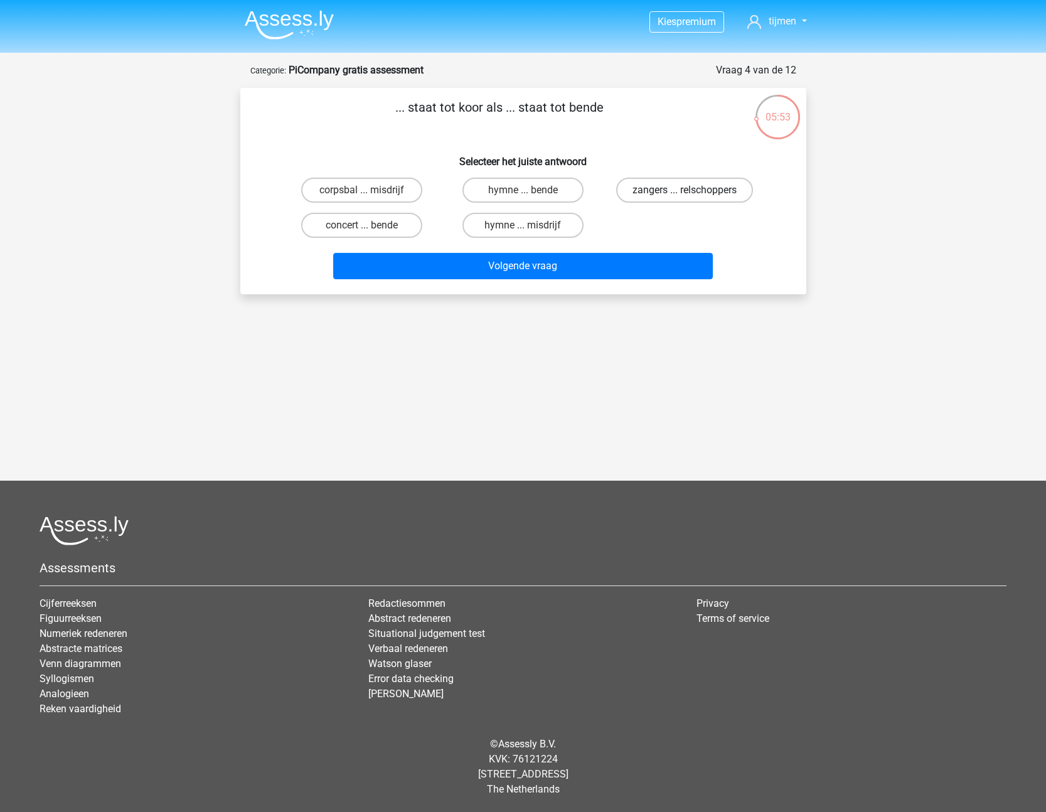
click at [674, 190] on label "zangers ... relschoppers" at bounding box center [684, 190] width 137 height 25
click at [685, 190] on input "zangers ... relschoppers" at bounding box center [689, 194] width 8 height 8
radio input "true"
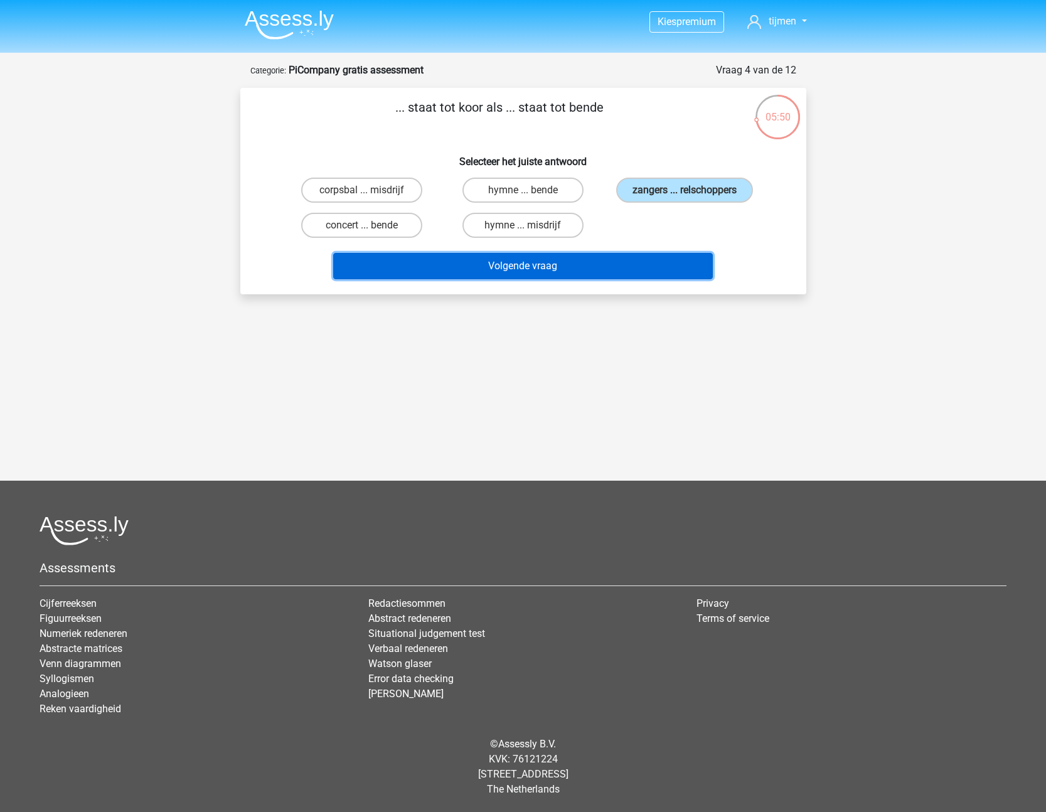
click at [556, 277] on button "Volgende vraag" at bounding box center [523, 266] width 380 height 26
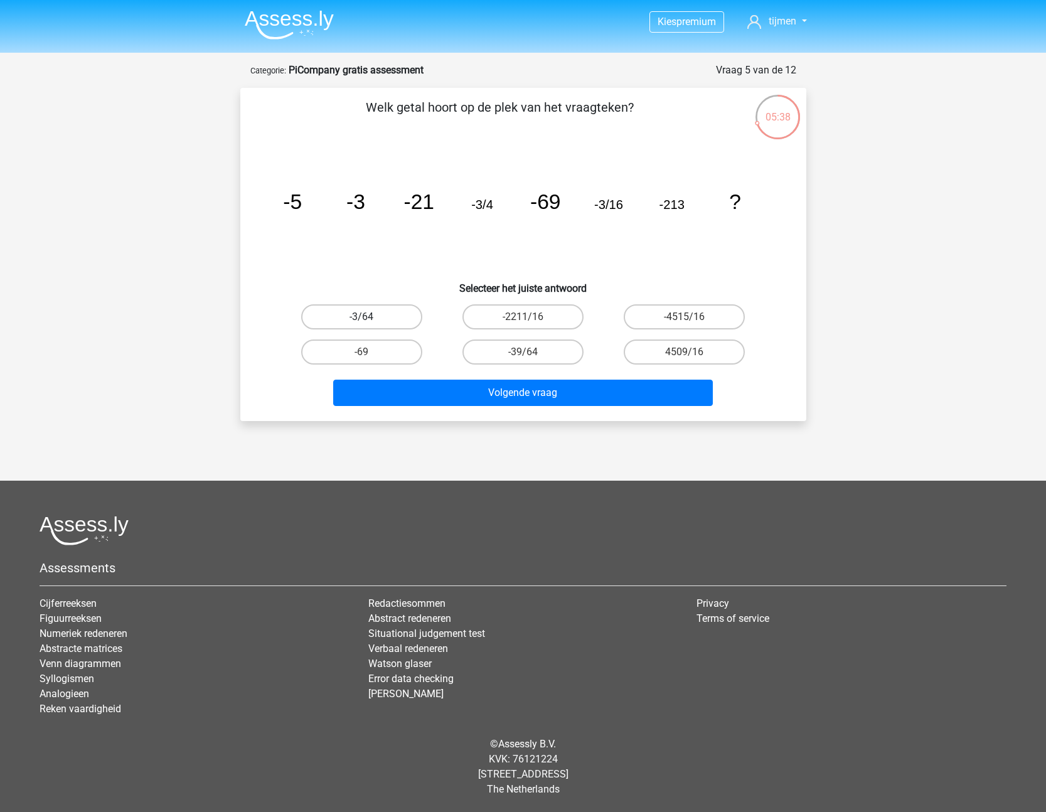
click at [394, 311] on label "-3/64" at bounding box center [361, 316] width 121 height 25
click at [370, 317] on input "-3/64" at bounding box center [366, 321] width 8 height 8
radio input "true"
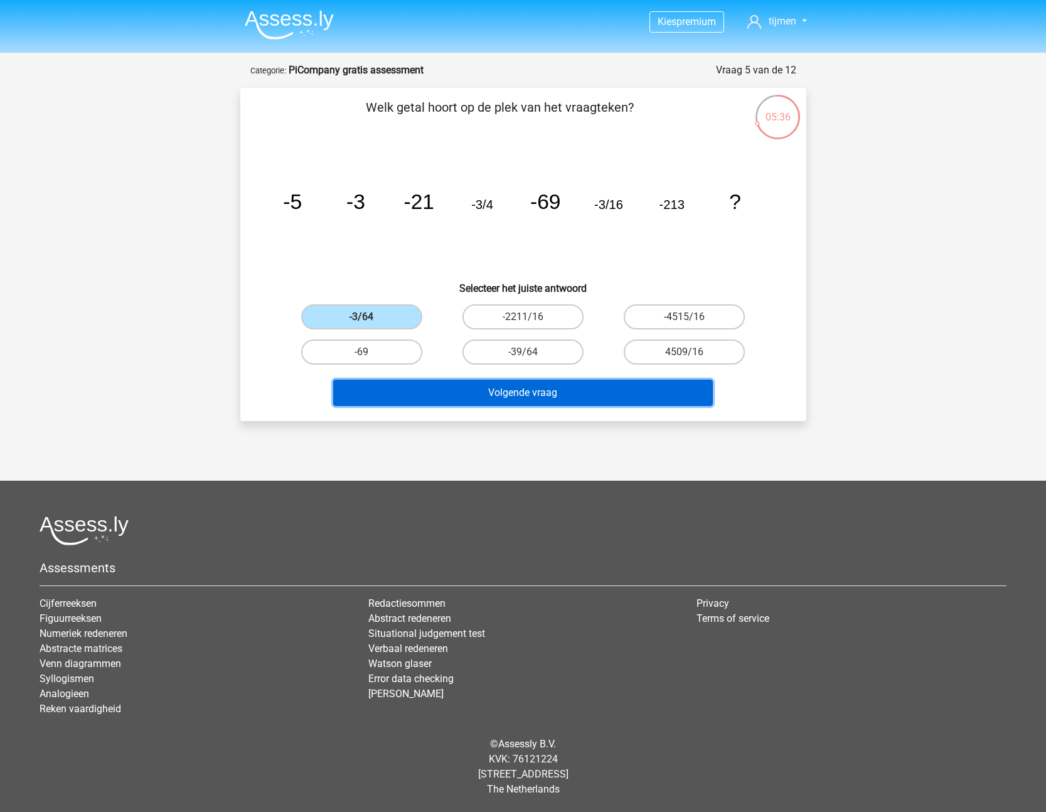
click at [495, 385] on button "Volgende vraag" at bounding box center [523, 393] width 380 height 26
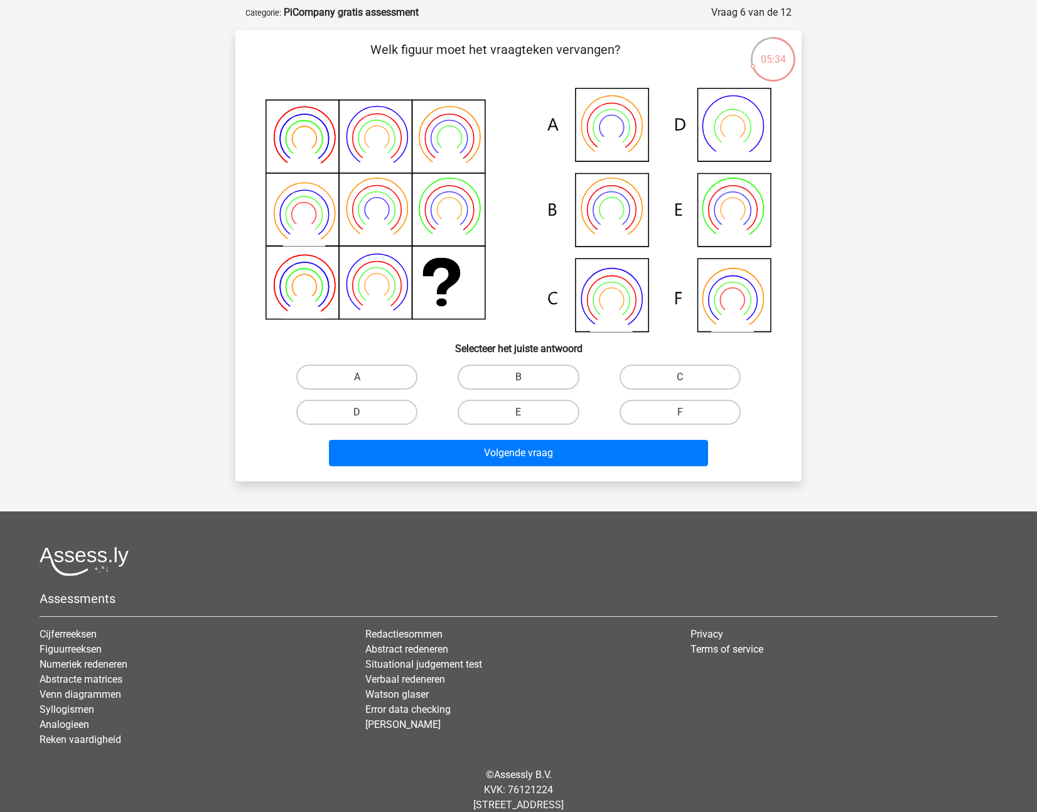
scroll to position [58, 0]
click at [528, 378] on label "B" at bounding box center [518, 377] width 121 height 25
click at [527, 378] on input "B" at bounding box center [522, 381] width 8 height 8
radio input "true"
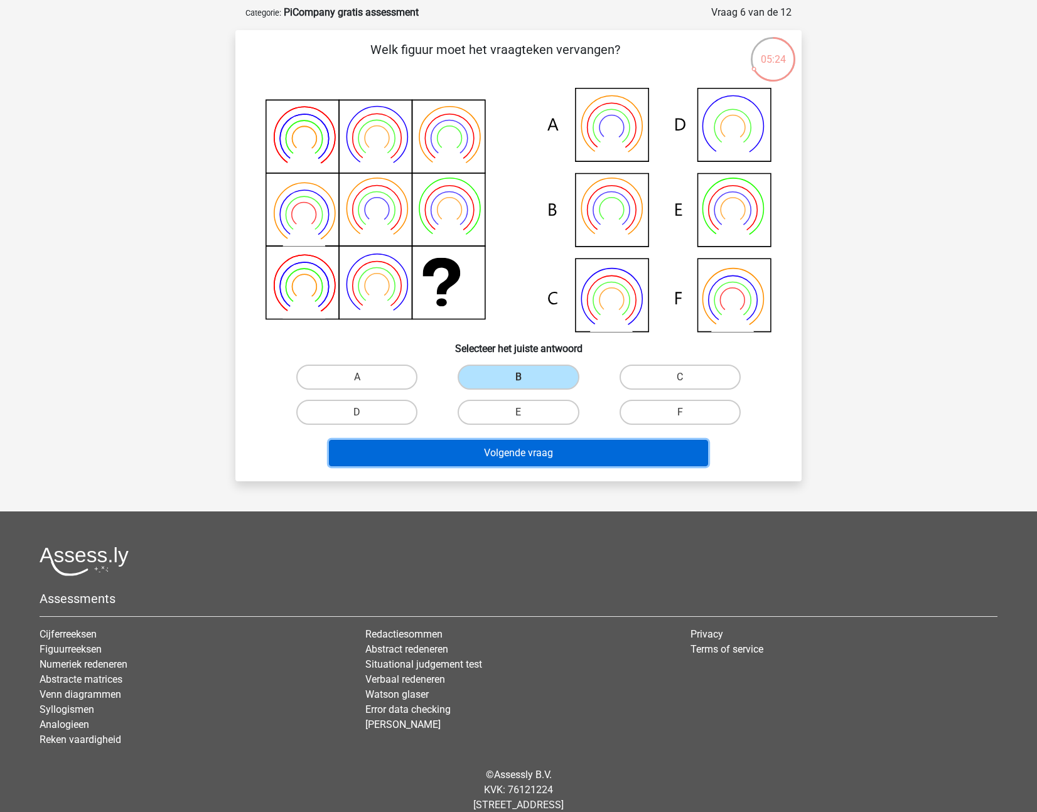
click at [568, 460] on button "Volgende vraag" at bounding box center [519, 453] width 380 height 26
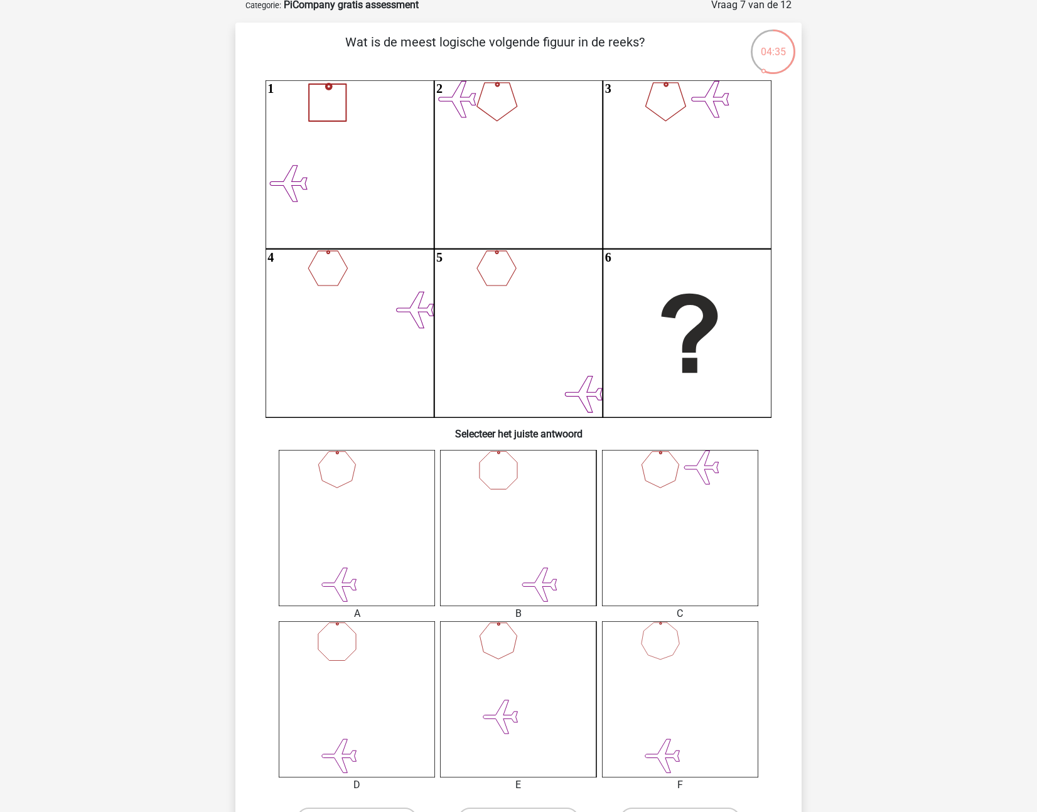
scroll to position [68, 0]
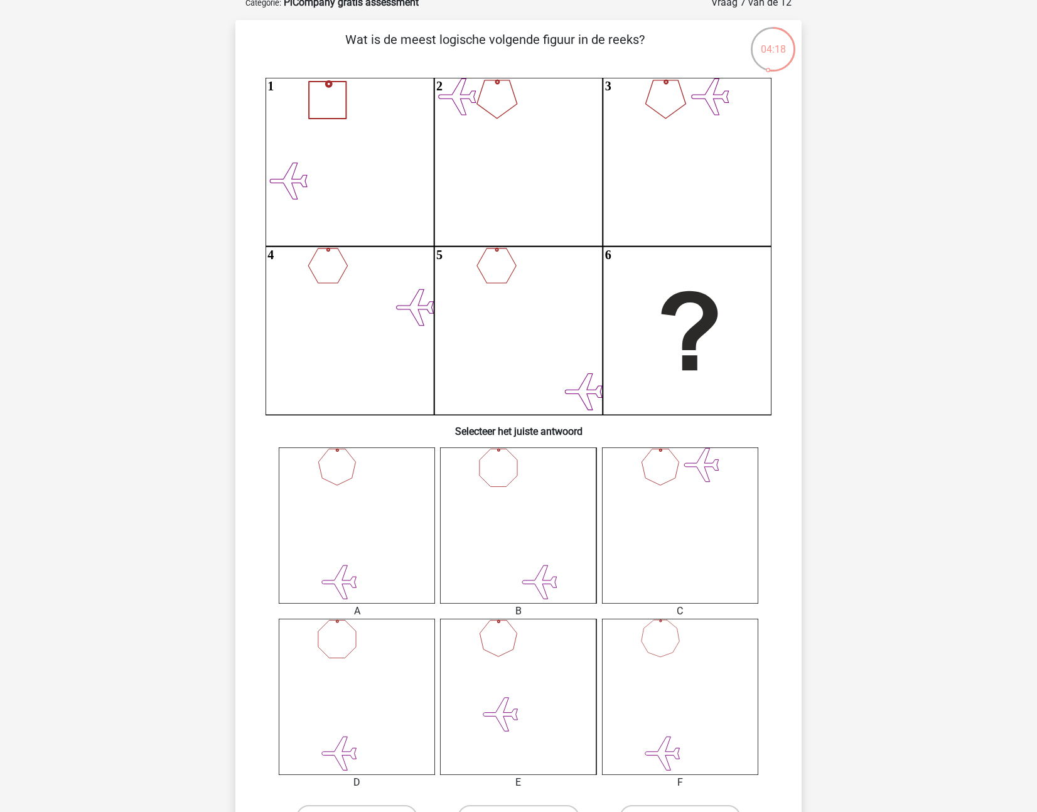
click at [375, 510] on icon at bounding box center [357, 525] width 156 height 156
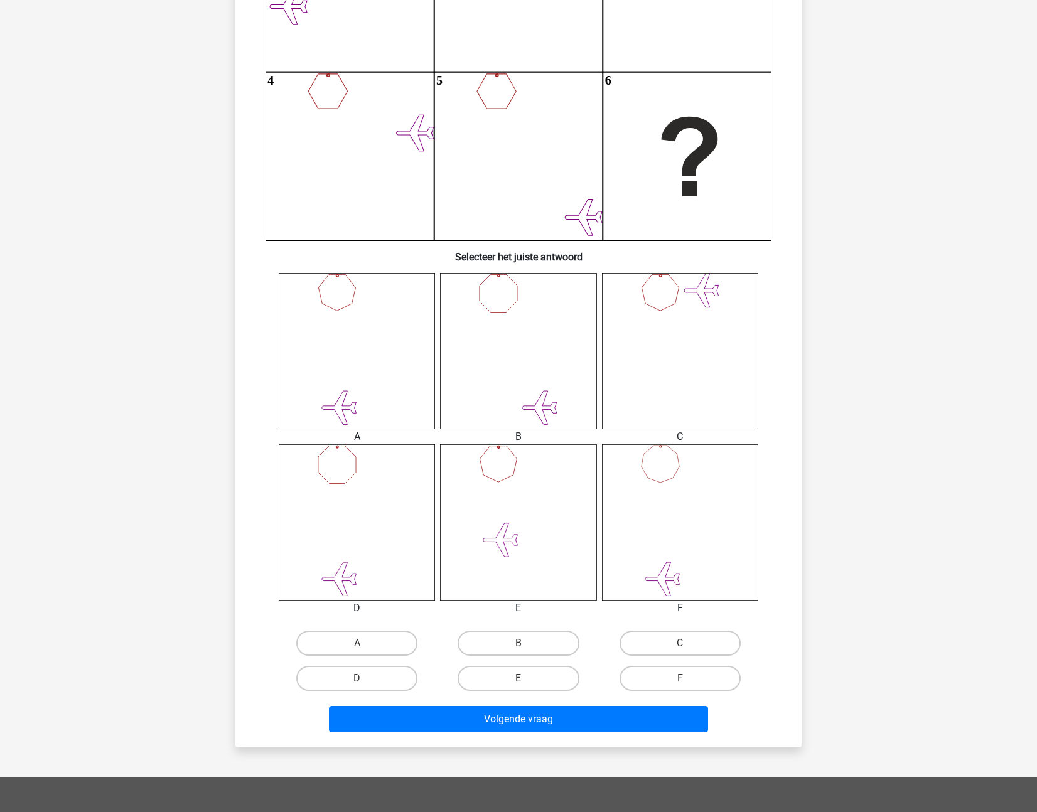
scroll to position [330, 0]
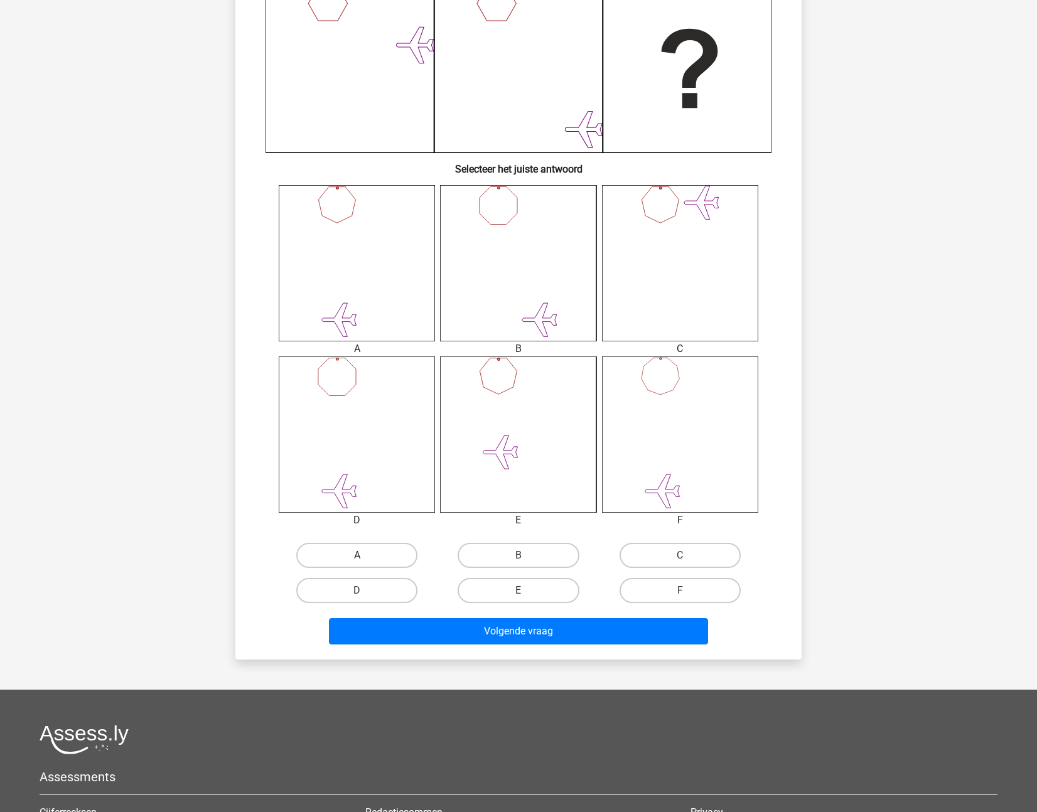
click at [392, 556] on label "A" at bounding box center [356, 555] width 121 height 25
click at [365, 556] on input "A" at bounding box center [361, 559] width 8 height 8
radio input "true"
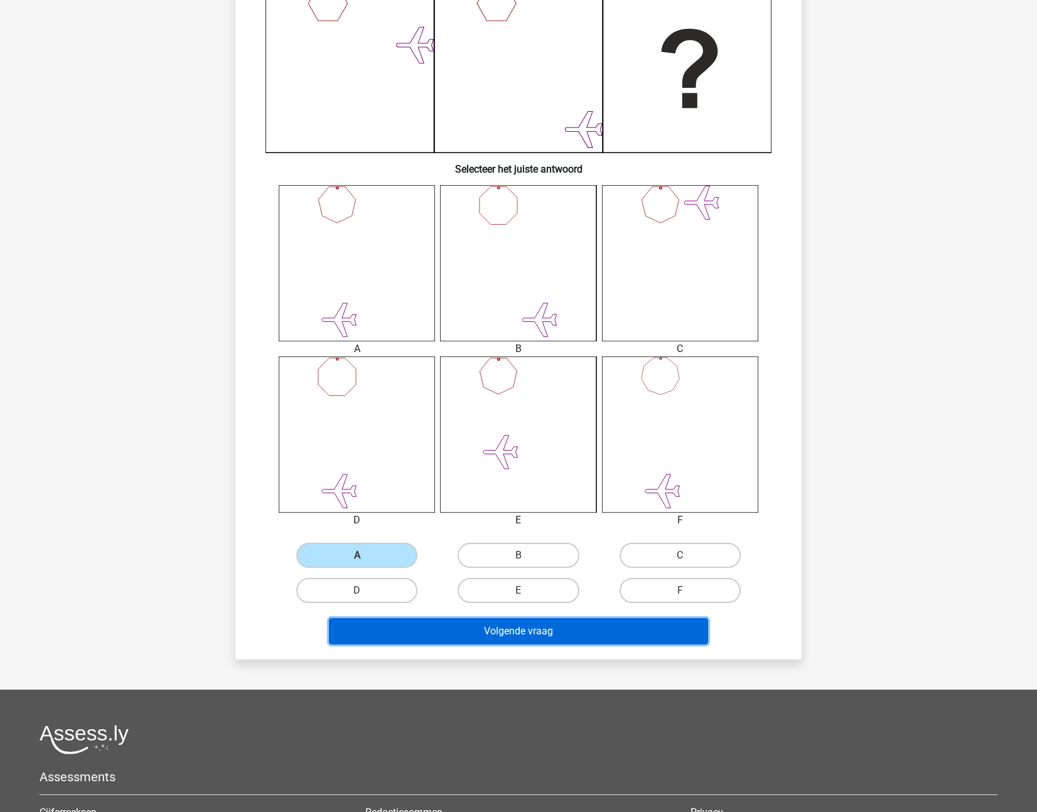
click at [486, 642] on button "Volgende vraag" at bounding box center [519, 631] width 380 height 26
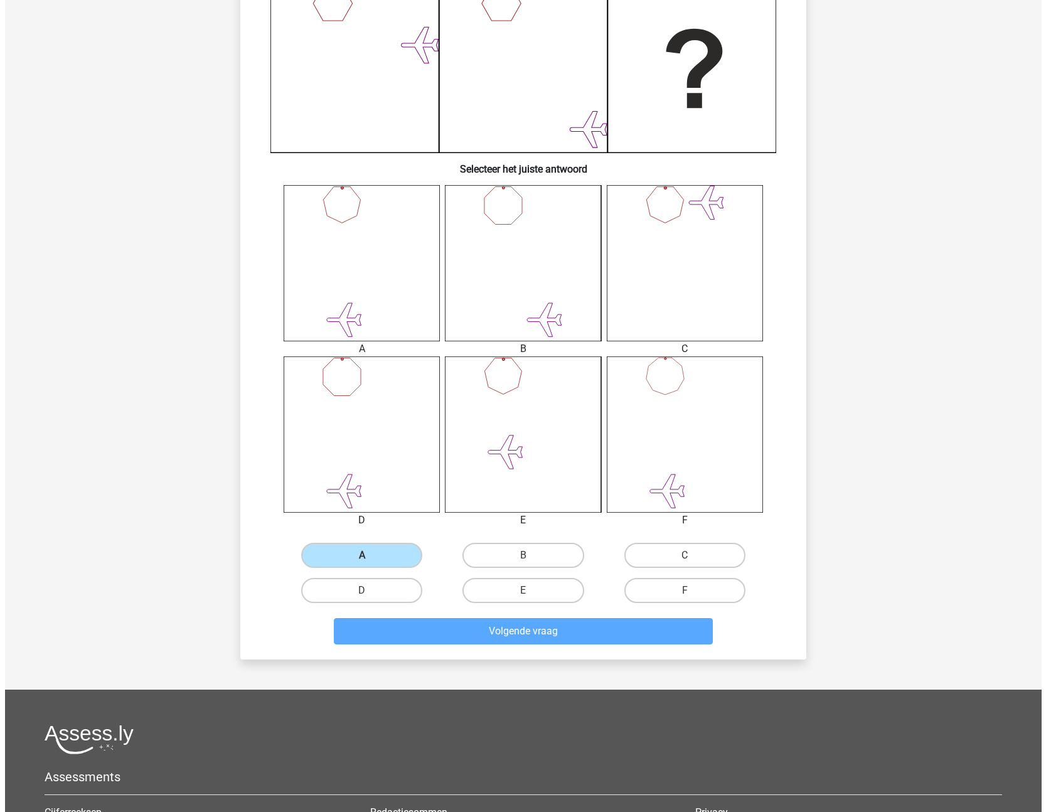
scroll to position [0, 0]
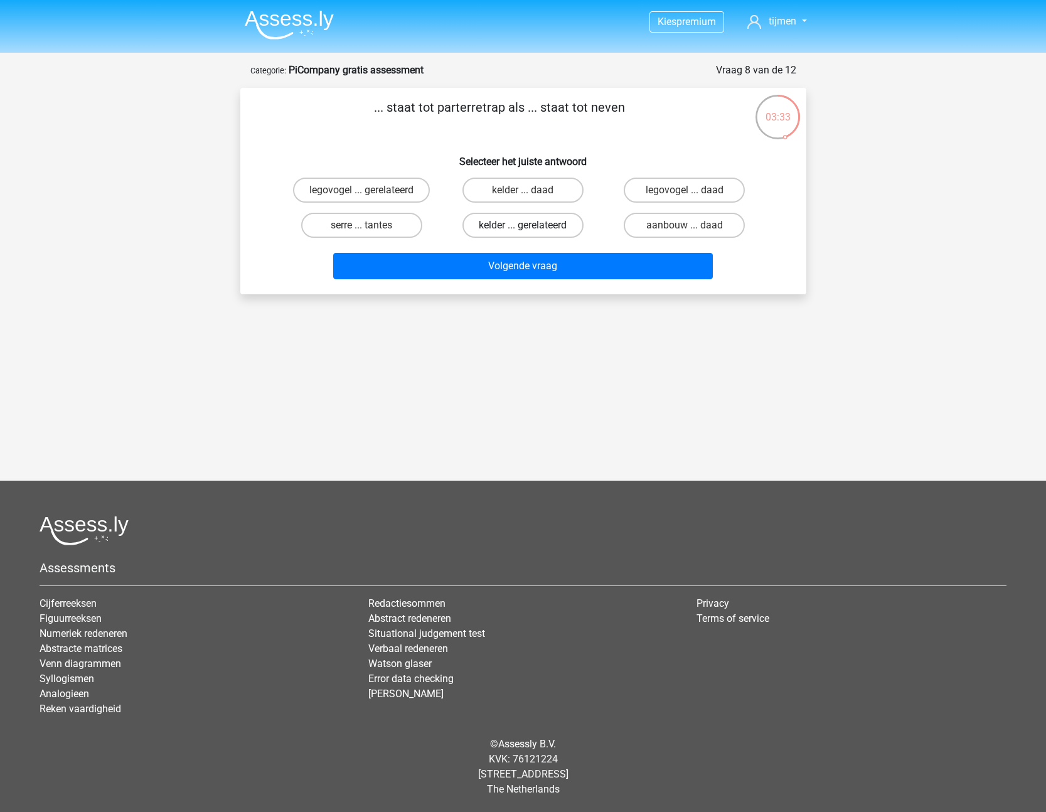
click at [513, 225] on label "kelder ... gerelateerd" at bounding box center [523, 225] width 121 height 25
click at [523, 225] on input "kelder ... gerelateerd" at bounding box center [527, 229] width 8 height 8
radio input "true"
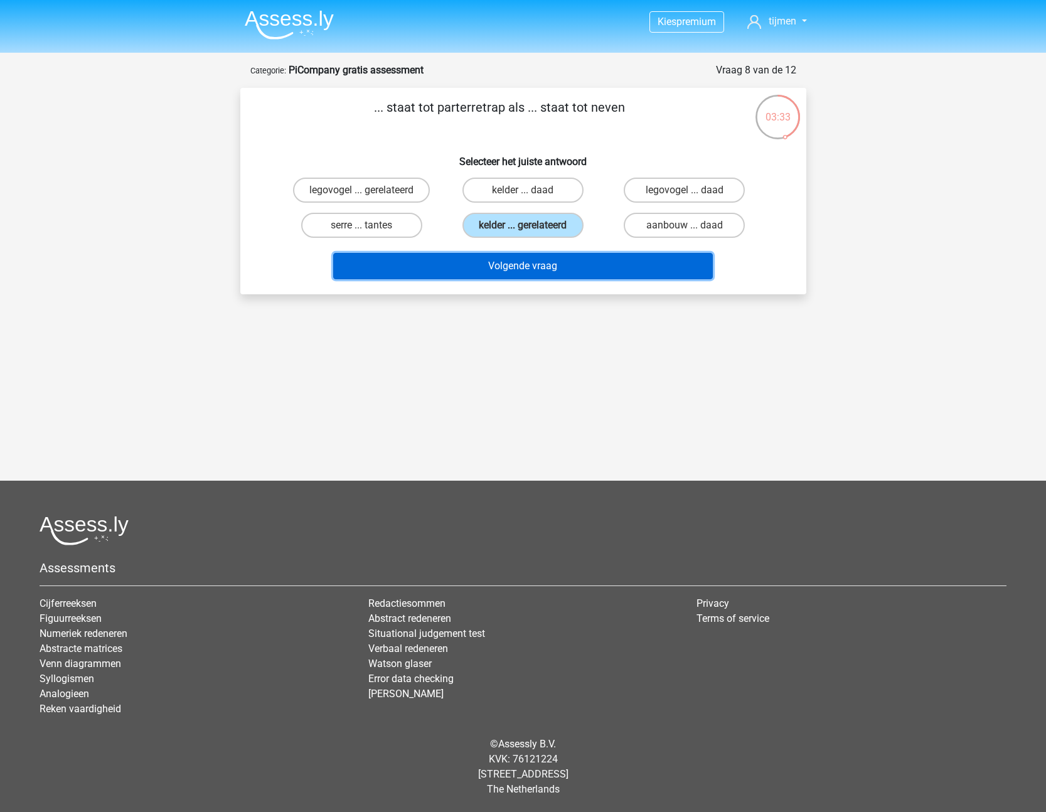
click at [528, 265] on button "Volgende vraag" at bounding box center [523, 266] width 380 height 26
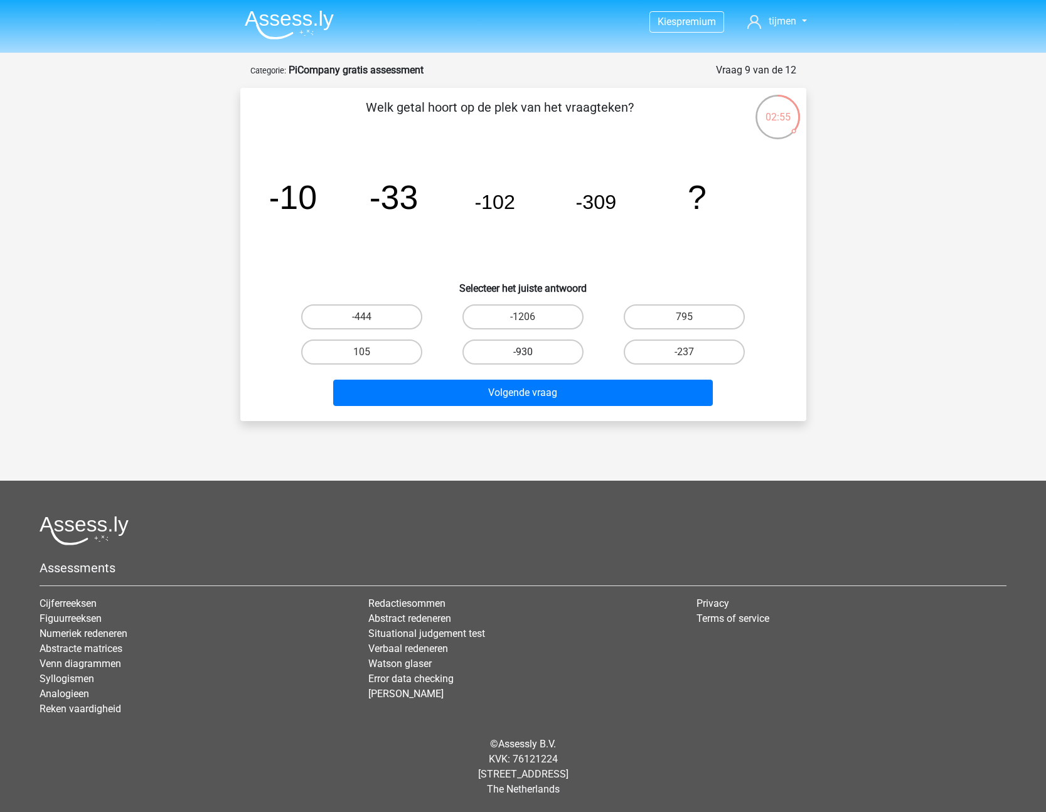
click at [525, 350] on label "-930" at bounding box center [523, 352] width 121 height 25
click at [525, 352] on input "-930" at bounding box center [527, 356] width 8 height 8
radio input "true"
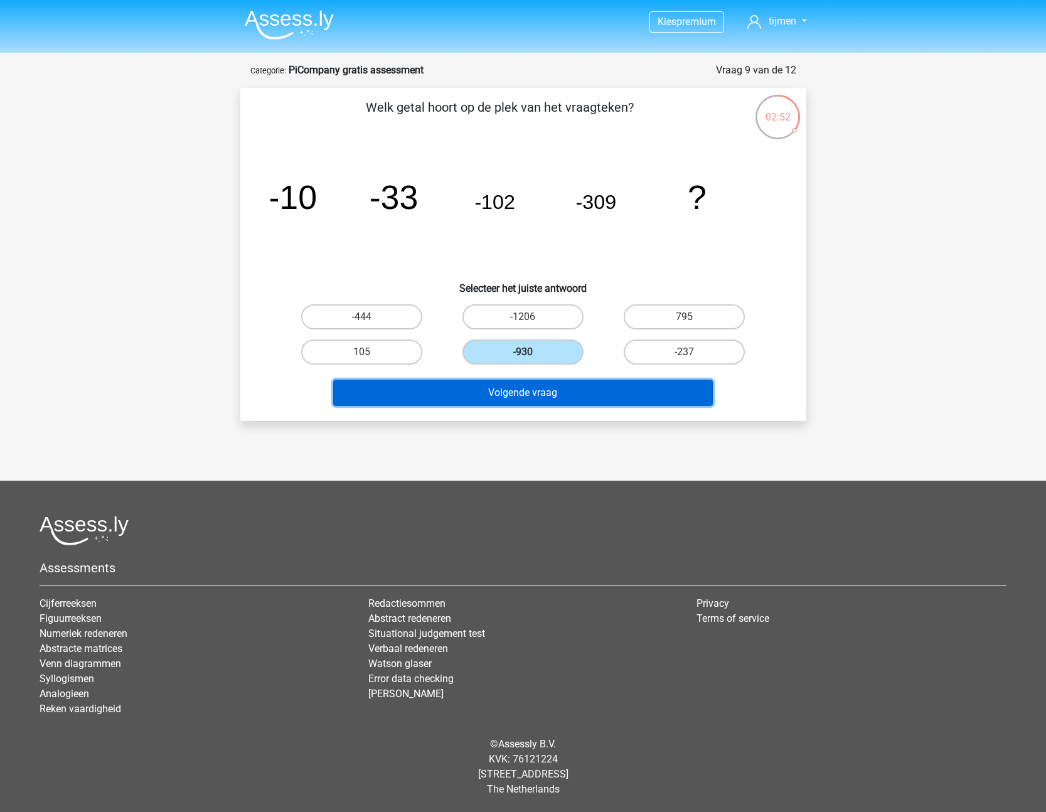
click at [538, 392] on button "Volgende vraag" at bounding box center [523, 393] width 380 height 26
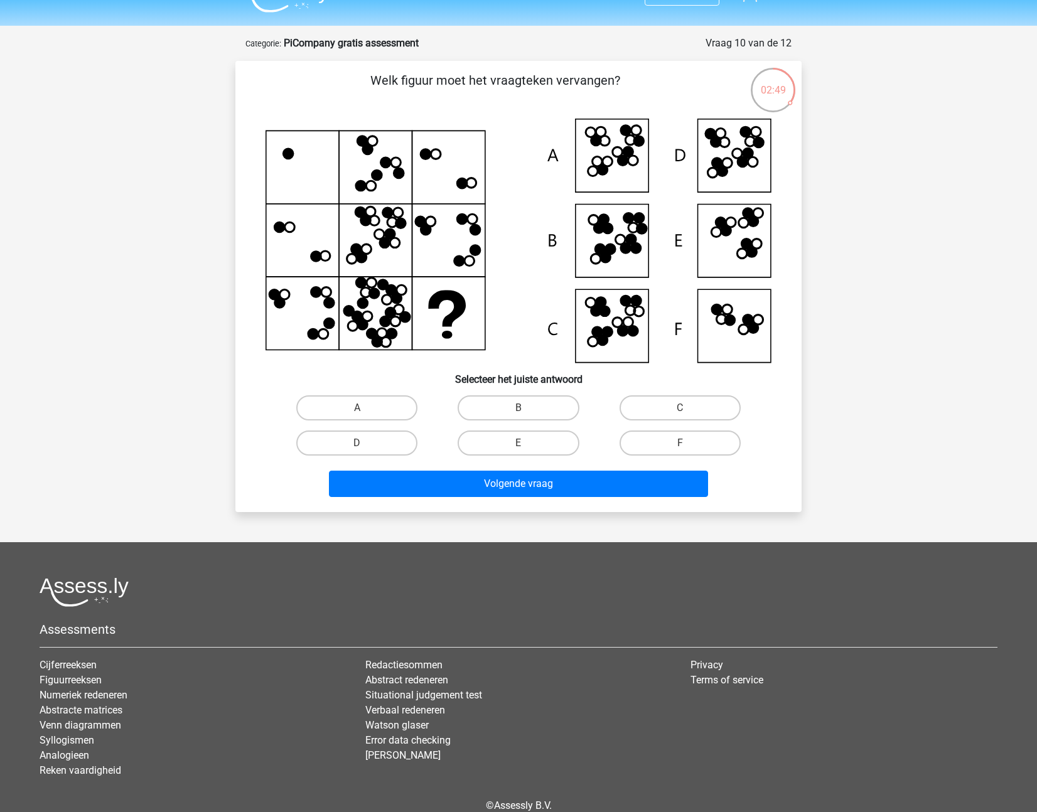
scroll to position [27, 0]
click at [723, 165] on icon at bounding box center [727, 163] width 10 height 10
click at [397, 447] on label "D" at bounding box center [356, 443] width 121 height 25
click at [365, 447] on input "D" at bounding box center [361, 447] width 8 height 8
radio input "true"
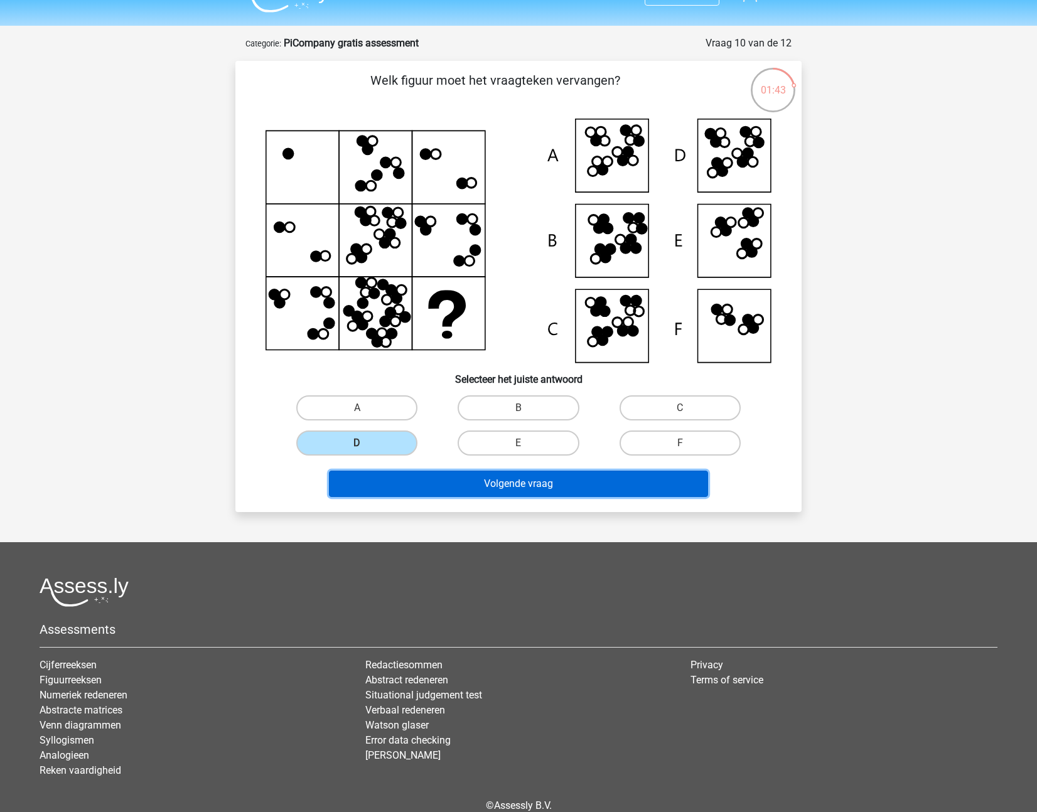
click at [537, 489] on button "Volgende vraag" at bounding box center [519, 484] width 380 height 26
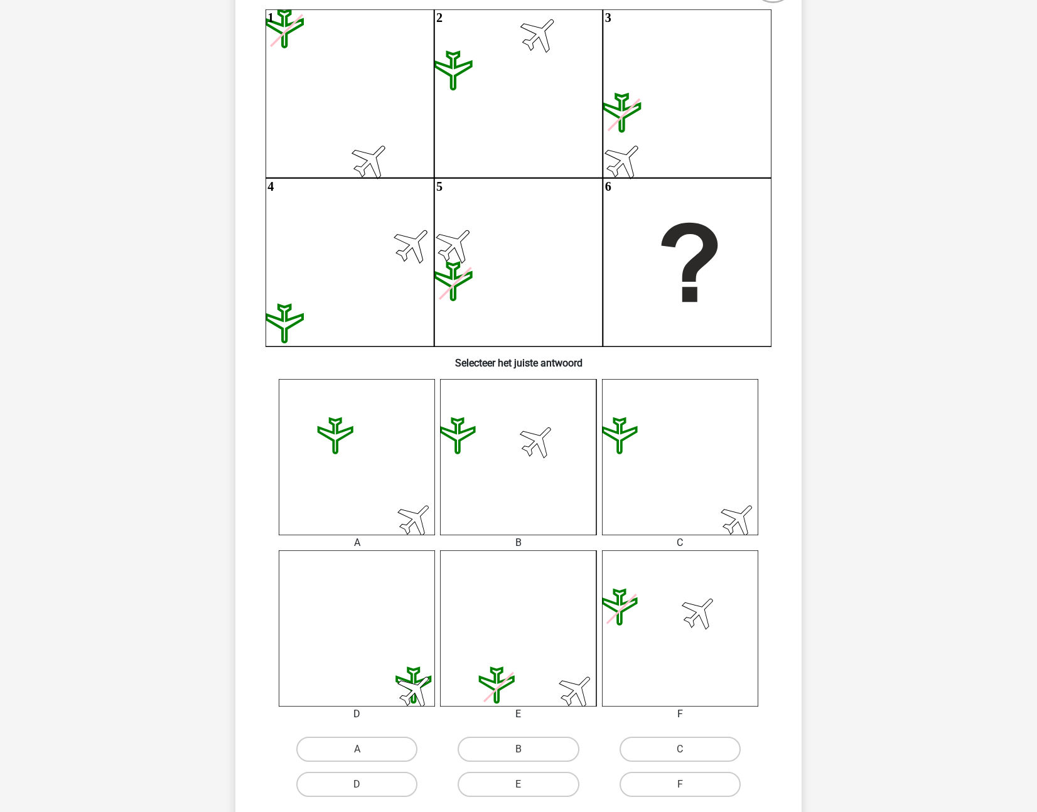
scroll to position [132, 0]
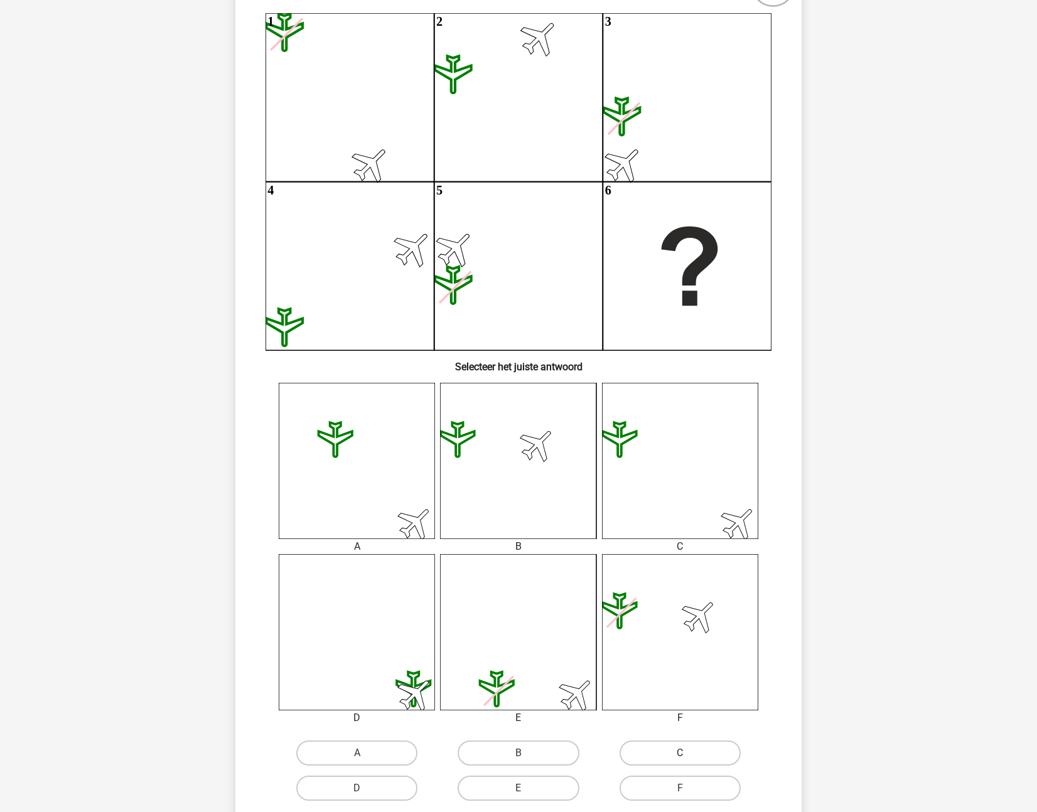
click at [663, 760] on label "C" at bounding box center [679, 753] width 121 height 25
click at [680, 760] on input "C" at bounding box center [684, 757] width 8 height 8
radio input "true"
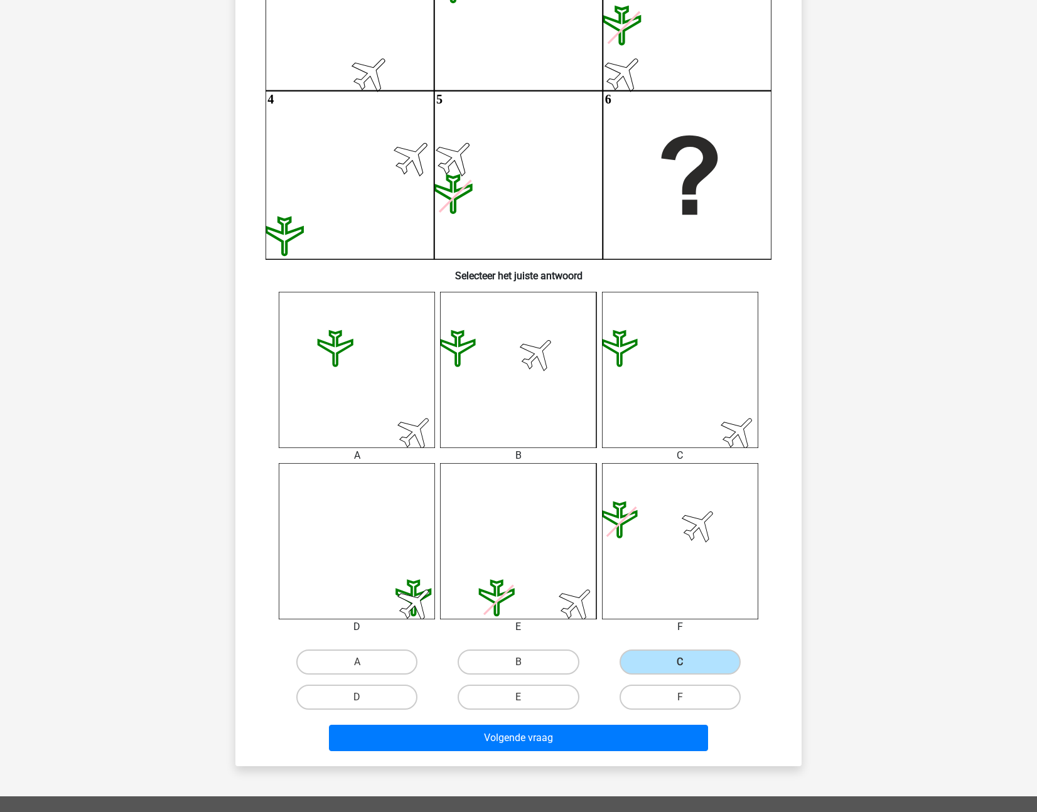
scroll to position [468, 0]
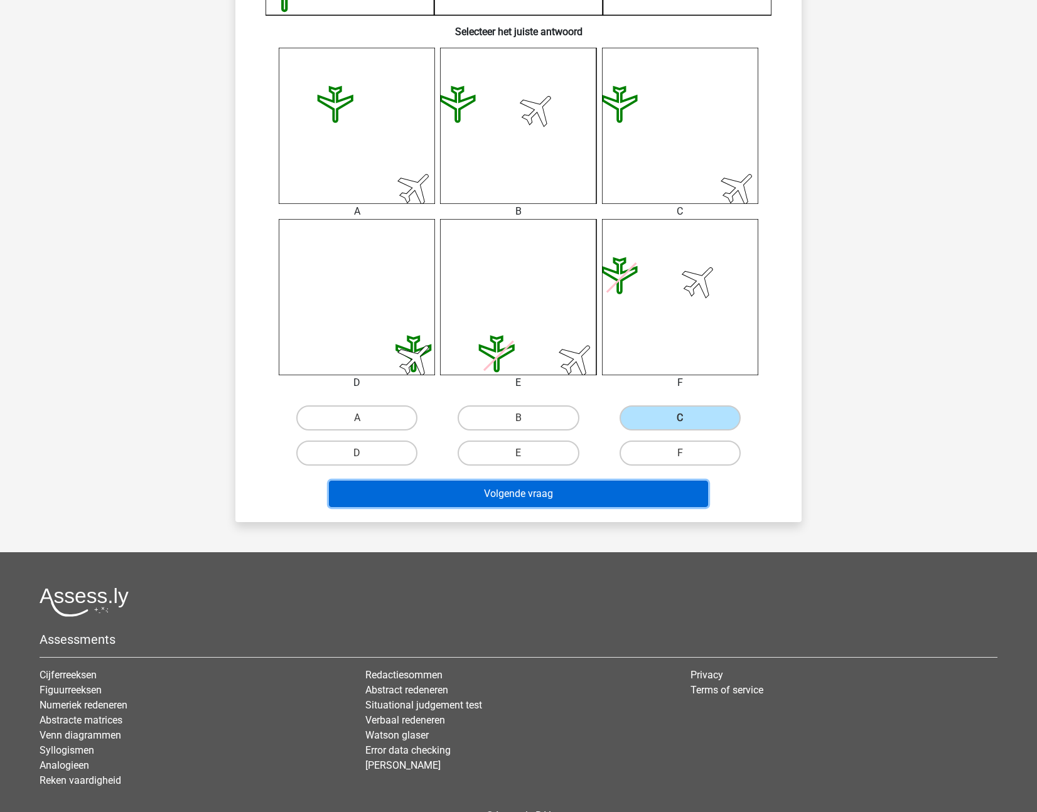
click at [583, 502] on button "Volgende vraag" at bounding box center [519, 494] width 380 height 26
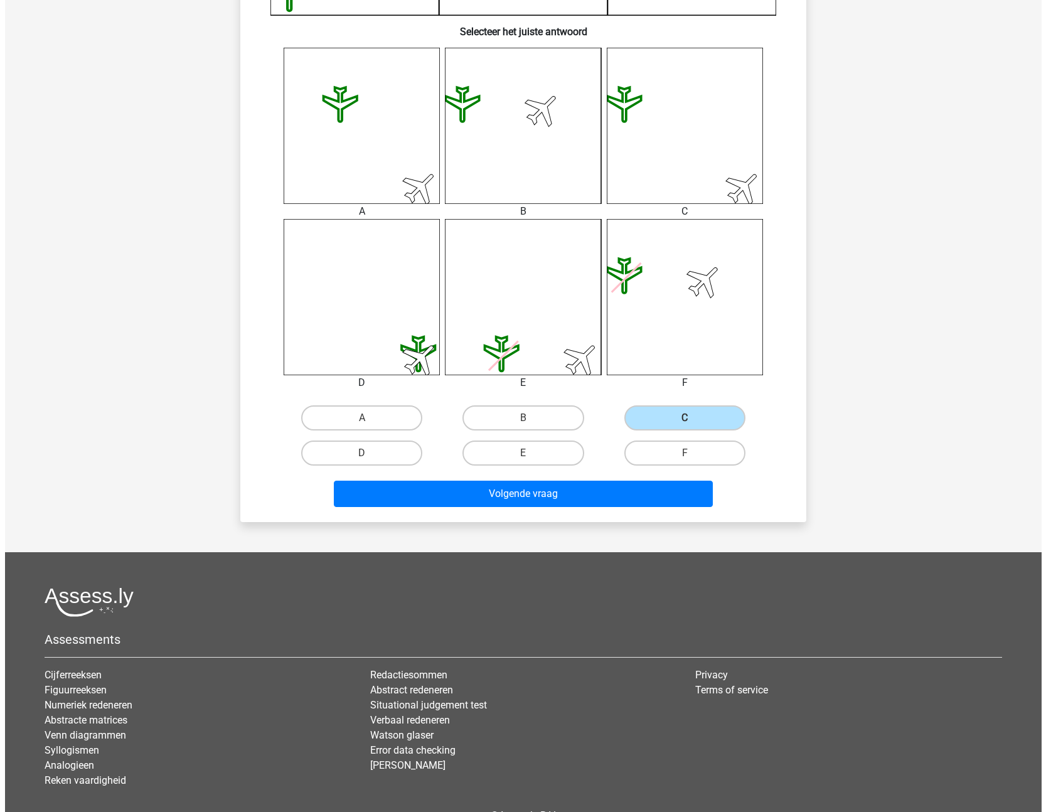
scroll to position [0, 0]
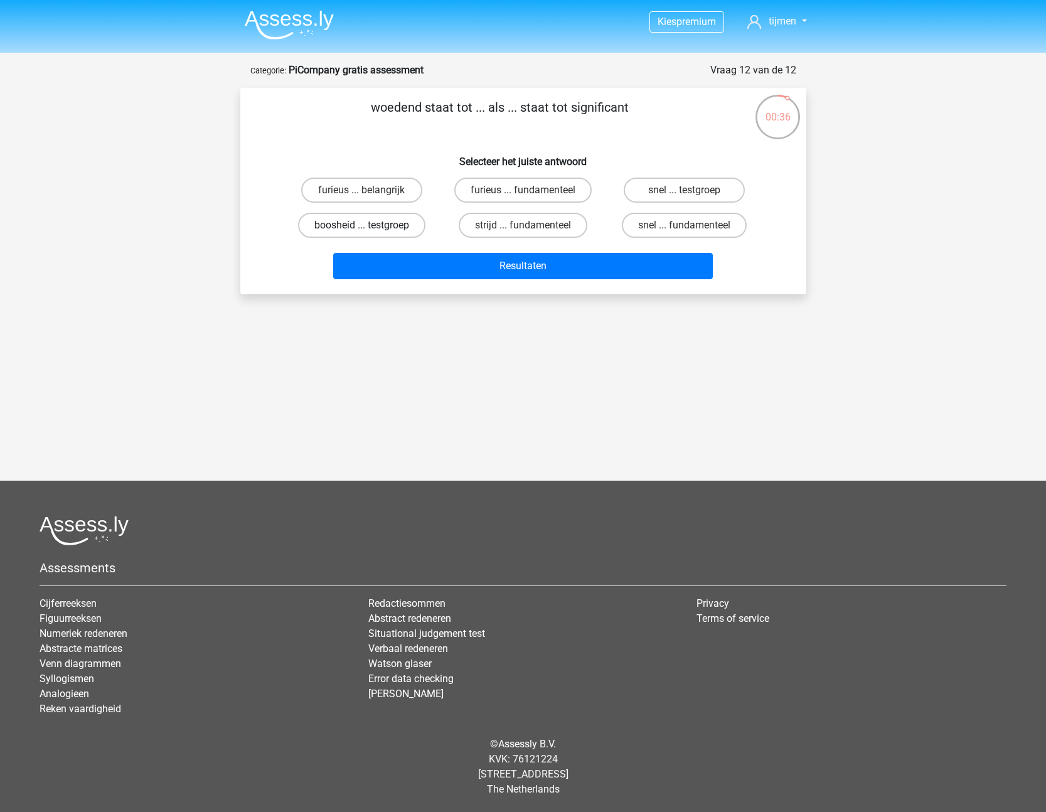
click at [355, 229] on label "boosheid ... testgroep" at bounding box center [361, 225] width 127 height 25
click at [362, 229] on input "boosheid ... testgroep" at bounding box center [366, 229] width 8 height 8
radio input "true"
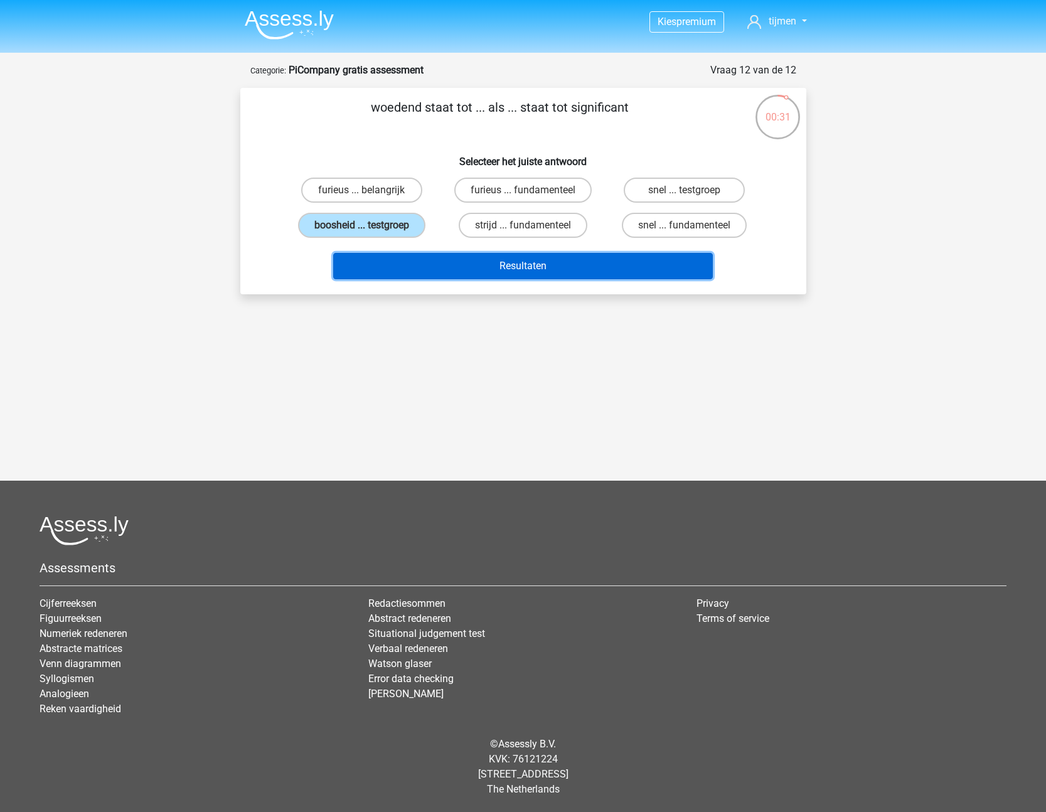
click at [466, 268] on button "Resultaten" at bounding box center [523, 266] width 380 height 26
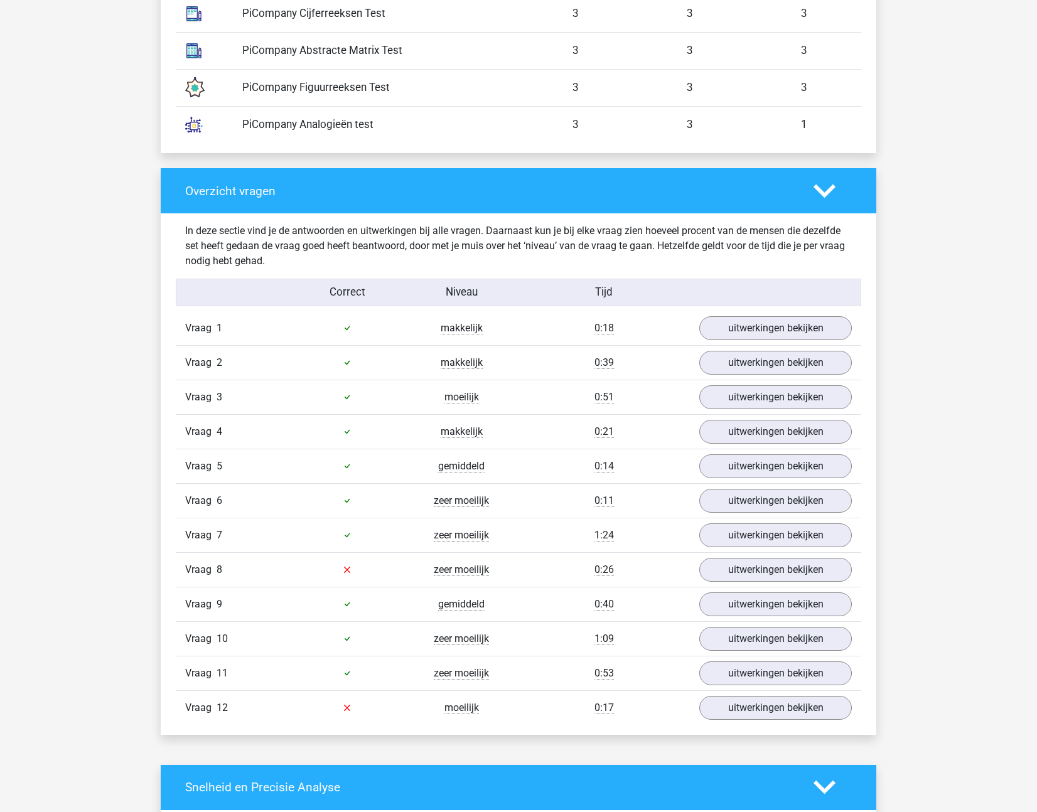
scroll to position [1142, 0]
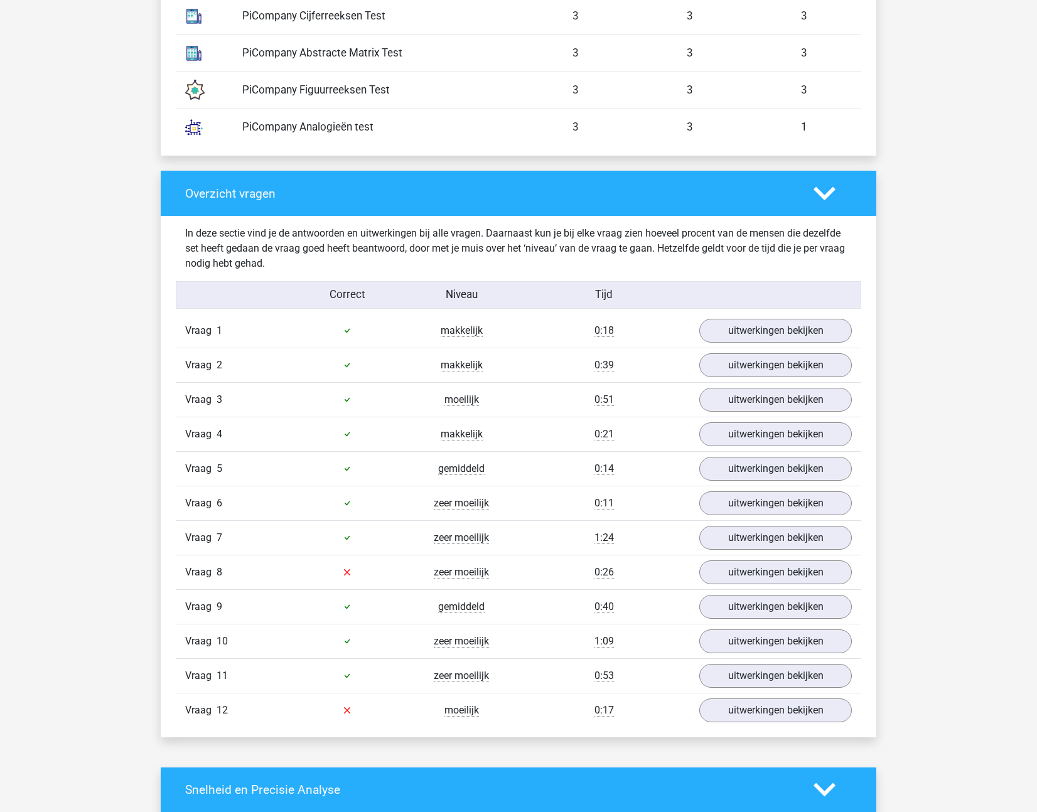
click at [644, 718] on div "Vraag 12 moeilijk 0:17 uitwerkingen bekijken" at bounding box center [518, 710] width 685 height 35
click at [765, 717] on link "uitwerkingen bekijken" at bounding box center [775, 711] width 175 height 28
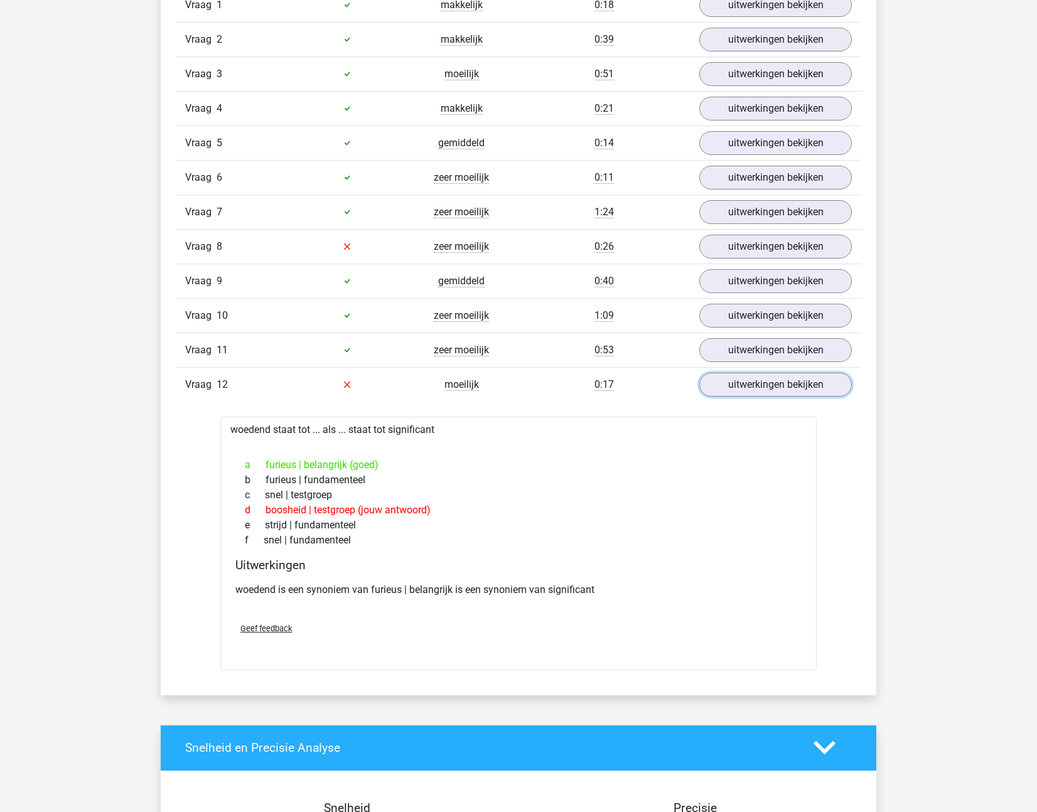
scroll to position [1460, 0]
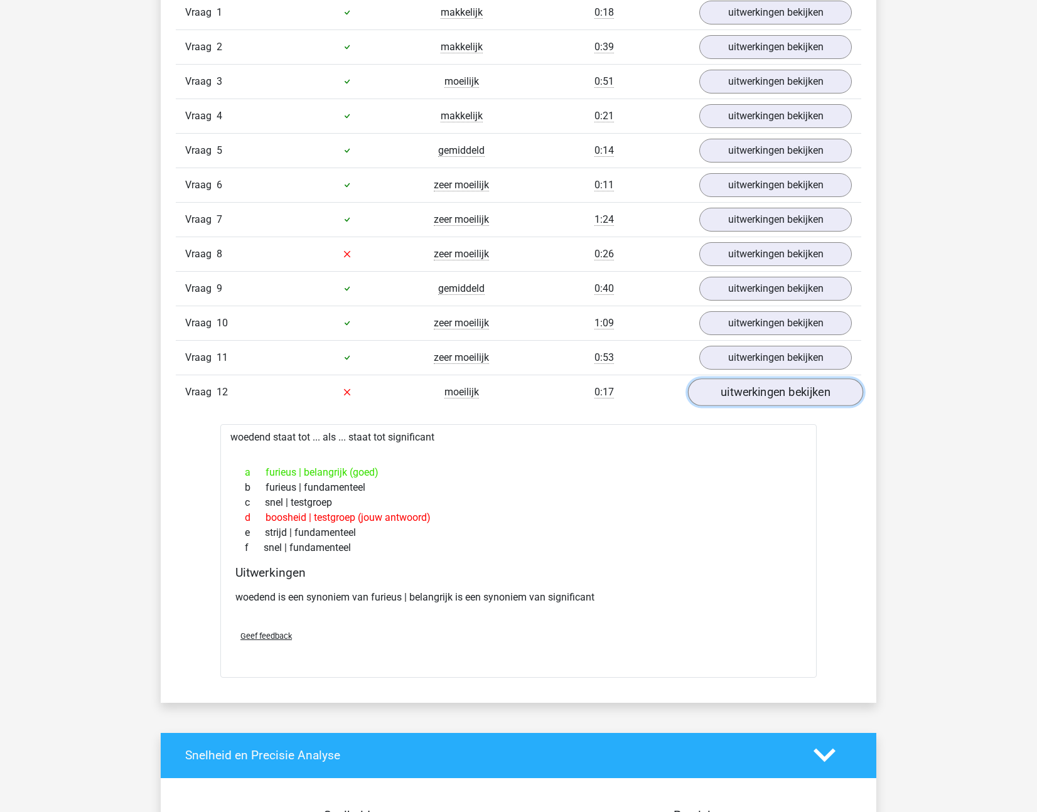
click at [715, 386] on link "uitwerkingen bekijken" at bounding box center [775, 392] width 175 height 28
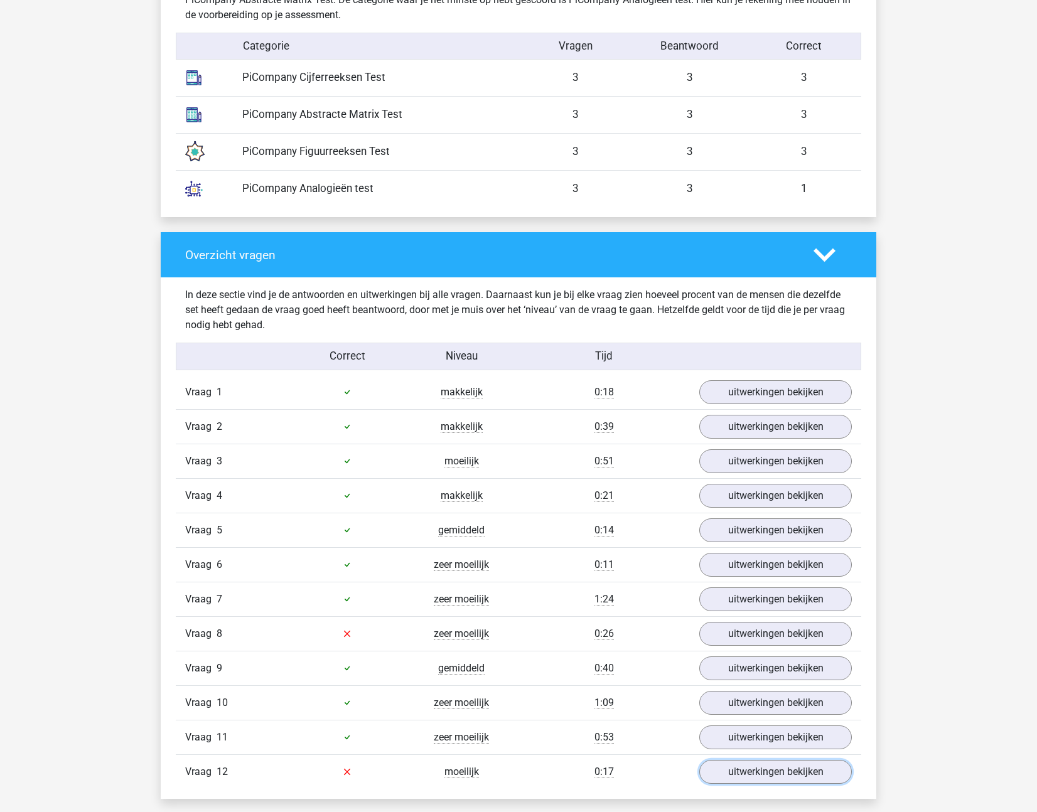
scroll to position [1084, 0]
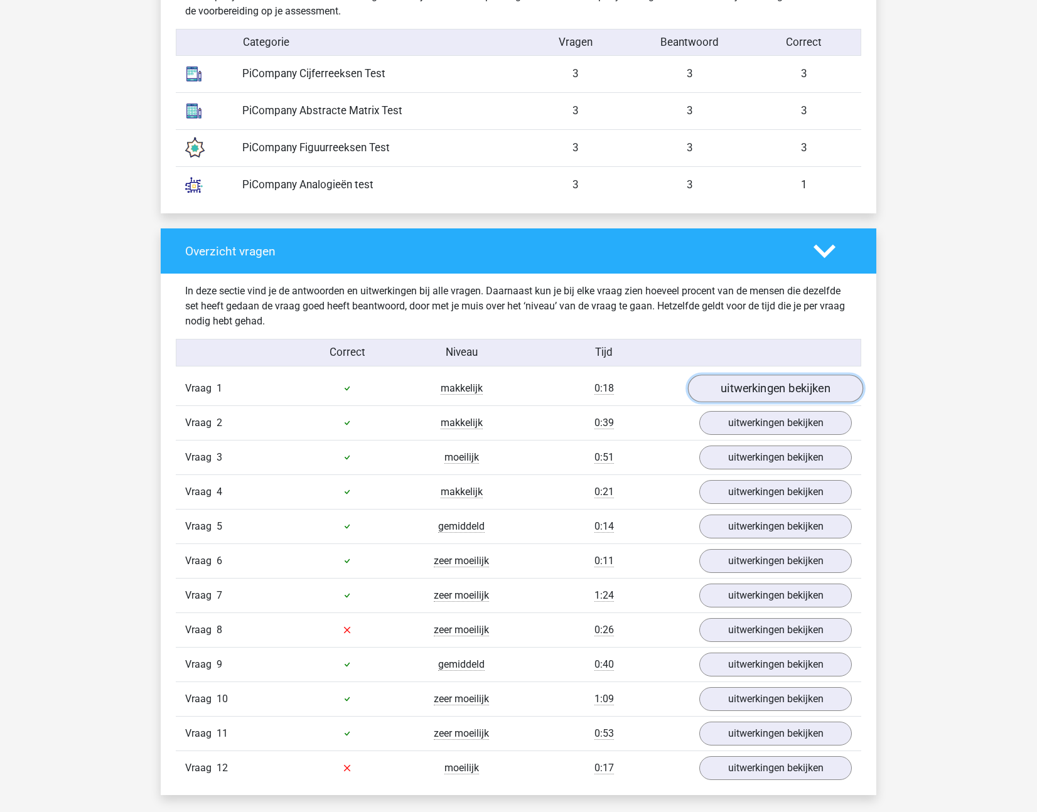
click at [761, 382] on link "uitwerkingen bekijken" at bounding box center [775, 389] width 175 height 28
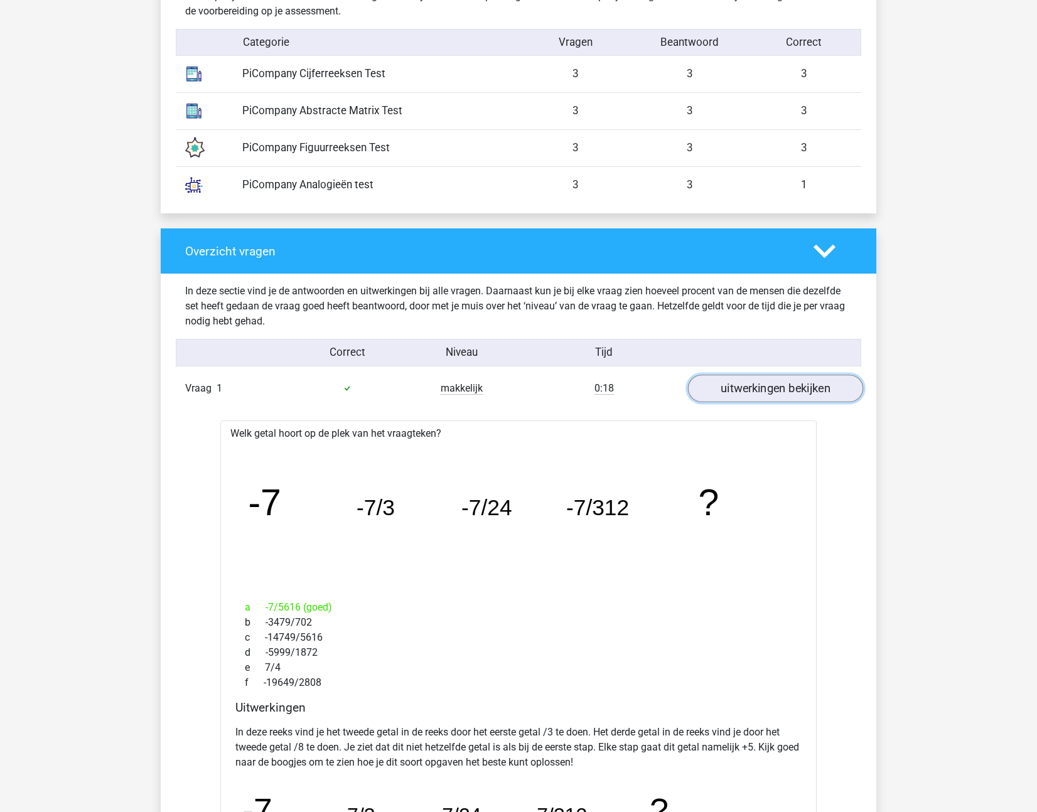
click at [753, 385] on link "uitwerkingen bekijken" at bounding box center [775, 389] width 175 height 28
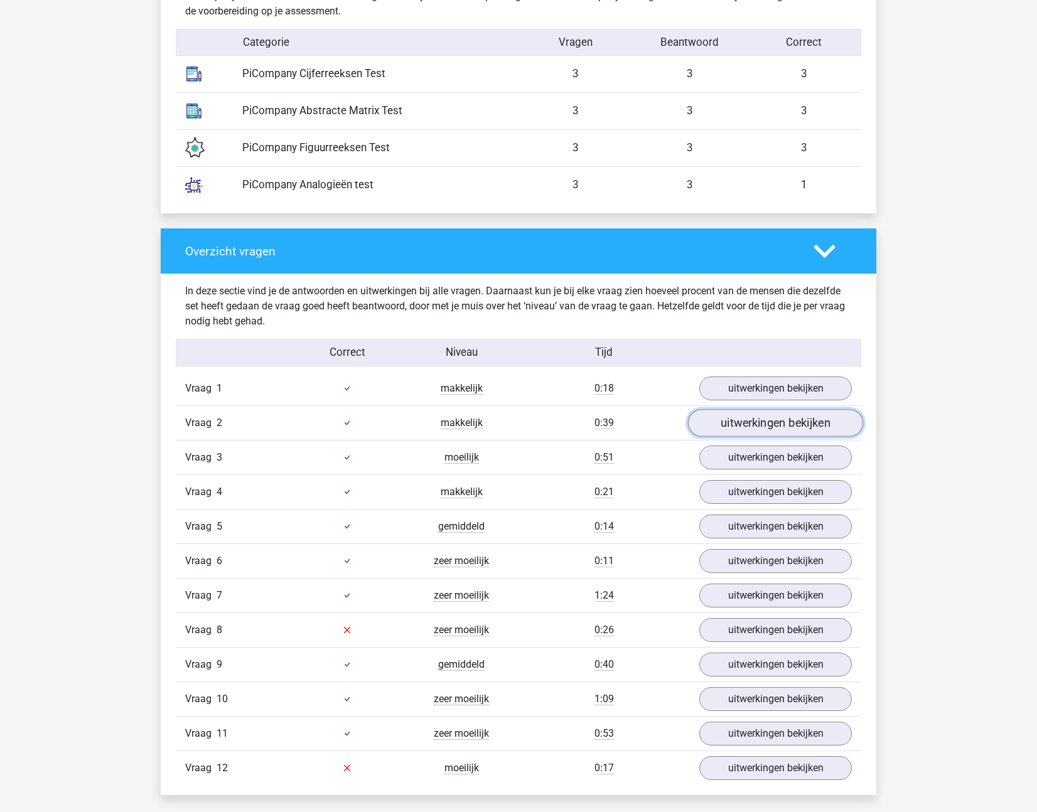
click at [749, 429] on link "uitwerkingen bekijken" at bounding box center [775, 423] width 175 height 28
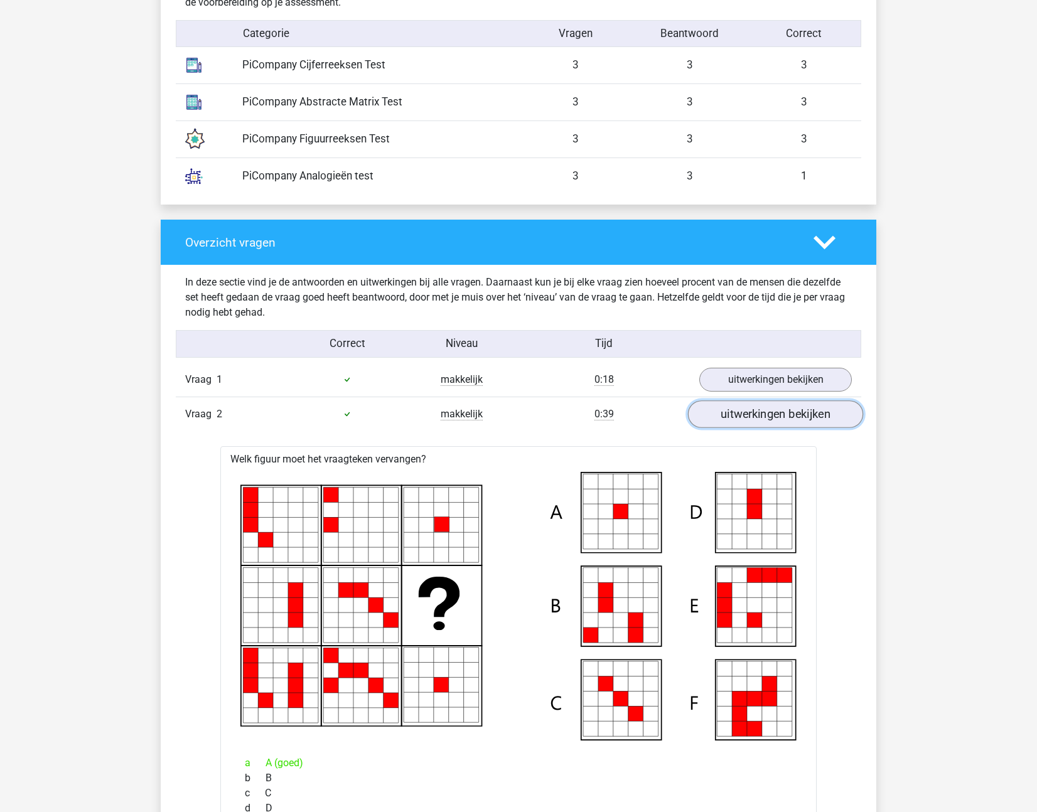
scroll to position [1094, 0]
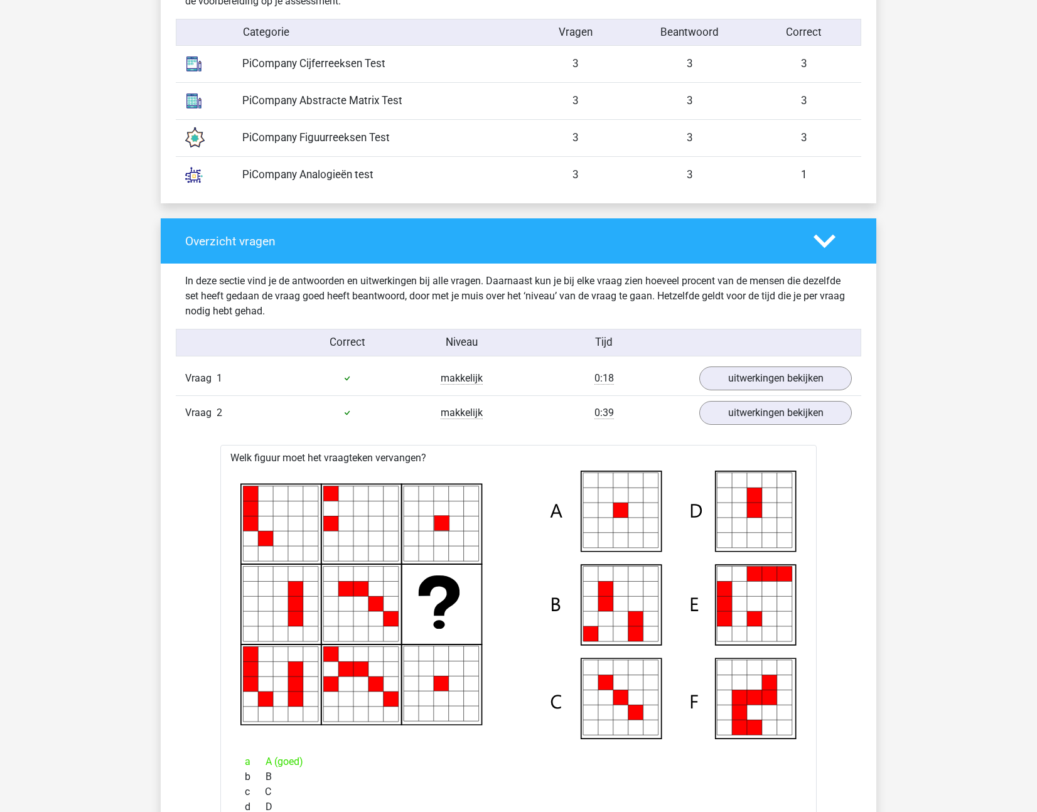
click at [748, 426] on div "Vraag 2 makkelijk 0:39 uitwerkingen bekijken" at bounding box center [518, 412] width 685 height 35
click at [749, 421] on link "uitwerkingen bekijken" at bounding box center [775, 413] width 175 height 28
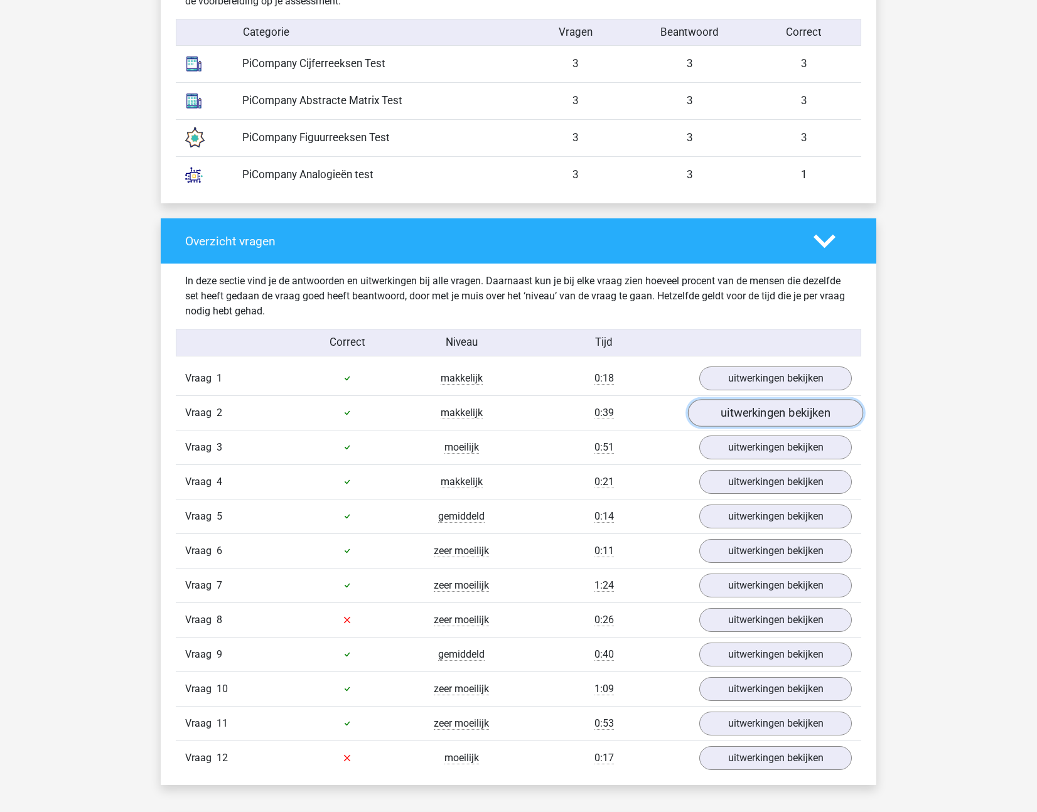
click at [749, 421] on link "uitwerkingen bekijken" at bounding box center [775, 413] width 175 height 28
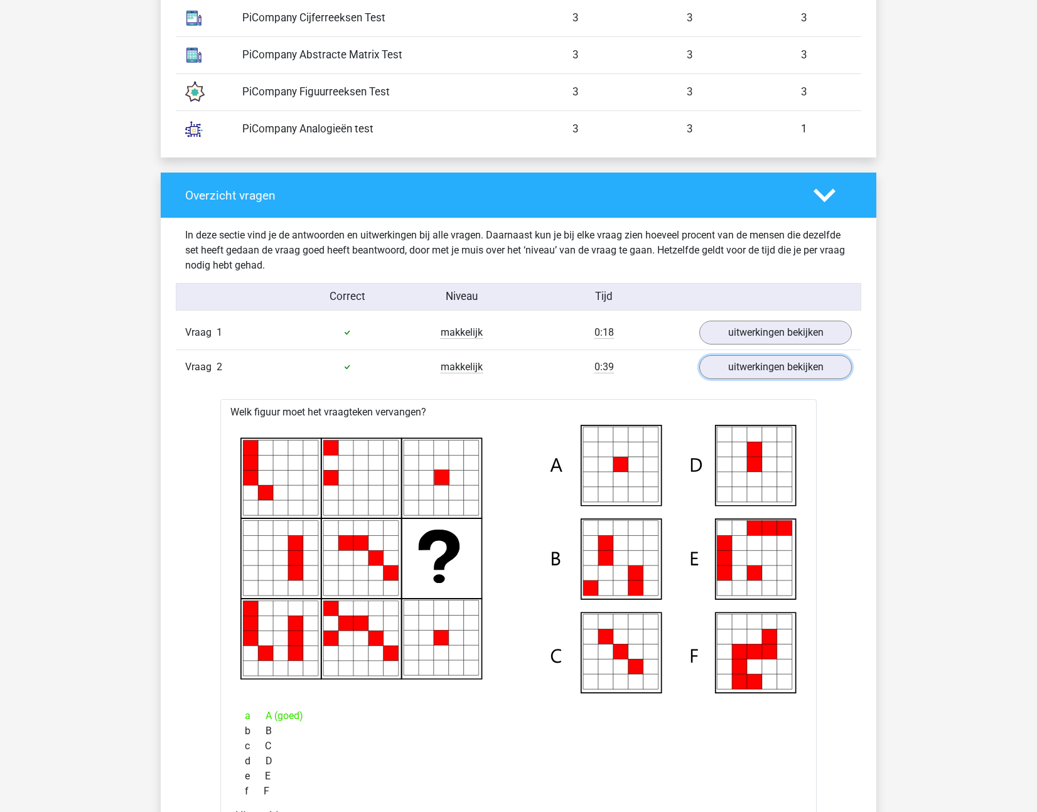
scroll to position [1163, 0]
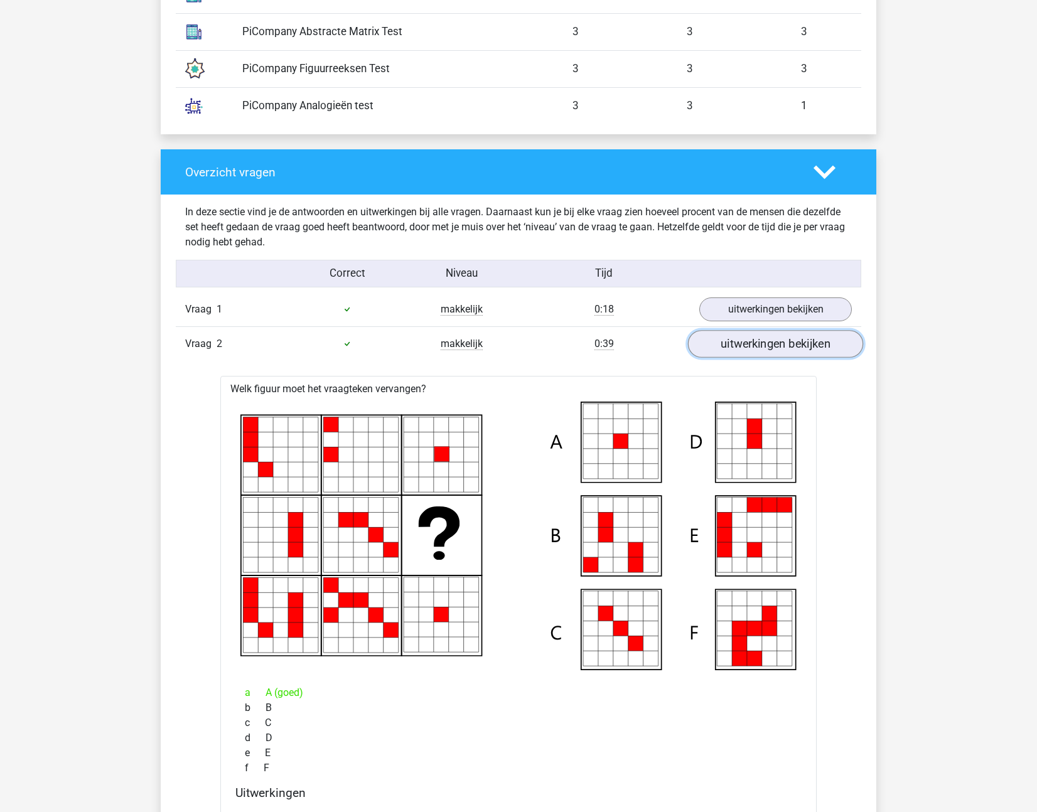
click at [770, 353] on link "uitwerkingen bekijken" at bounding box center [775, 344] width 175 height 28
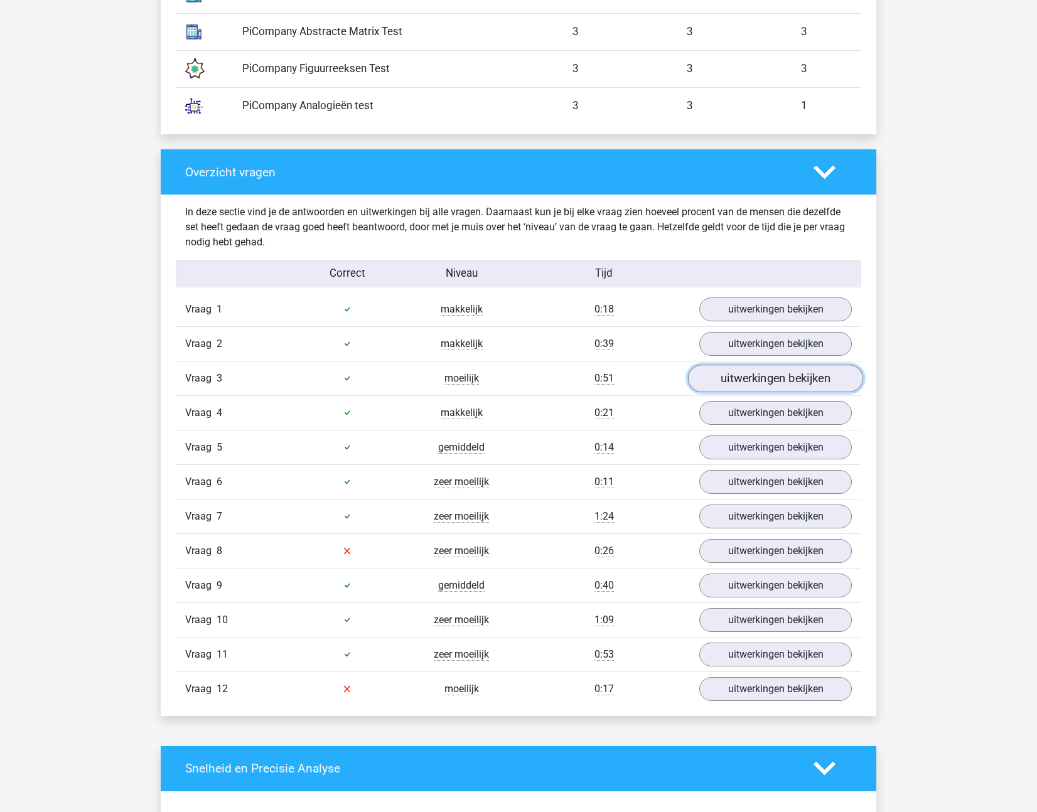
click at [763, 377] on link "uitwerkingen bekijken" at bounding box center [775, 379] width 175 height 28
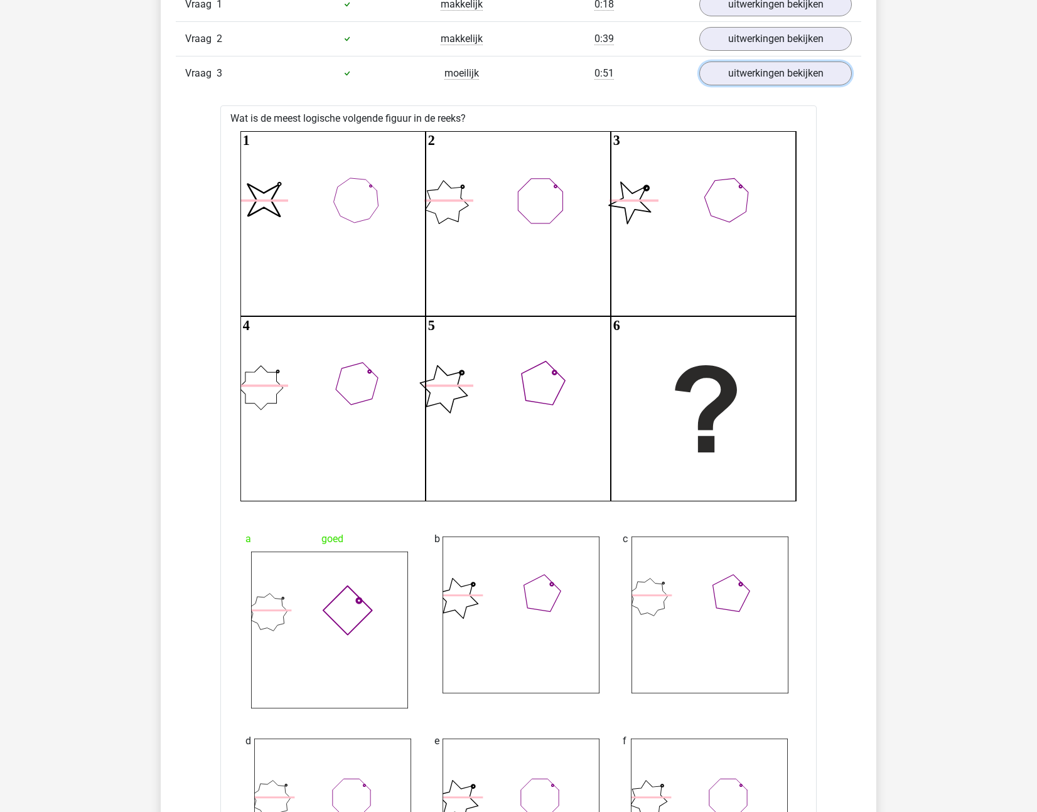
scroll to position [1182, 0]
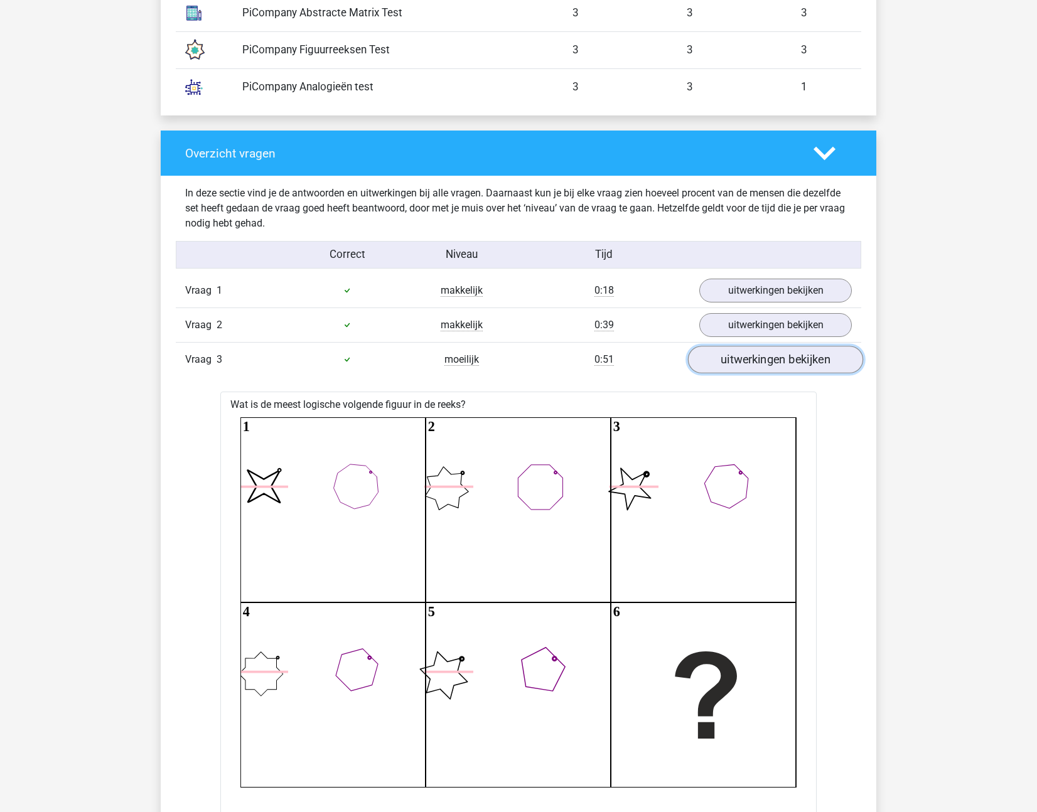
click at [761, 362] on link "uitwerkingen bekijken" at bounding box center [775, 360] width 175 height 28
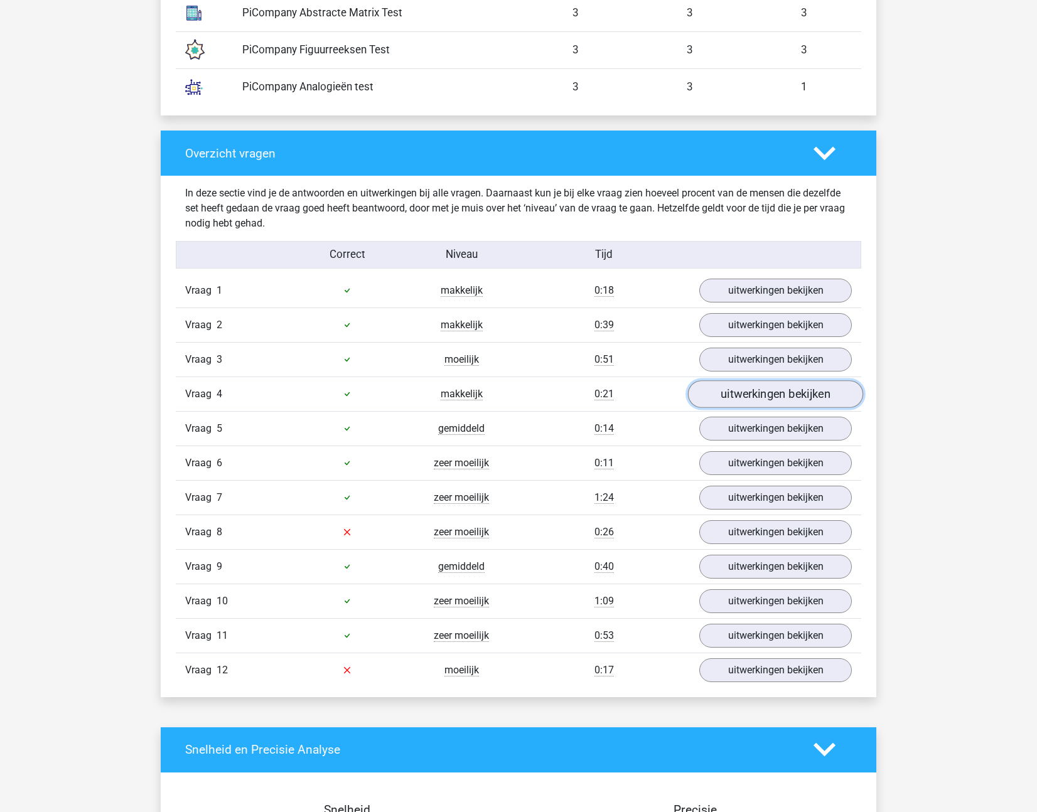
click at [760, 394] on link "uitwerkingen bekijken" at bounding box center [775, 394] width 175 height 28
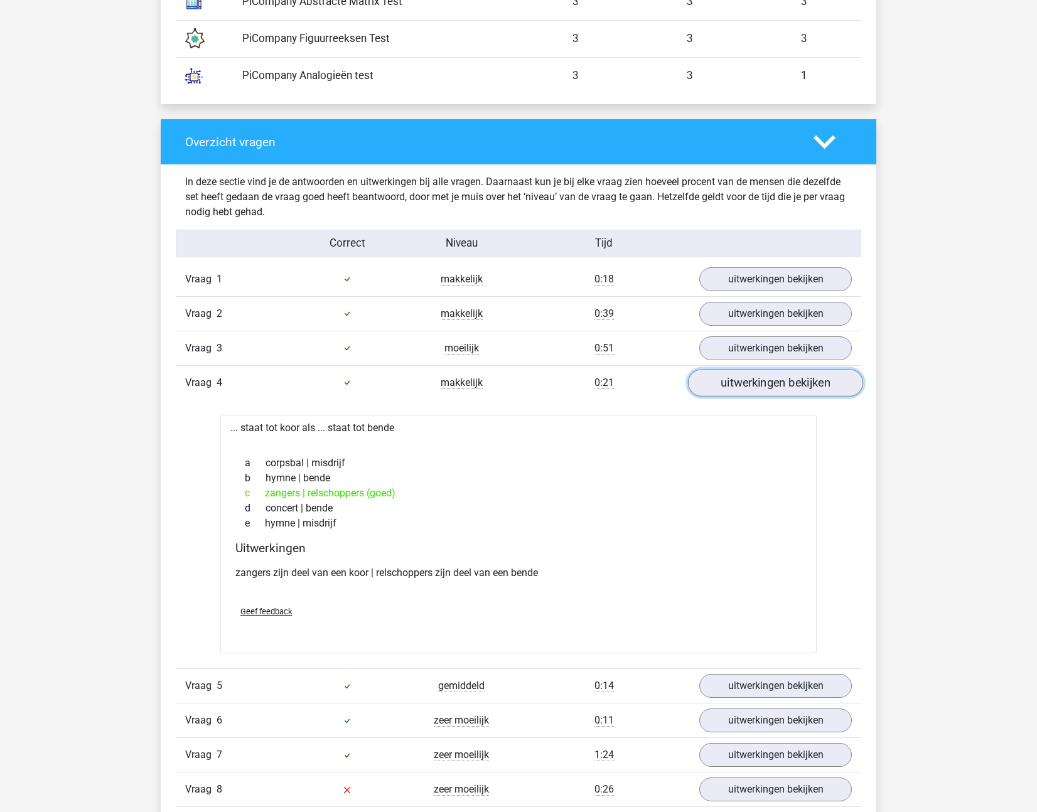
scroll to position [1194, 0]
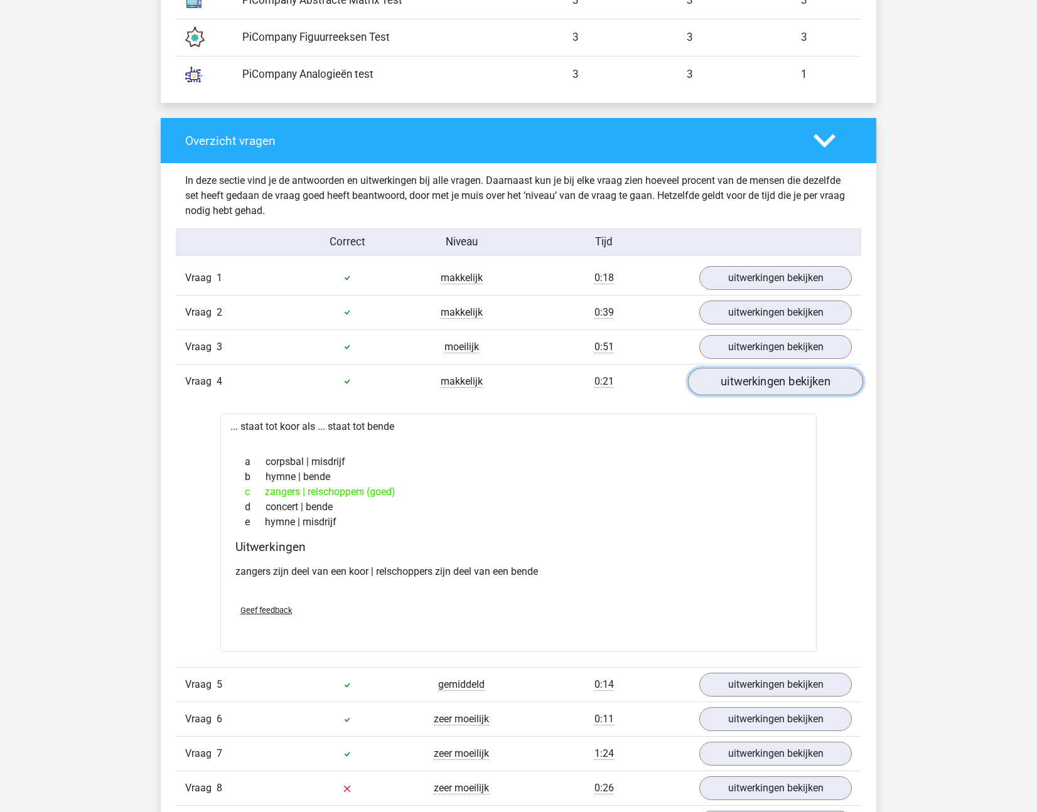
click at [759, 377] on link "uitwerkingen bekijken" at bounding box center [775, 382] width 175 height 28
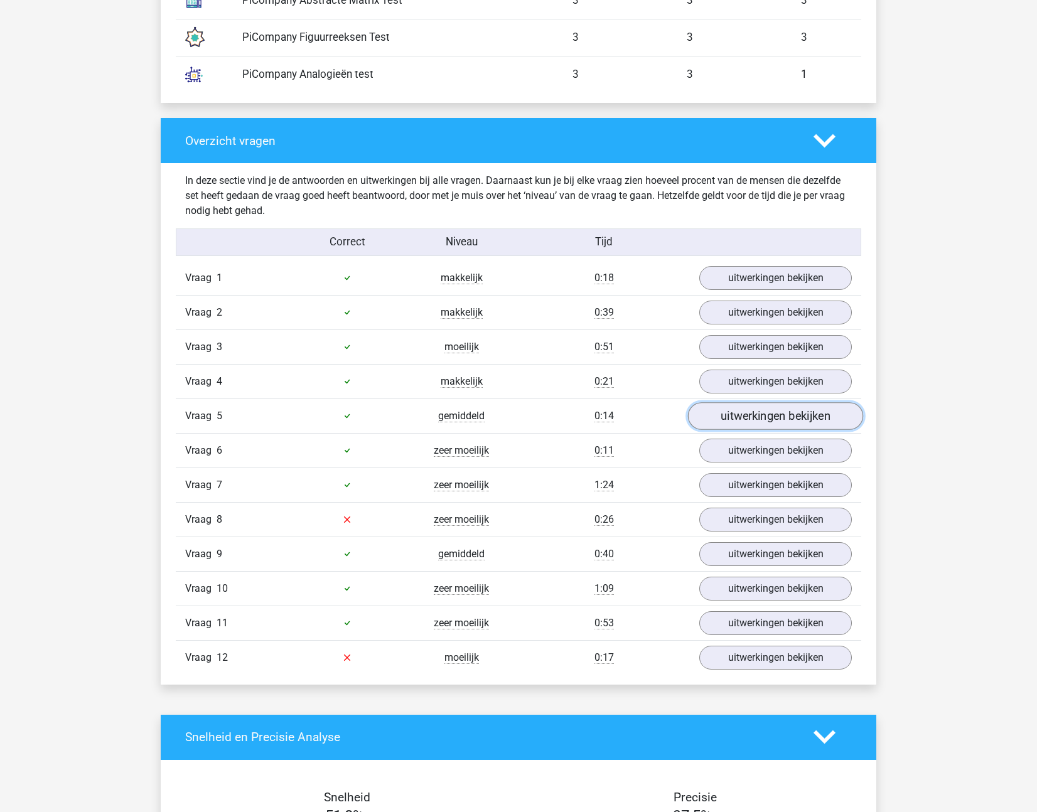
click at [754, 422] on link "uitwerkingen bekijken" at bounding box center [775, 416] width 175 height 28
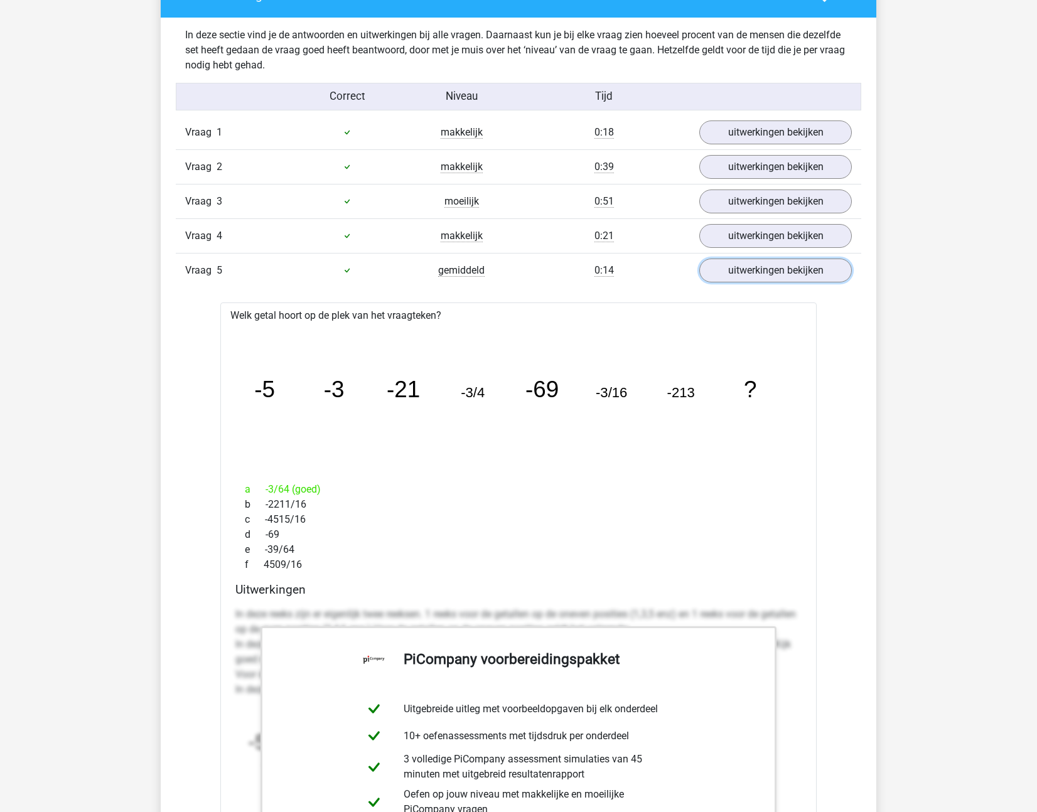
scroll to position [1339, 0]
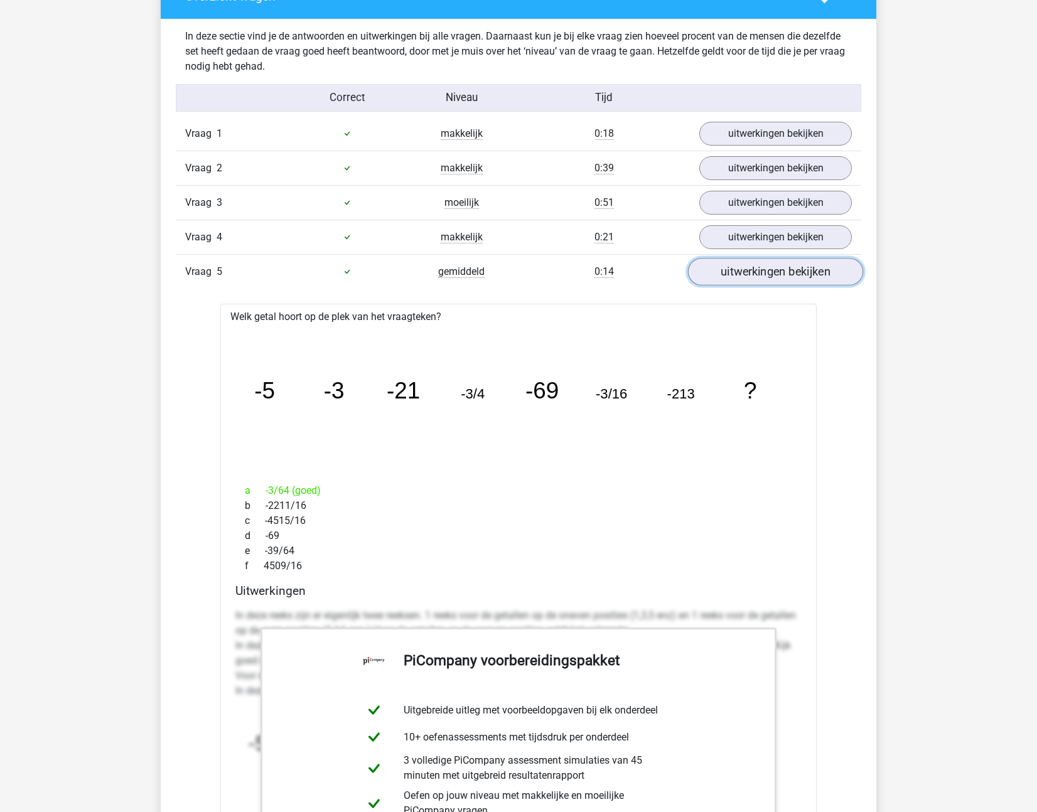
click at [745, 282] on link "uitwerkingen bekijken" at bounding box center [775, 272] width 175 height 28
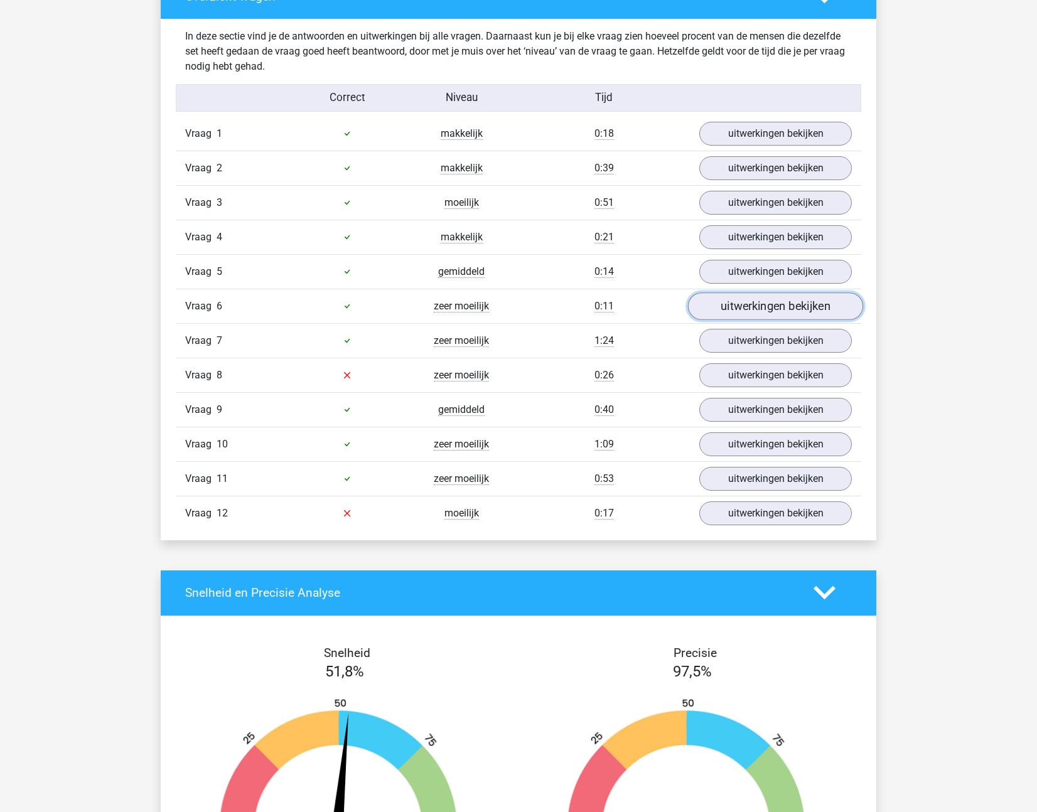
click at [742, 311] on link "uitwerkingen bekijken" at bounding box center [775, 306] width 175 height 28
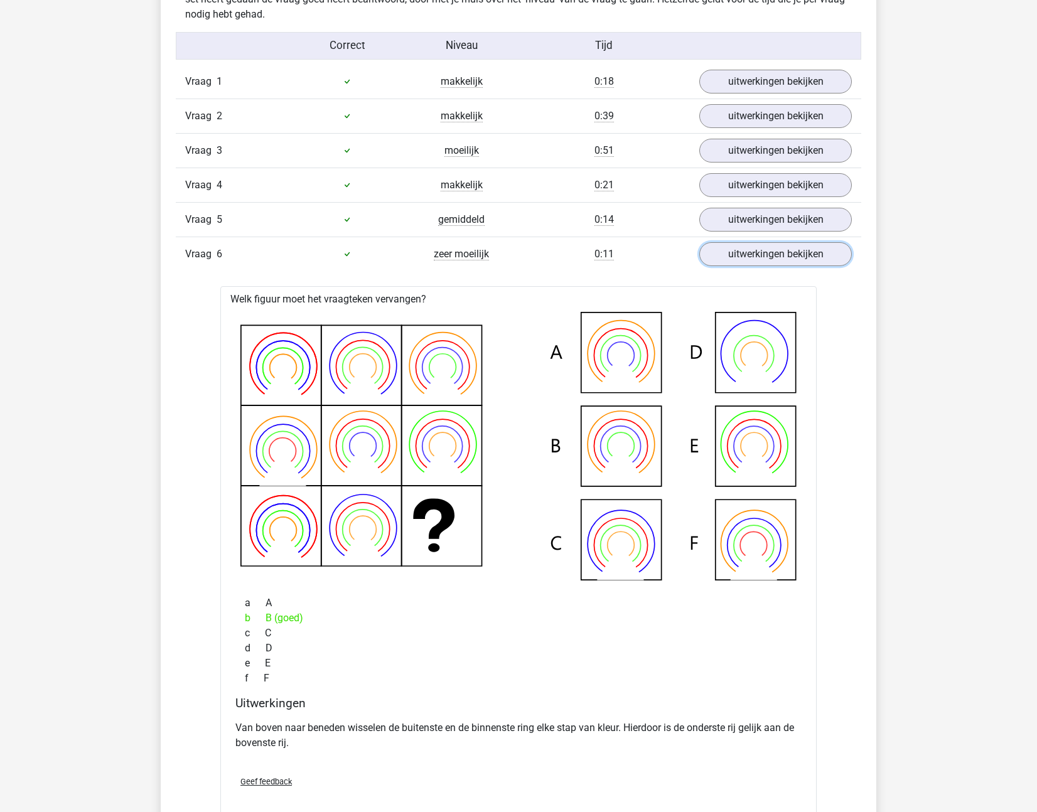
scroll to position [1391, 0]
click at [812, 255] on link "uitwerkingen bekijken" at bounding box center [775, 254] width 175 height 28
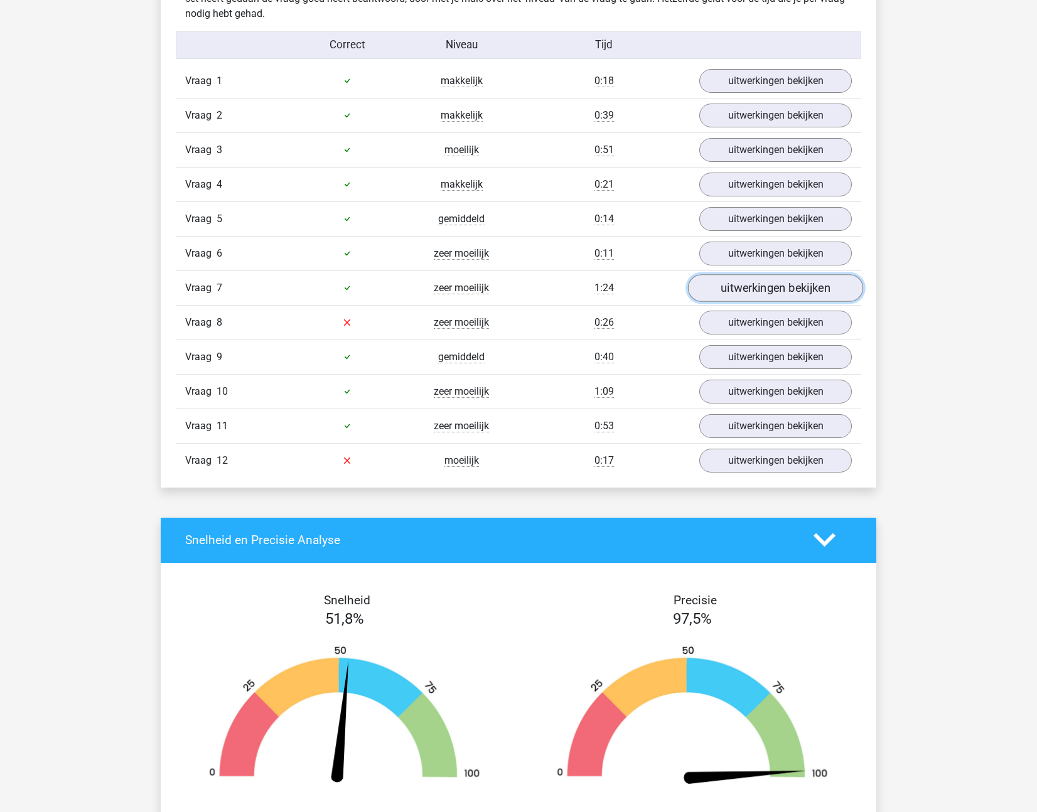
click at [784, 293] on link "uitwerkingen bekijken" at bounding box center [775, 288] width 175 height 28
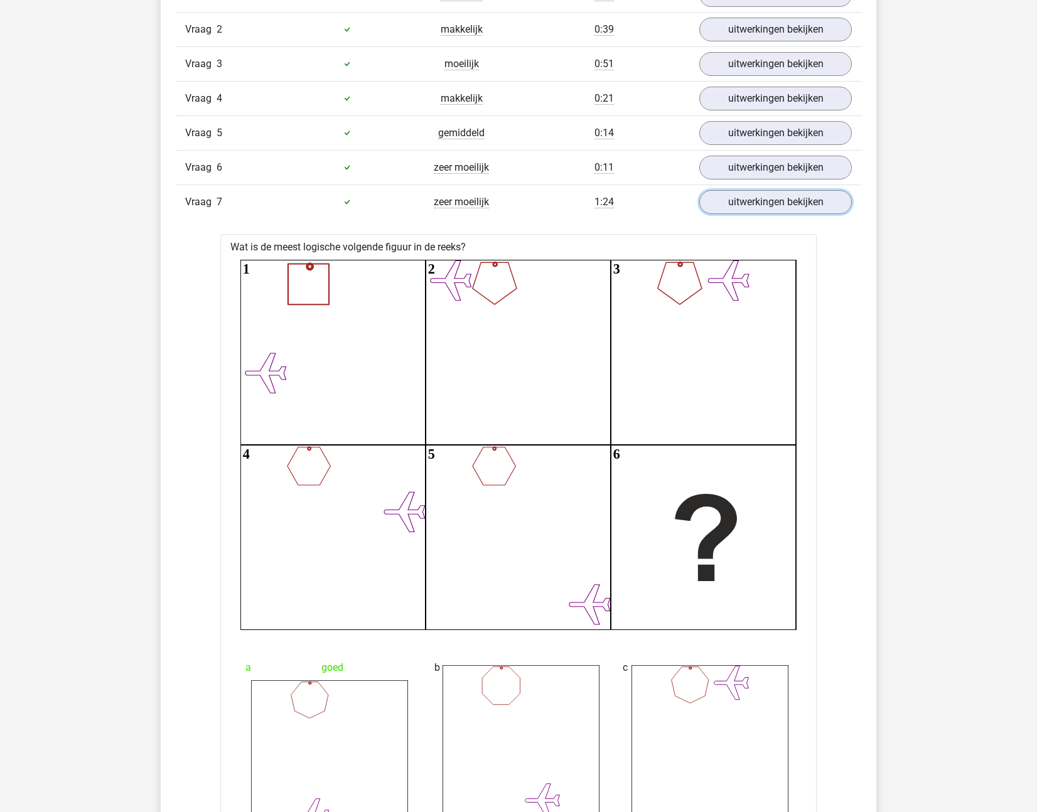
scroll to position [1478, 0]
